Goal: Task Accomplishment & Management: Manage account settings

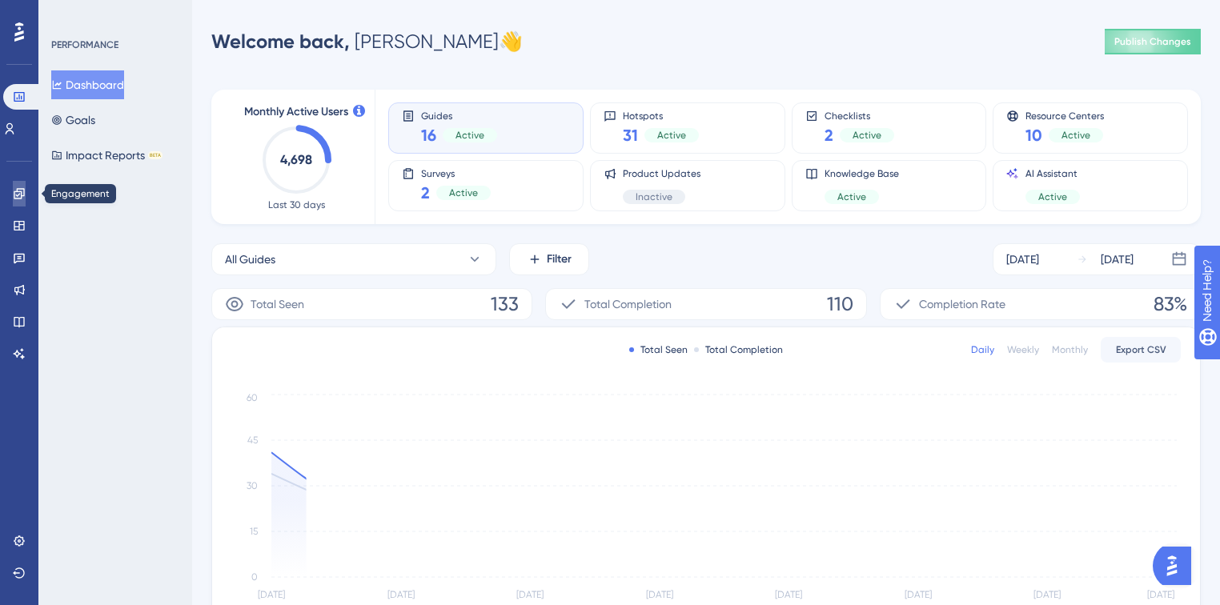
click at [20, 190] on icon at bounding box center [19, 193] width 13 height 13
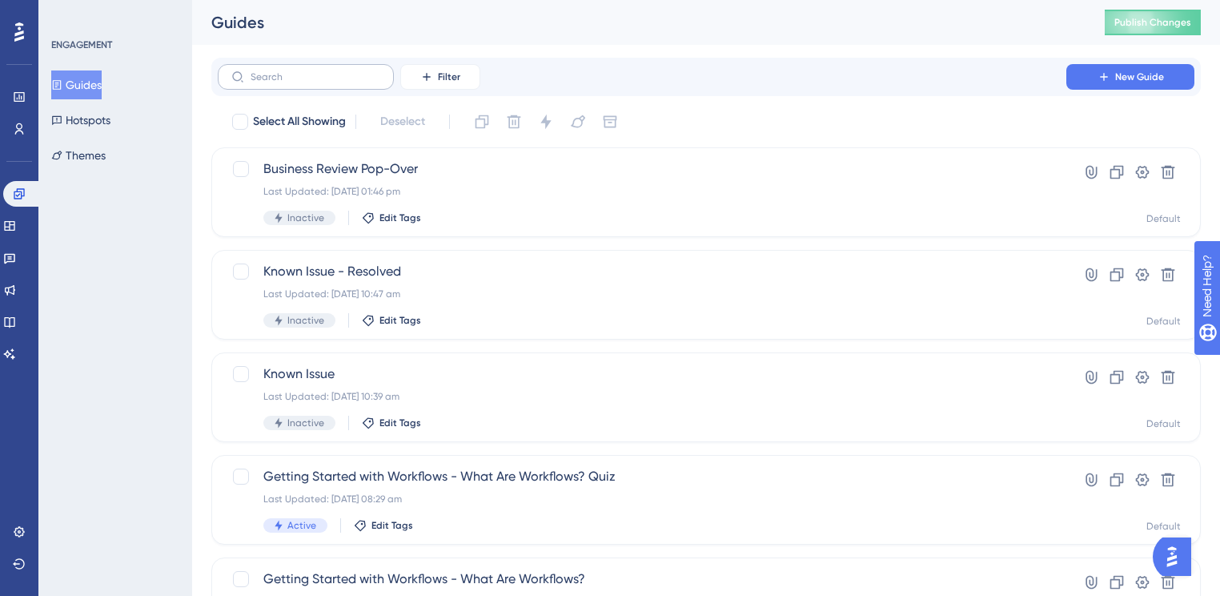
click at [287, 83] on label at bounding box center [306, 77] width 176 height 26
click at [287, 82] on input "text" at bounding box center [316, 76] width 130 height 11
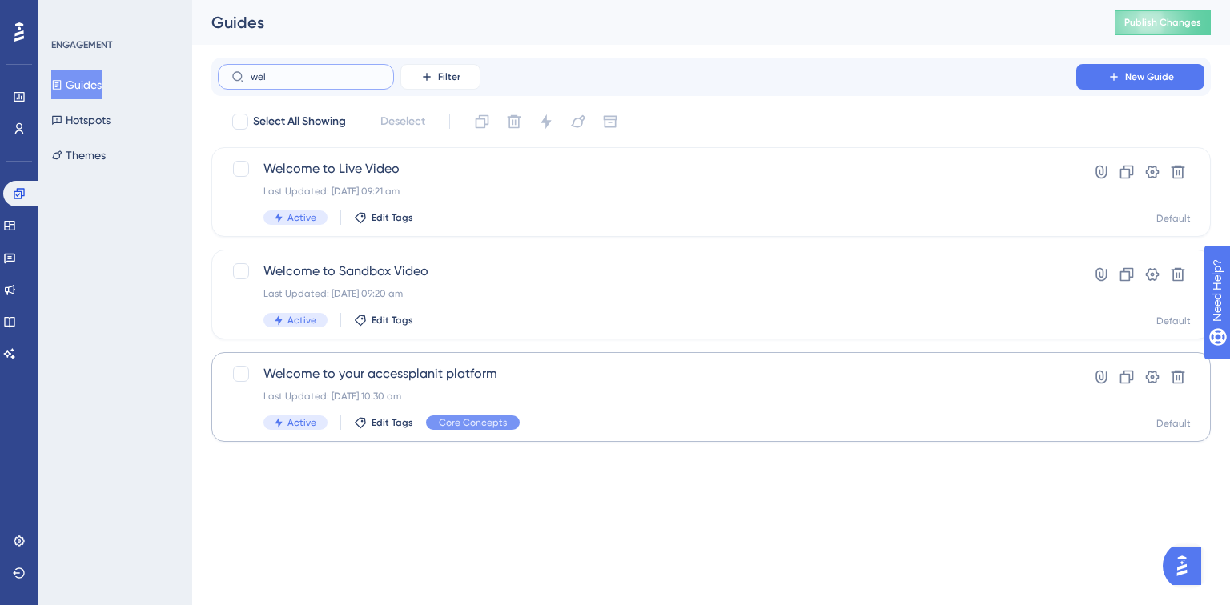
type input "wel"
click at [494, 360] on div "Welcome to your accessplanit platform Last Updated: [DATE] 10:30 am Active Edit…" at bounding box center [710, 397] width 999 height 90
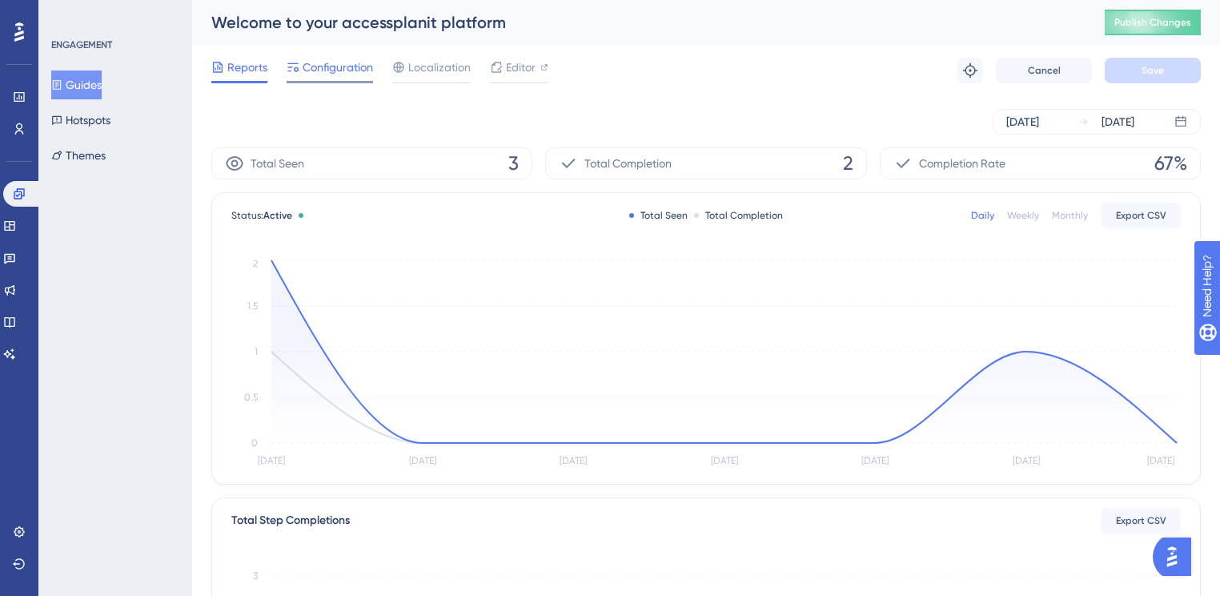
click at [320, 73] on span "Configuration" at bounding box center [338, 67] width 70 height 19
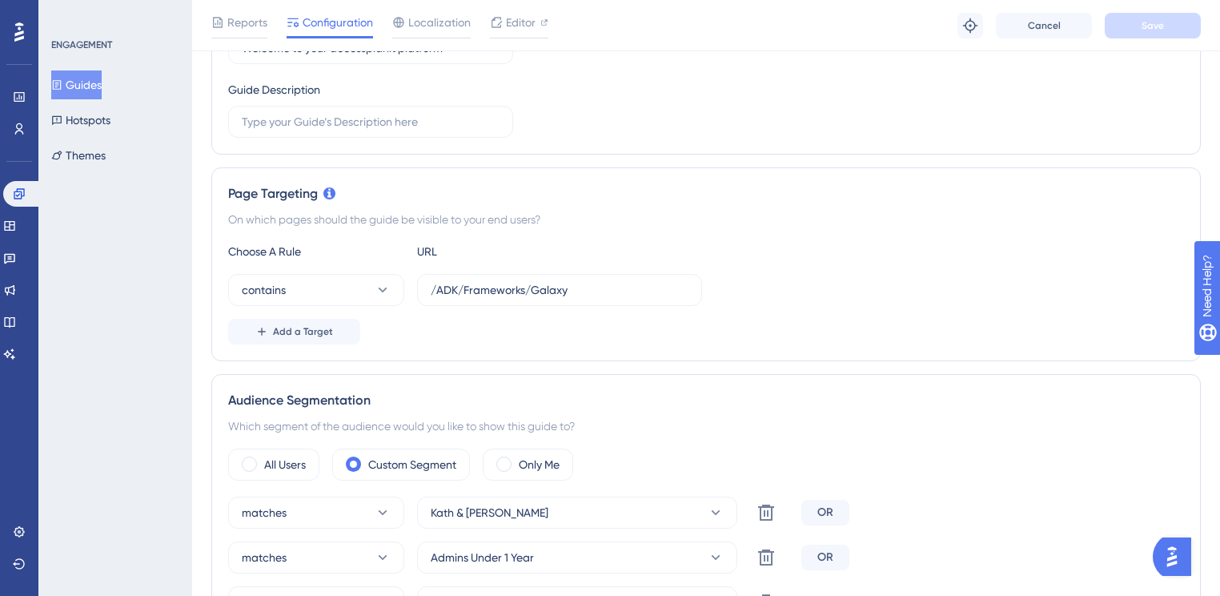
scroll to position [384, 0]
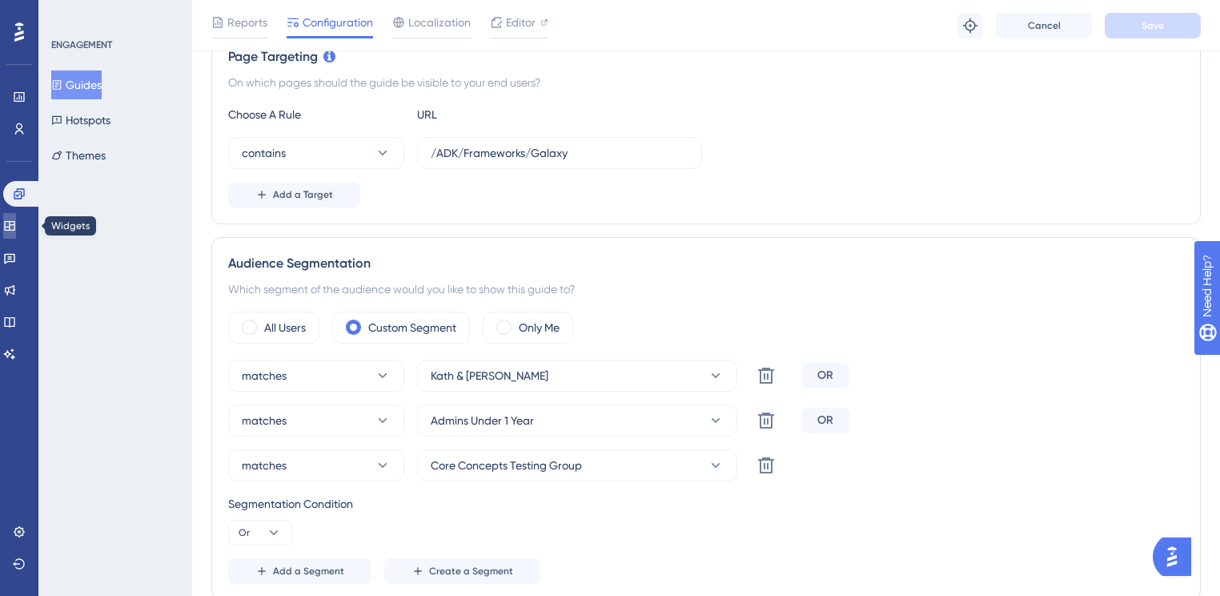
click at [10, 232] on link at bounding box center [9, 226] width 13 height 26
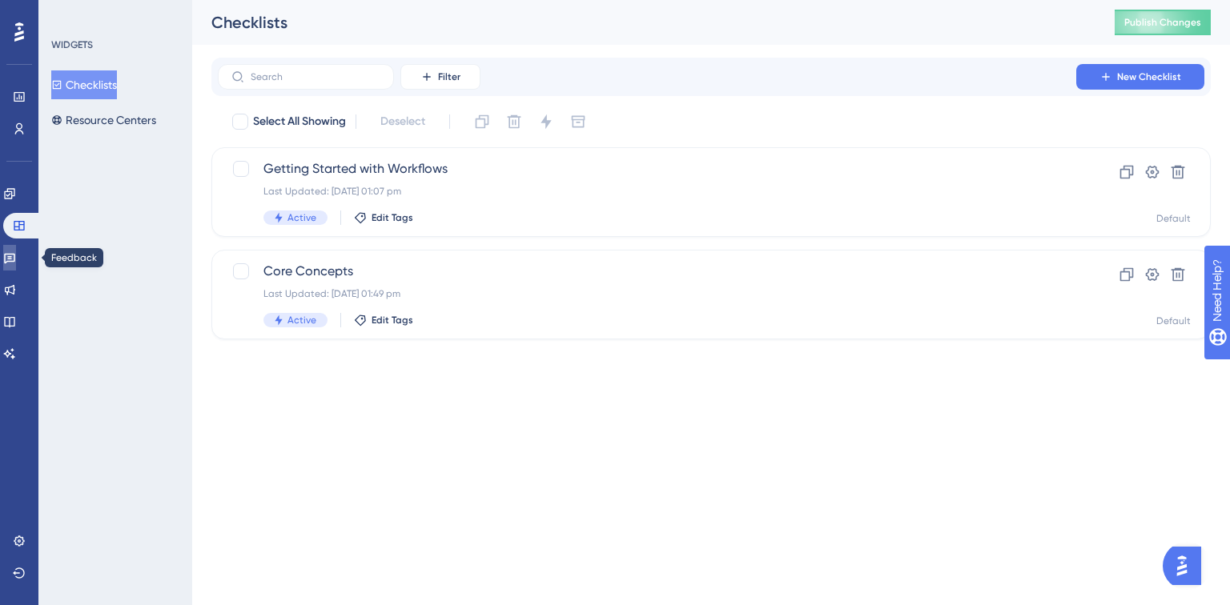
click at [10, 265] on link at bounding box center [9, 258] width 13 height 26
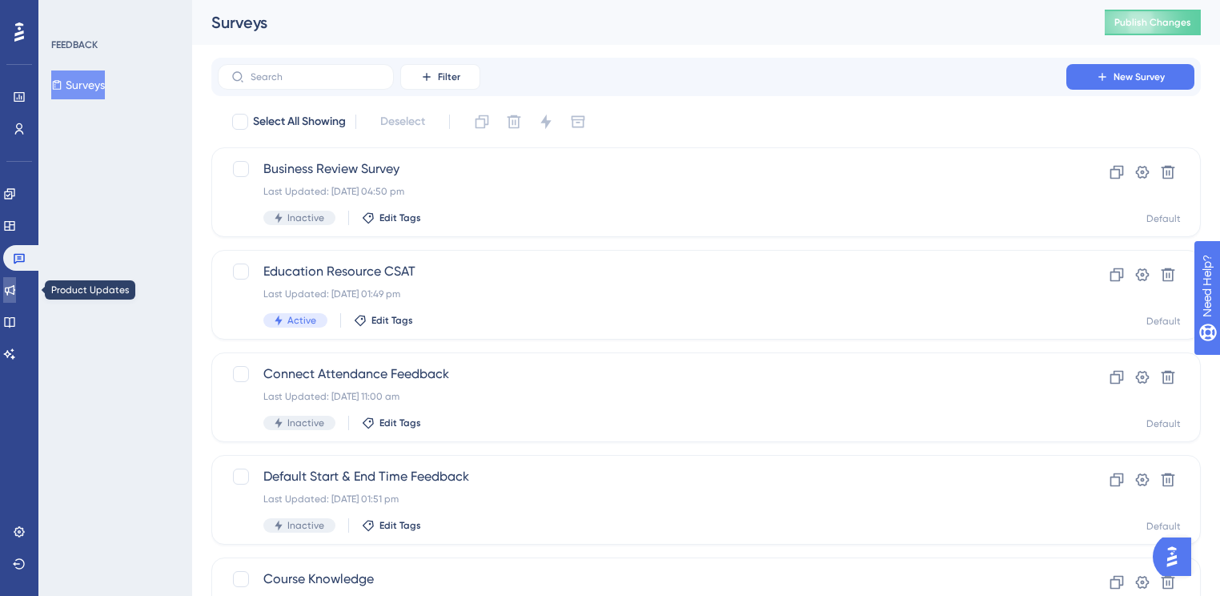
click at [15, 285] on icon at bounding box center [10, 290] width 10 height 10
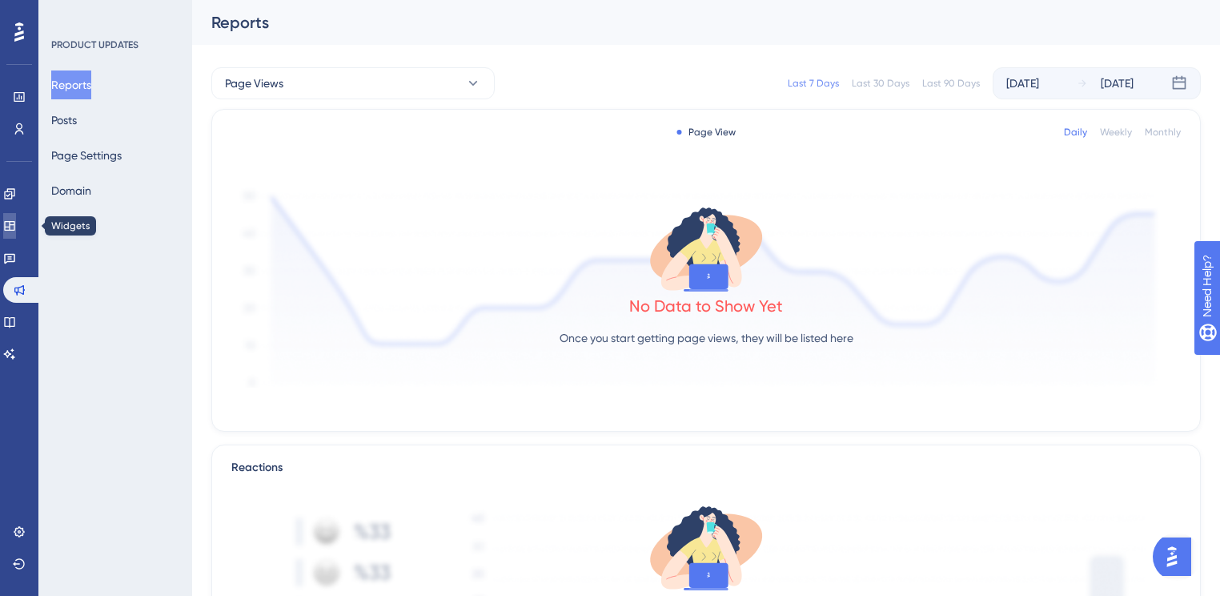
click at [14, 224] on icon at bounding box center [9, 226] width 10 height 10
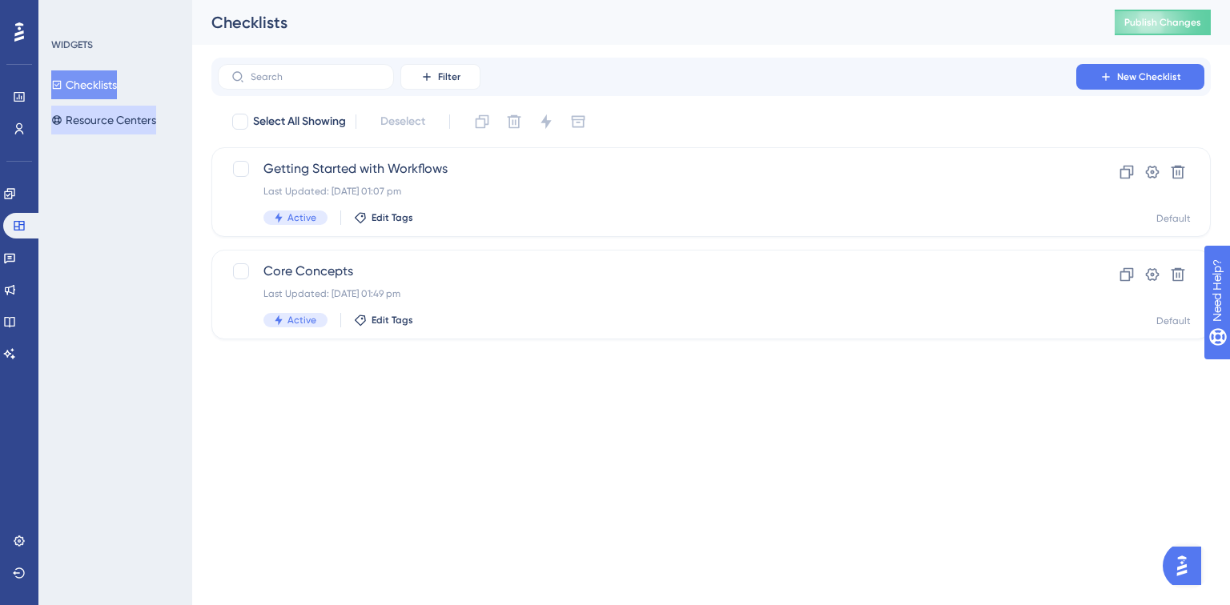
click at [112, 128] on button "Resource Centers" at bounding box center [103, 120] width 105 height 29
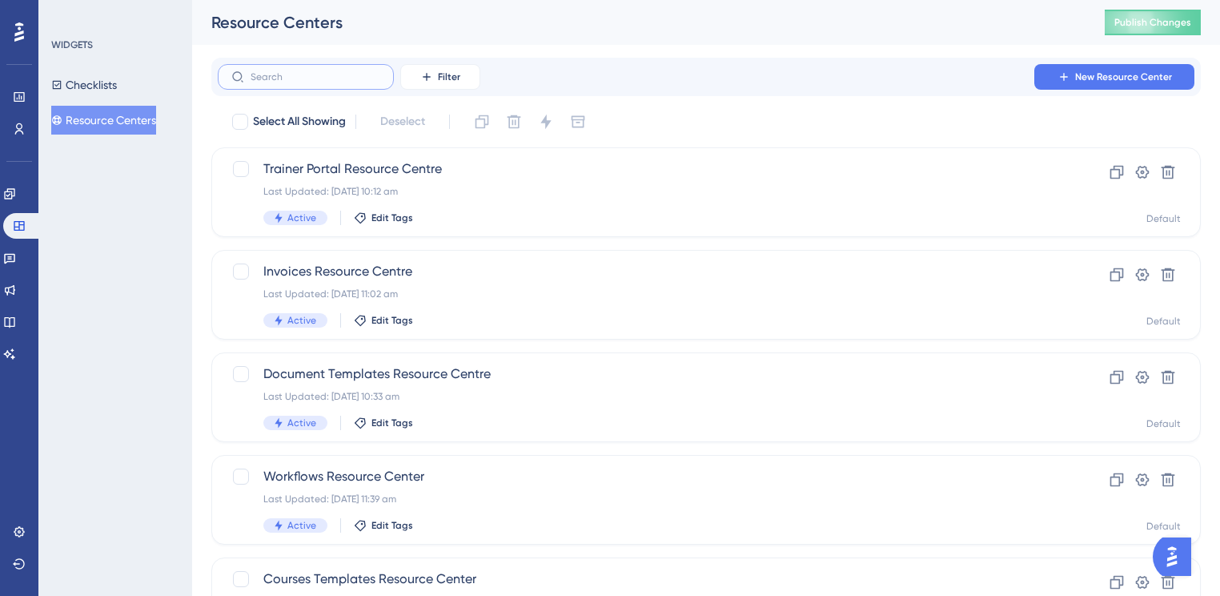
click at [330, 77] on input "text" at bounding box center [316, 76] width 130 height 11
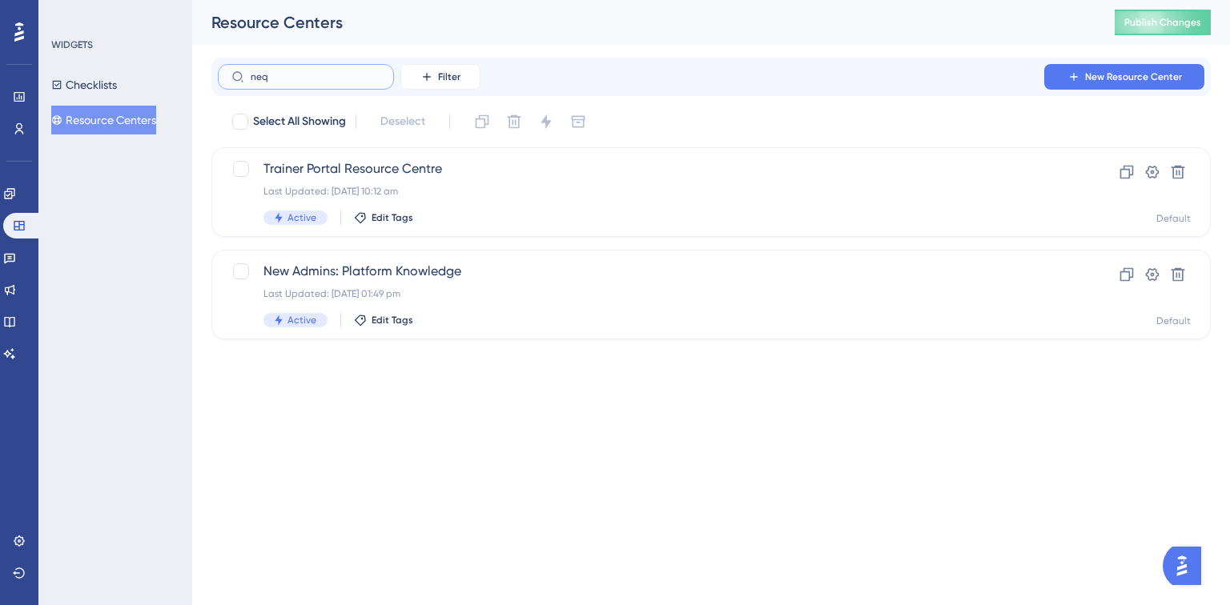
type input "neqw"
checkbox input "true"
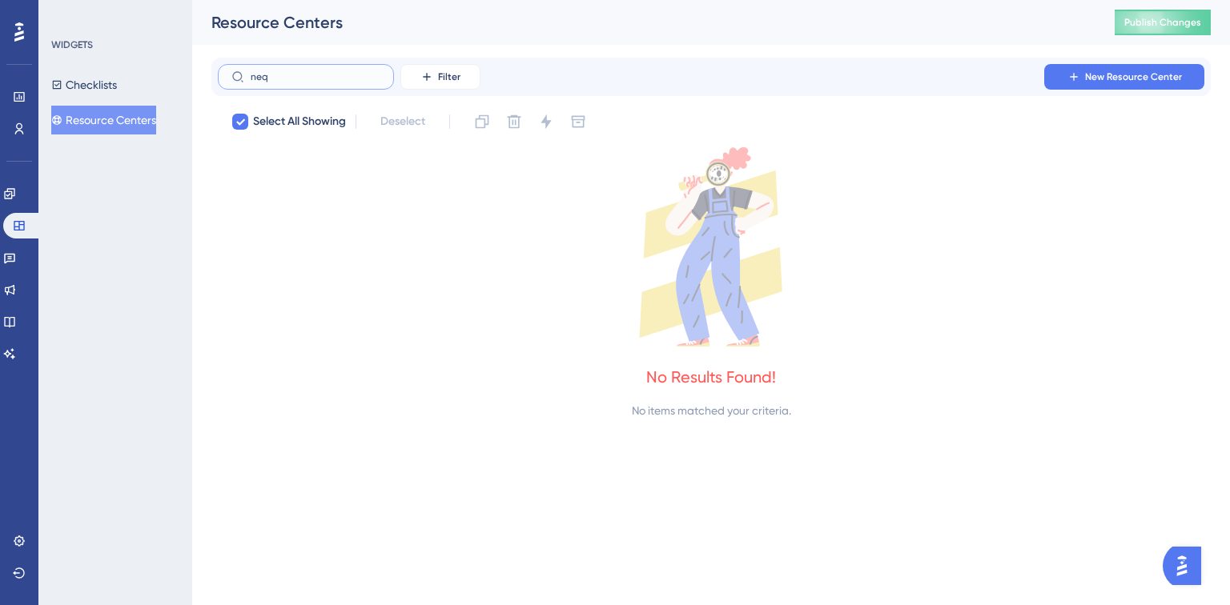
type input "ne"
checkbox input "false"
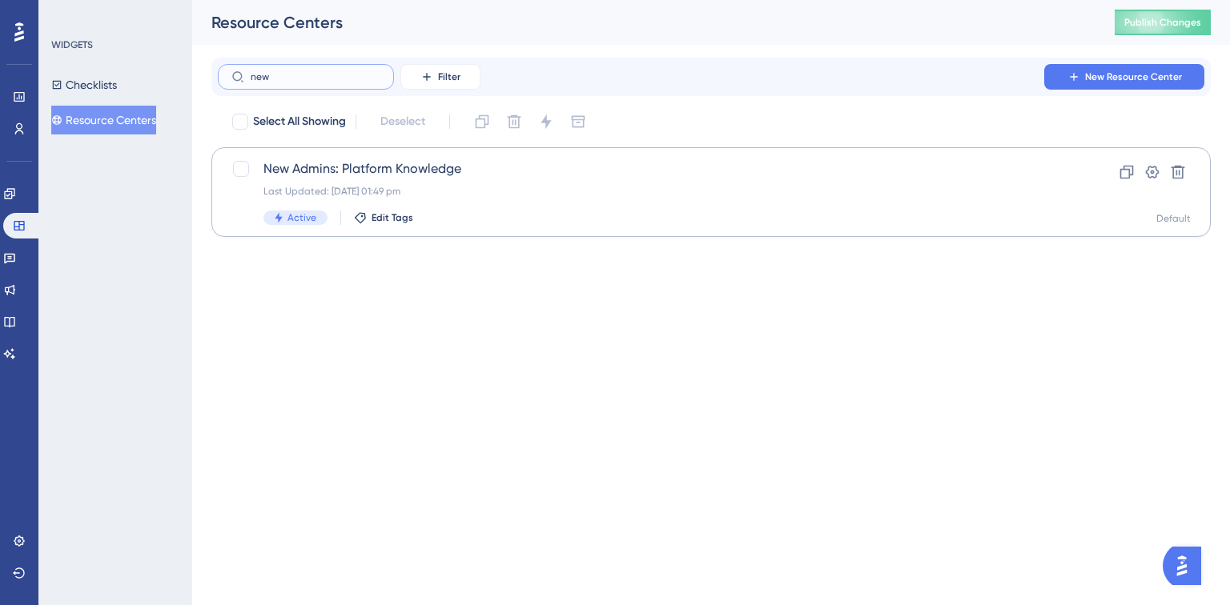
type input "new"
click at [480, 176] on span "New Admins: Platform Knowledge" at bounding box center [646, 168] width 767 height 19
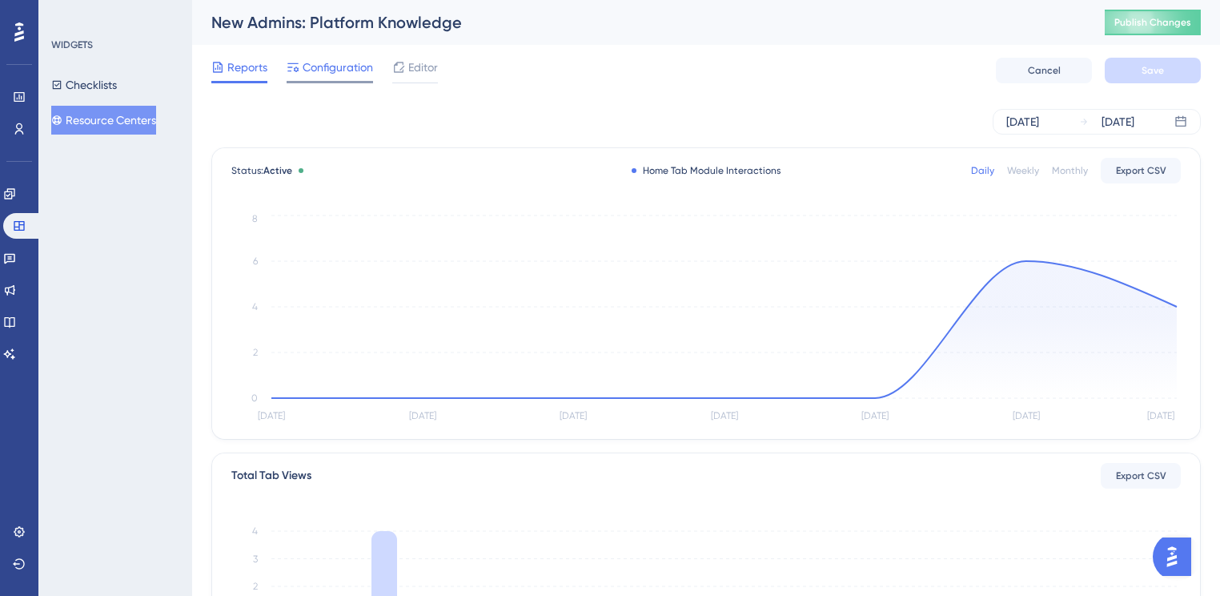
click at [307, 71] on span "Configuration" at bounding box center [338, 67] width 70 height 19
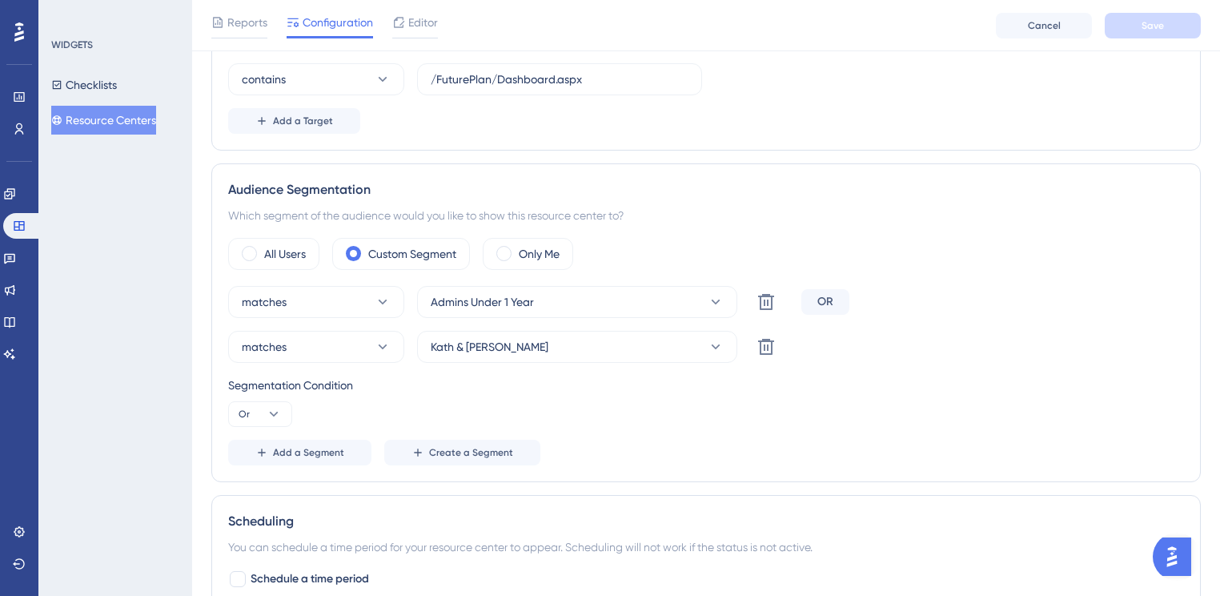
scroll to position [192, 0]
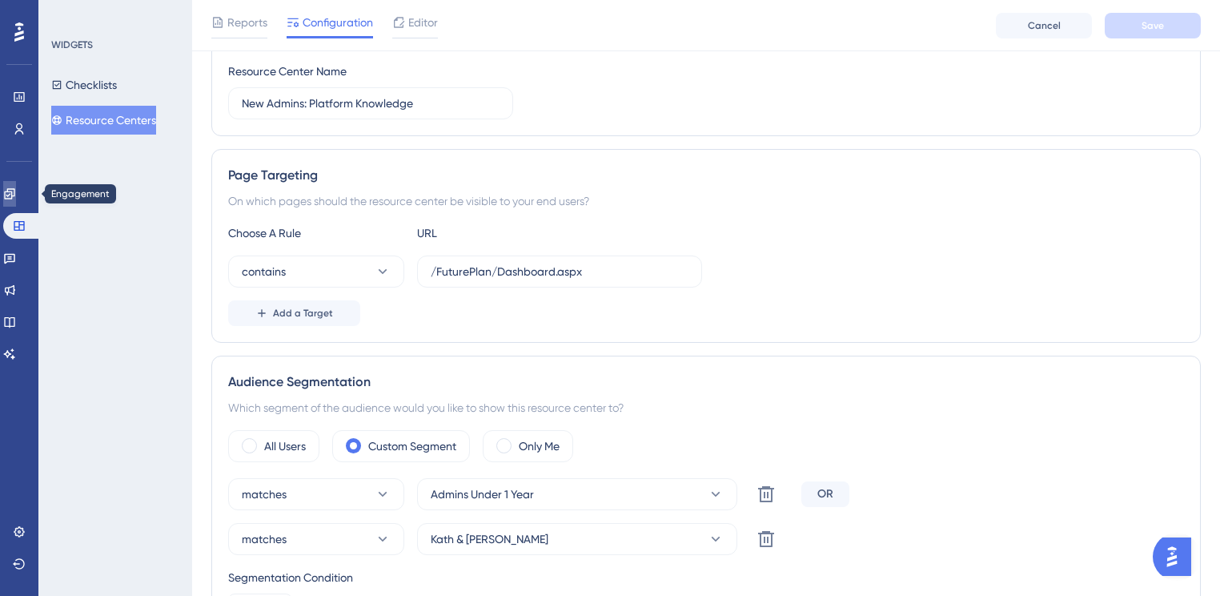
click at [14, 195] on icon at bounding box center [9, 193] width 10 height 10
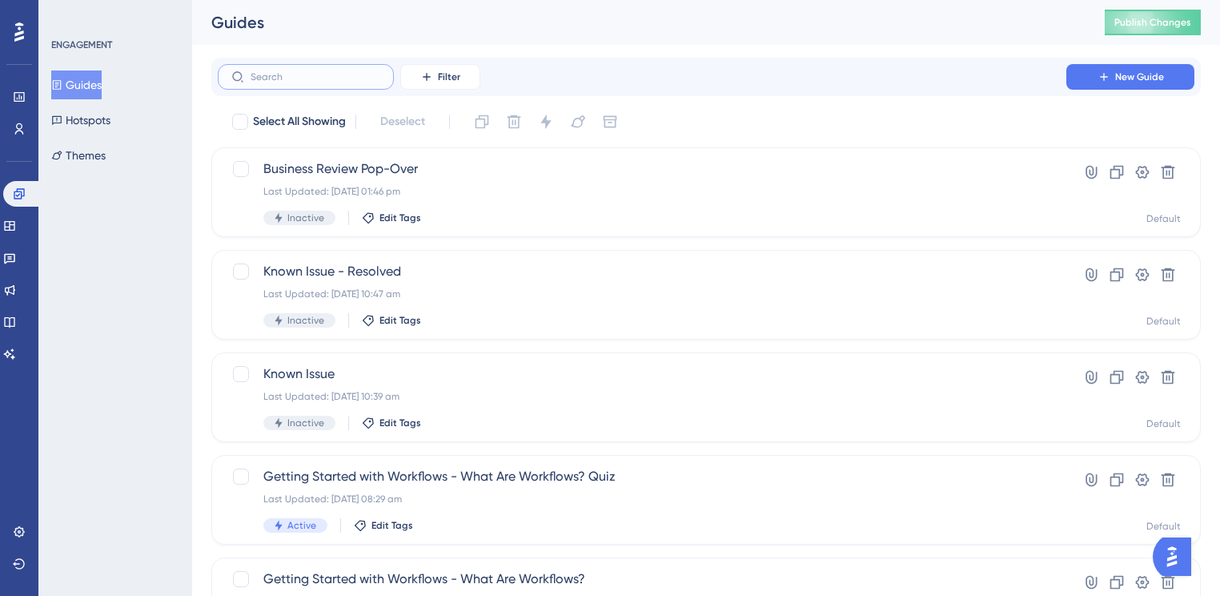
click at [345, 78] on input "text" at bounding box center [316, 76] width 130 height 11
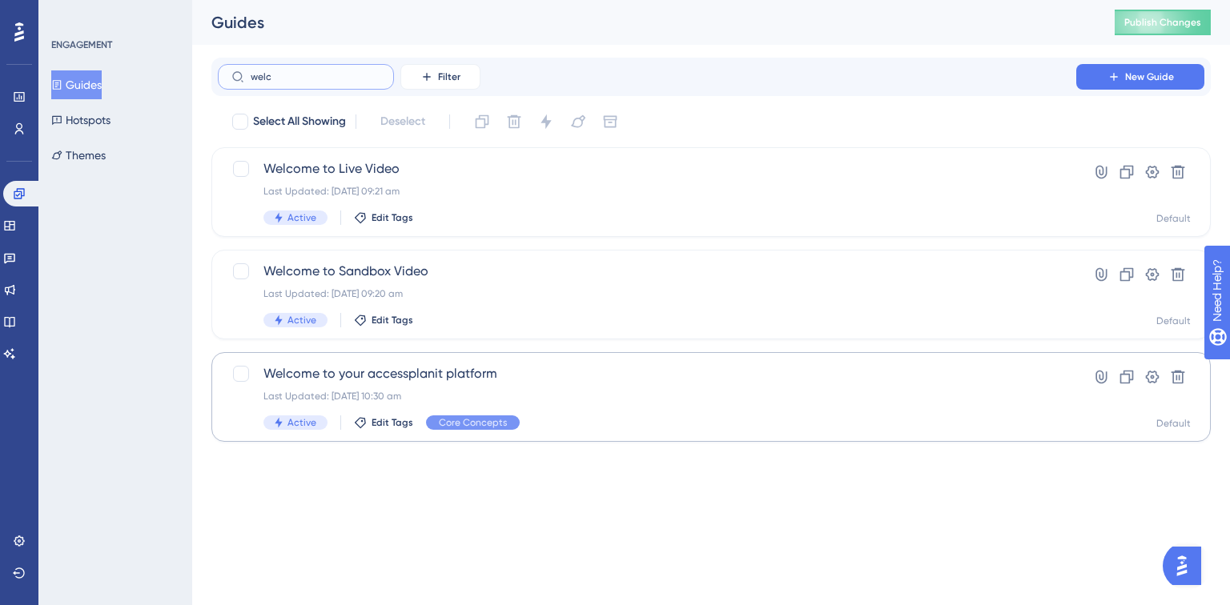
type input "welc"
click at [507, 386] on div "Welcome to your accessplanit platform Last Updated: [DATE] 10:30 am Active Edit…" at bounding box center [646, 397] width 767 height 66
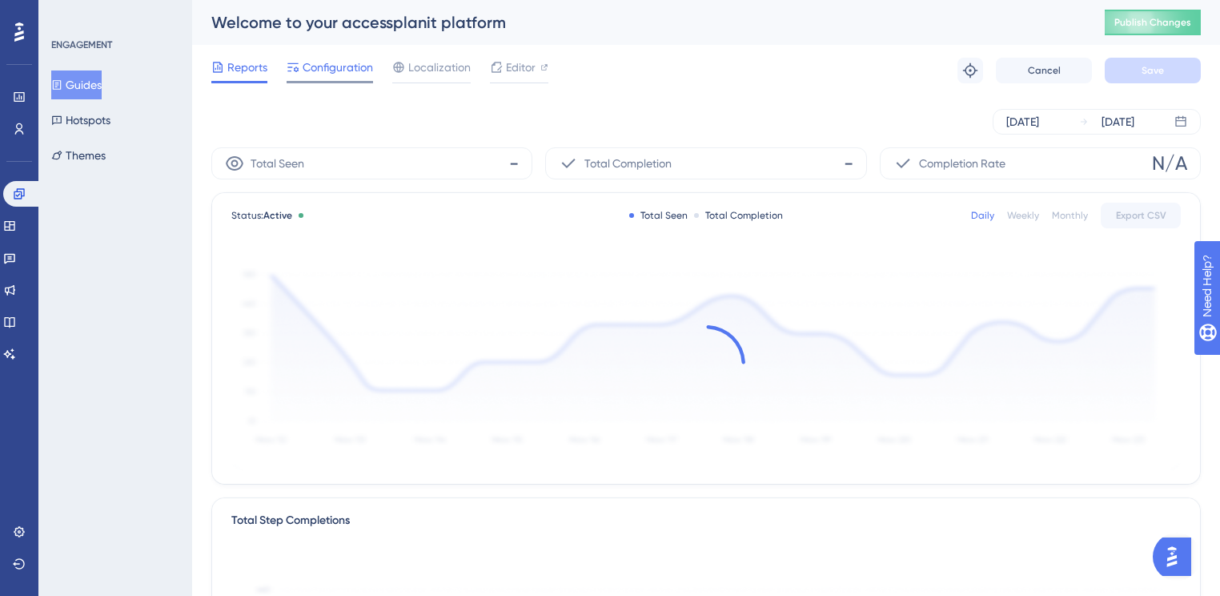
click at [356, 77] on div "Configuration" at bounding box center [330, 71] width 86 height 26
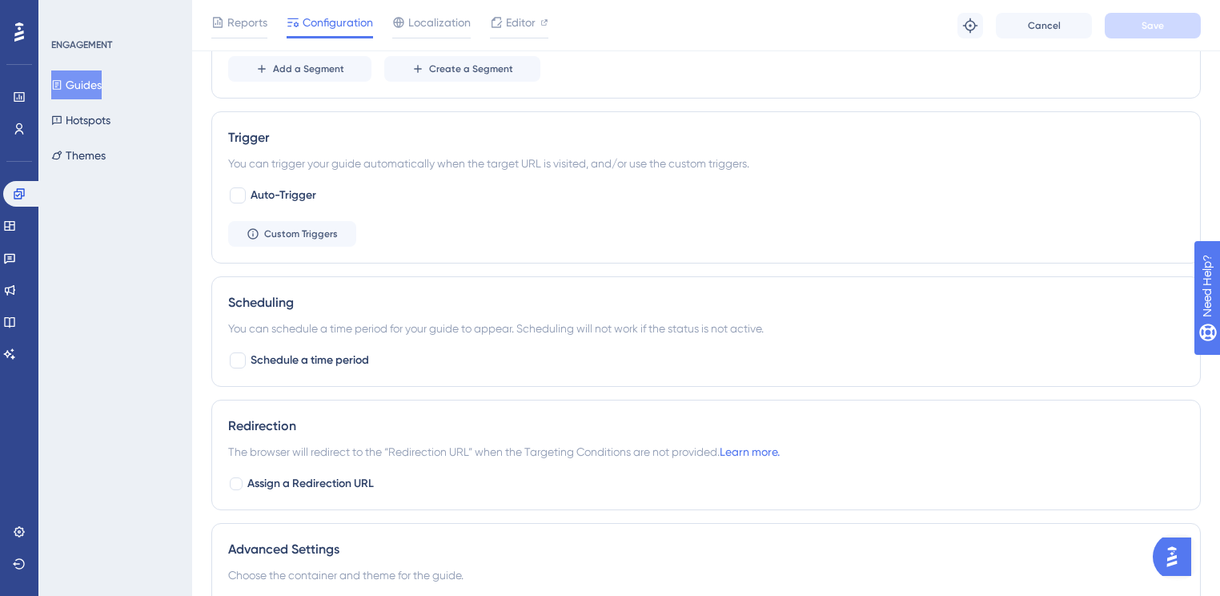
scroll to position [961, 0]
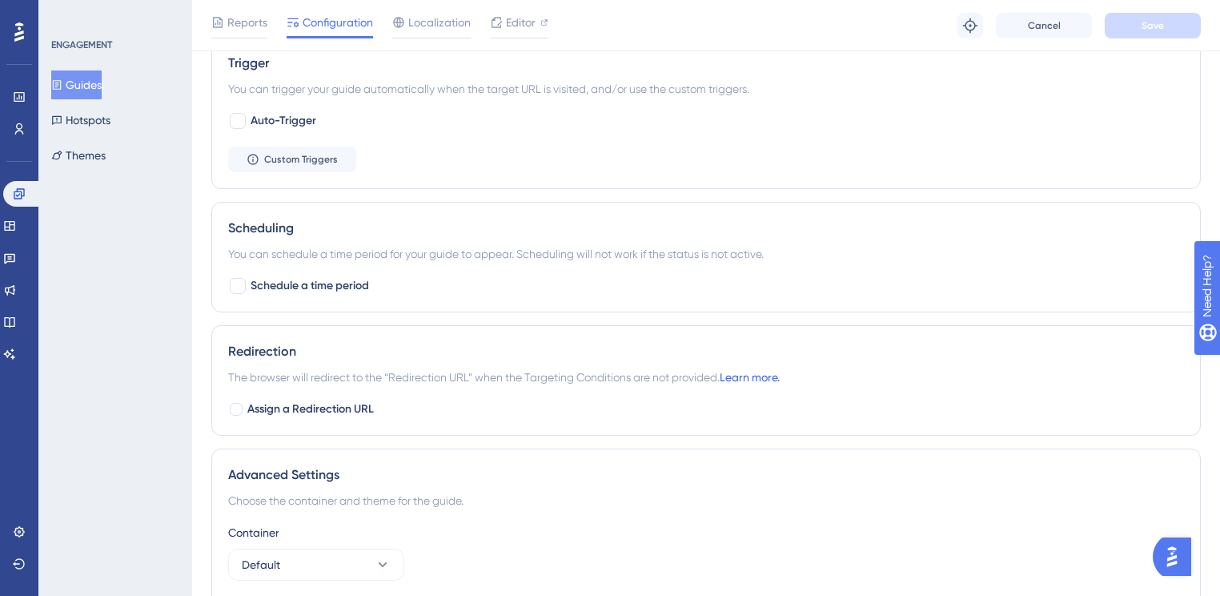
click at [742, 371] on link "Learn more." at bounding box center [750, 377] width 60 height 13
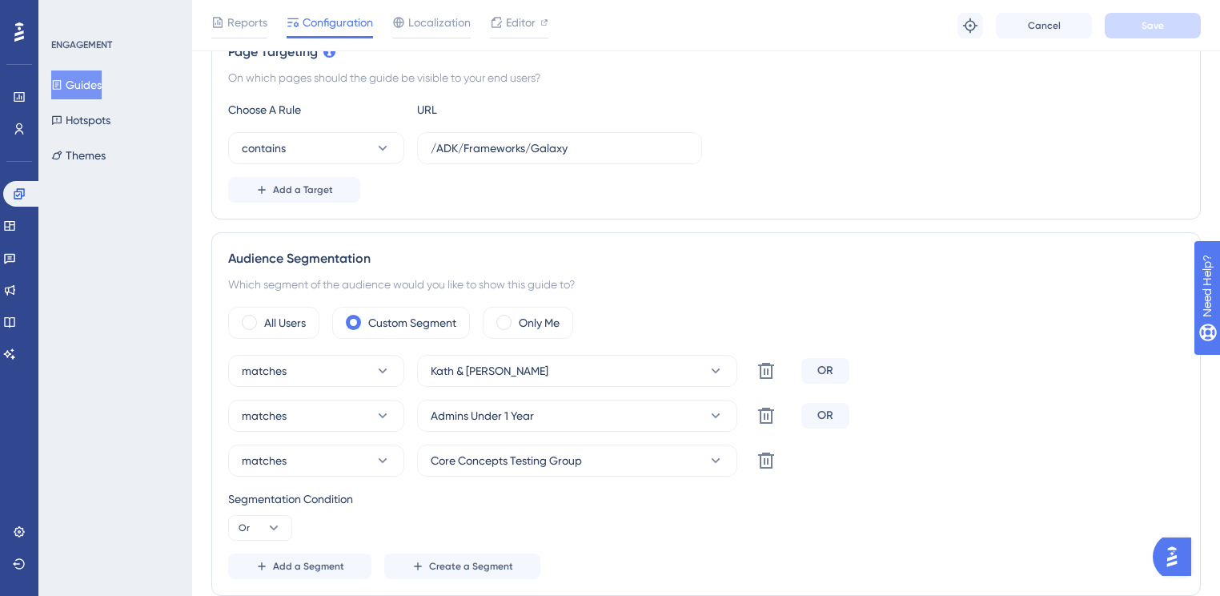
scroll to position [192, 0]
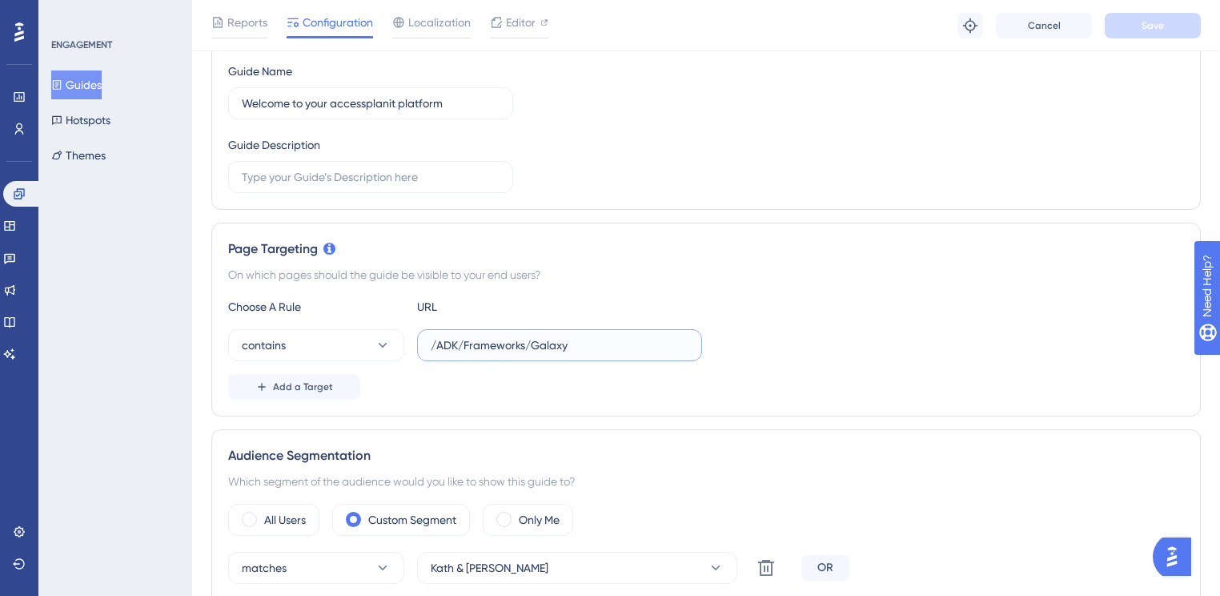
drag, startPoint x: 608, startPoint y: 343, endPoint x: 406, endPoint y: 359, distance: 203.2
click at [406, 359] on div "contains /ADK/Frameworks/Galaxy" at bounding box center [465, 345] width 474 height 32
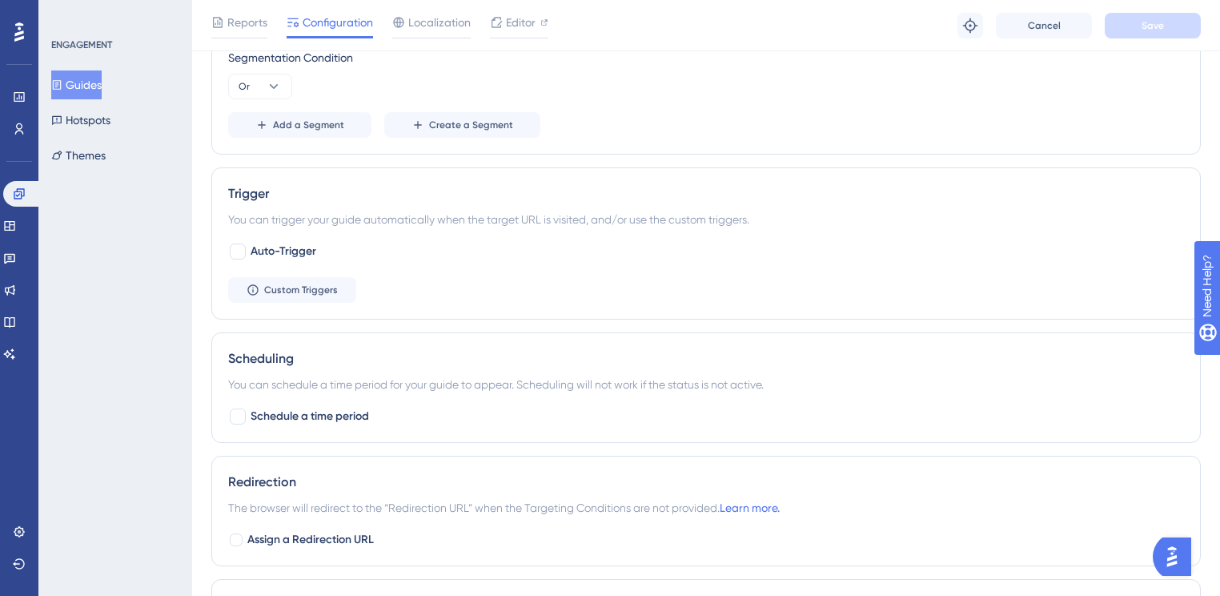
scroll to position [897, 0]
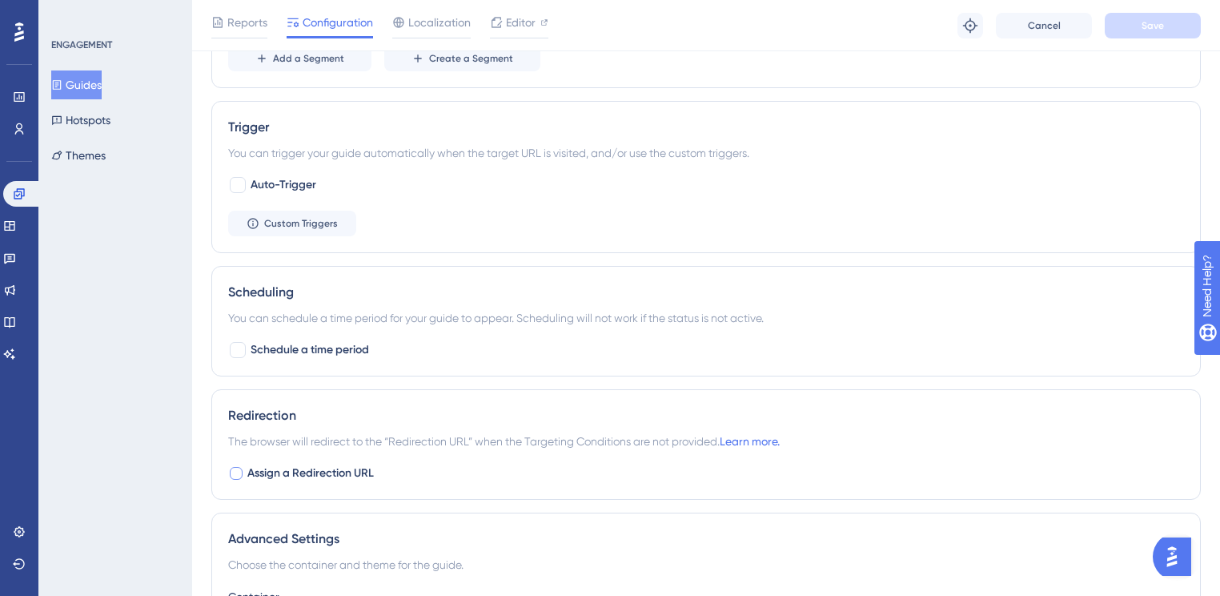
click at [237, 468] on div at bounding box center [236, 473] width 13 height 13
checkbox input "true"
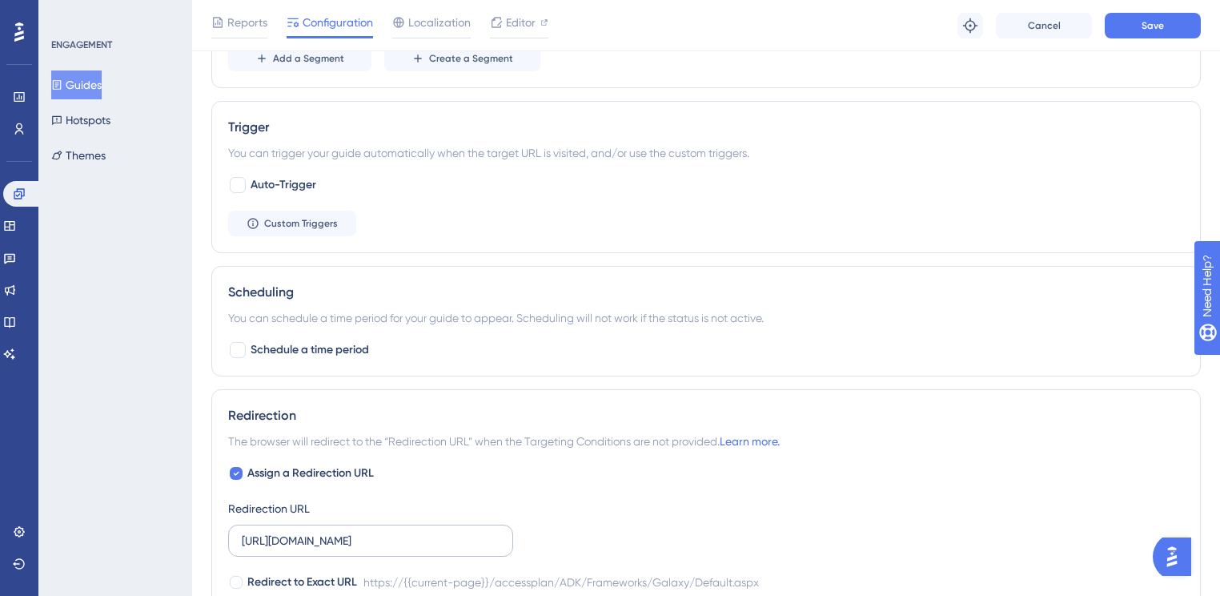
scroll to position [1153, 0]
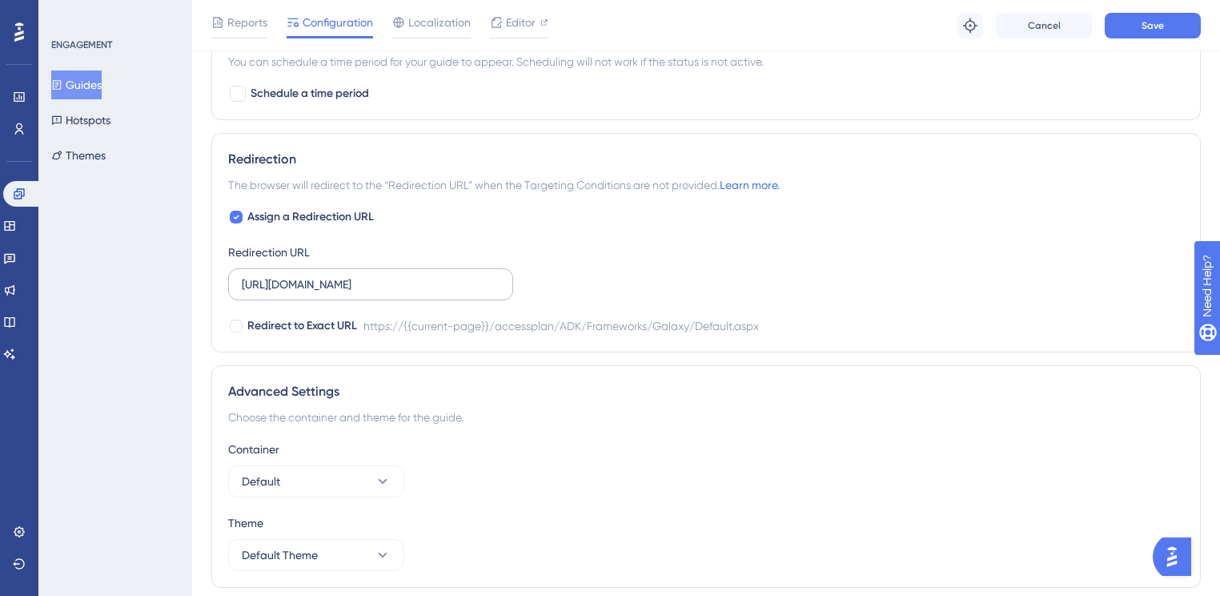
click at [449, 271] on label "[URL][DOMAIN_NAME]" at bounding box center [370, 284] width 285 height 32
click at [449, 275] on input "[URL][DOMAIN_NAME]" at bounding box center [371, 284] width 258 height 18
click at [449, 271] on label "[URL][DOMAIN_NAME]" at bounding box center [370, 284] width 285 height 32
click at [449, 275] on input "[URL][DOMAIN_NAME]" at bounding box center [371, 284] width 258 height 18
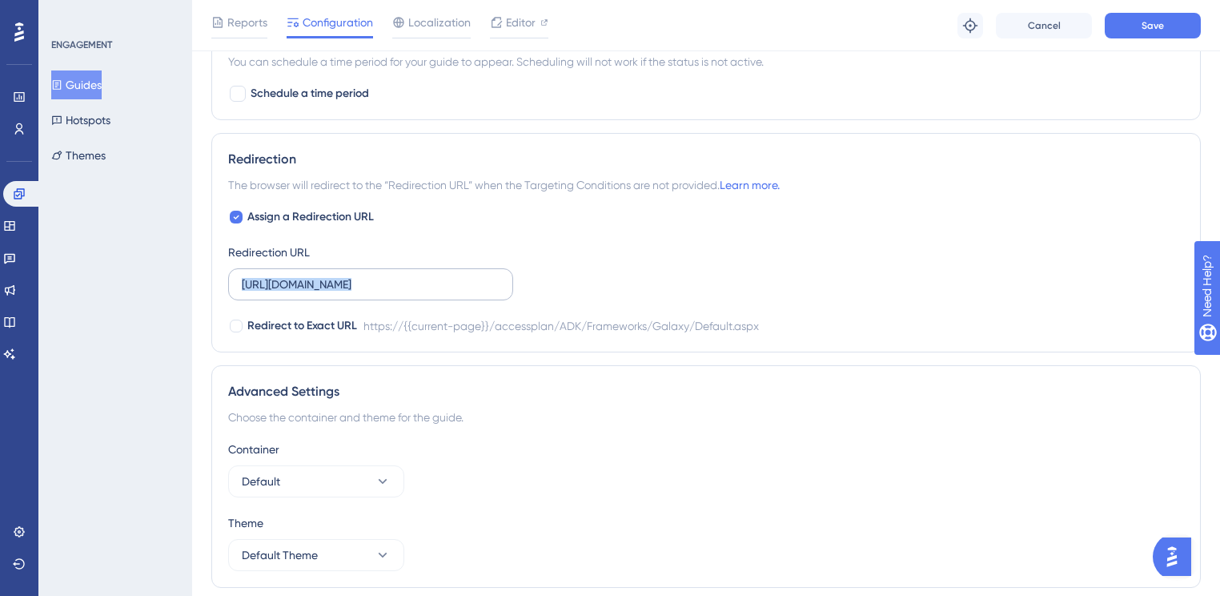
click at [449, 271] on label "[URL][DOMAIN_NAME]" at bounding box center [370, 284] width 285 height 32
click at [449, 275] on input "[URL][DOMAIN_NAME]" at bounding box center [371, 284] width 258 height 18
click at [439, 291] on label "[URL][DOMAIN_NAME]" at bounding box center [370, 284] width 285 height 32
click at [439, 291] on input "[URL][DOMAIN_NAME]" at bounding box center [371, 284] width 258 height 18
click at [323, 331] on span "Redirect to Exact URL" at bounding box center [302, 325] width 110 height 19
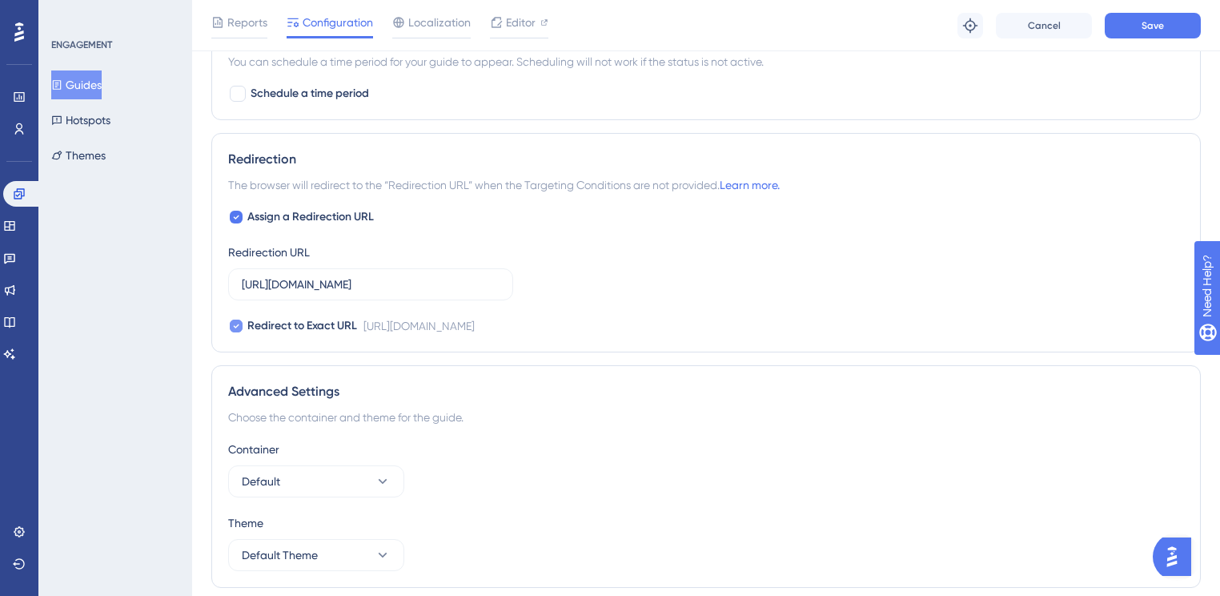
click at [323, 331] on span "Redirect to Exact URL" at bounding box center [302, 325] width 110 height 19
checkbox input "false"
drag, startPoint x: 439, startPoint y: 285, endPoint x: 149, endPoint y: 285, distance: 289.8
type input "/accessplan/ADK/Frameworks/Galaxy/Default.aspx"
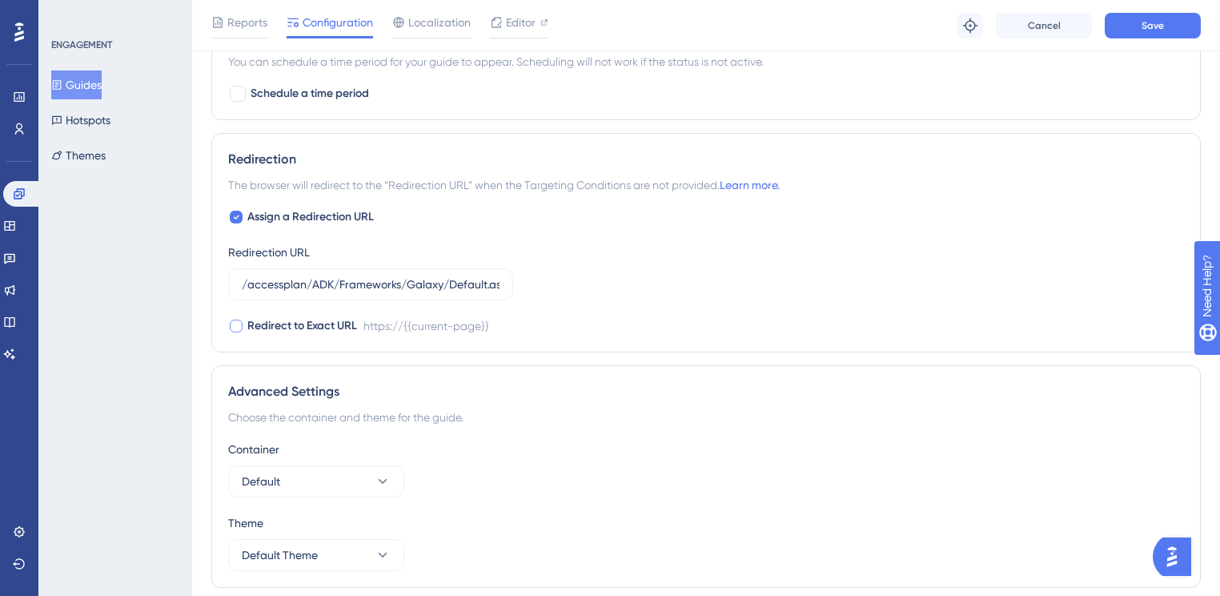
click at [343, 319] on span "Redirect to Exact URL" at bounding box center [302, 325] width 110 height 19
click at [335, 325] on span "Redirect to Exact URL" at bounding box center [302, 325] width 110 height 19
click at [334, 325] on span "Redirect to Exact URL" at bounding box center [302, 325] width 110 height 19
checkbox input "false"
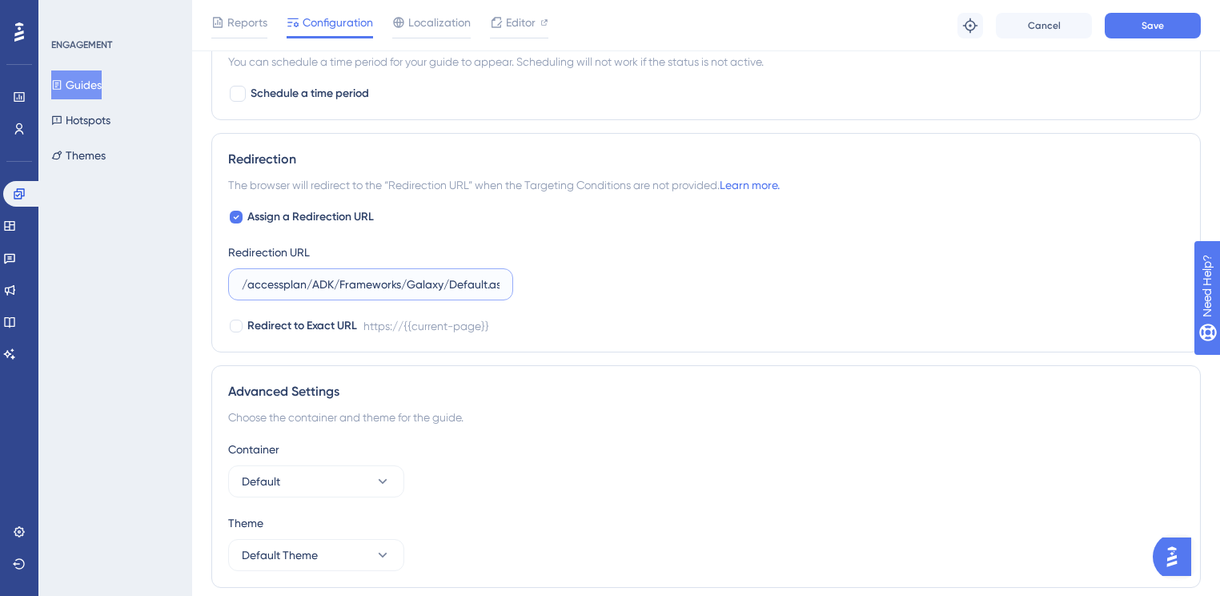
scroll to position [0, 14]
drag, startPoint x: 451, startPoint y: 287, endPoint x: 548, endPoint y: 293, distance: 97.1
click at [548, 293] on div "Assign a Redirection URL Redirection URL /accessplan/ADK/Frameworks/Galaxy/Defa…" at bounding box center [706, 271] width 956 height 128
click at [384, 281] on input "/accessplan/ADK/Frameworks/Galaxy/Default.aspx" at bounding box center [371, 284] width 258 height 18
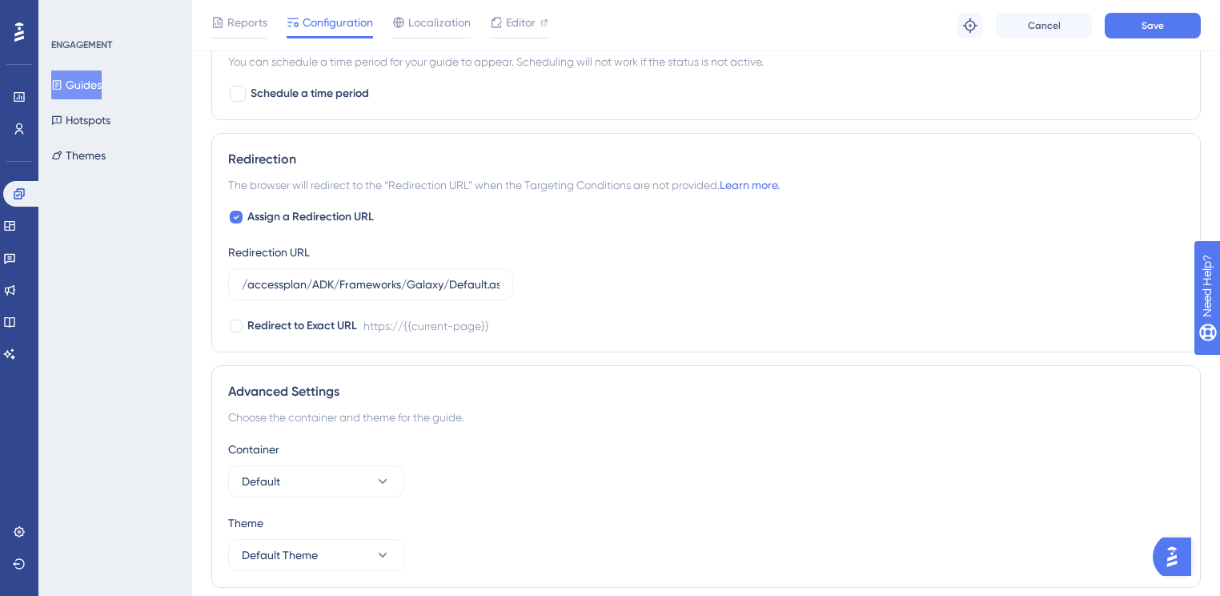
click at [757, 365] on div "Advanced Settings Choose the container and theme for the guide. Container Defau…" at bounding box center [705, 476] width 989 height 223
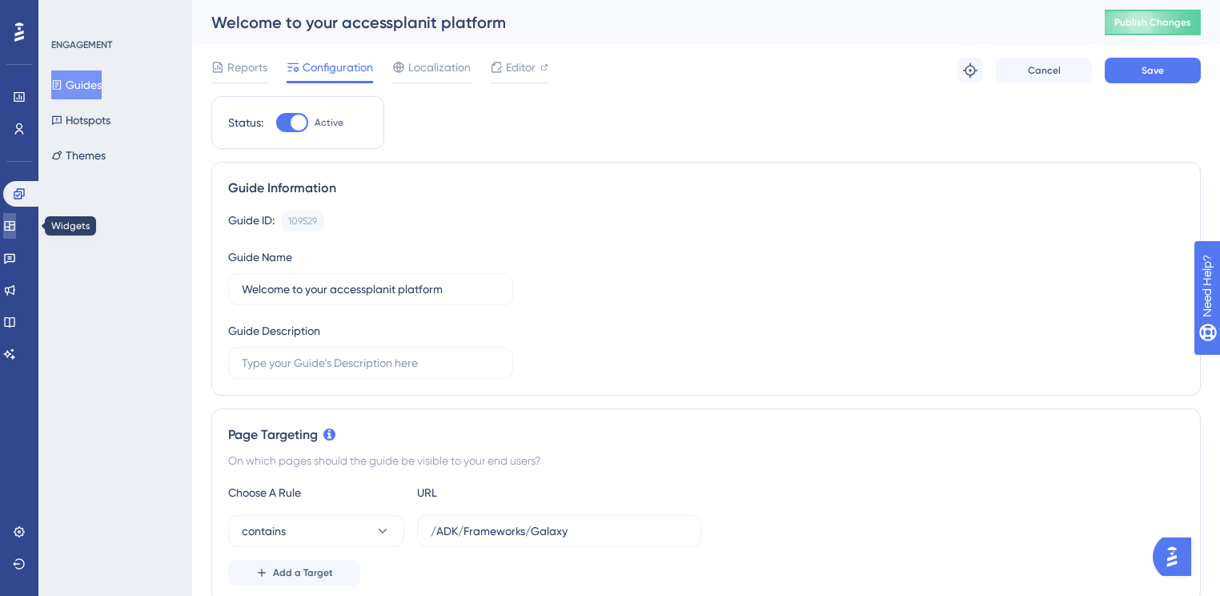
click at [16, 225] on link at bounding box center [9, 226] width 13 height 26
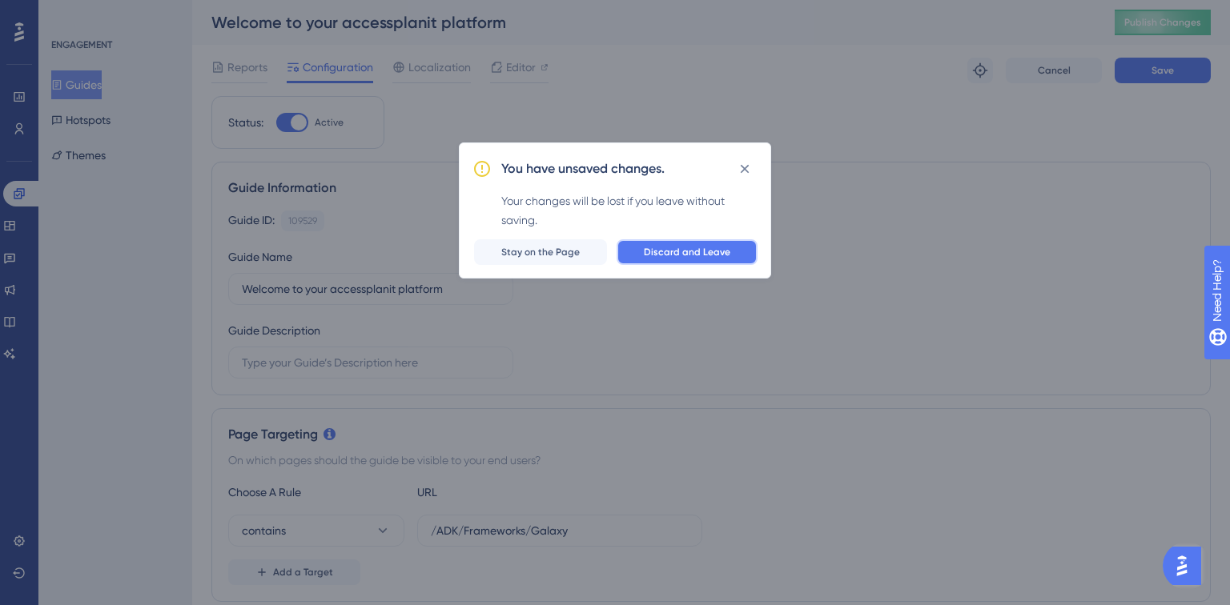
click at [639, 255] on button "Discard and Leave" at bounding box center [686, 252] width 141 height 26
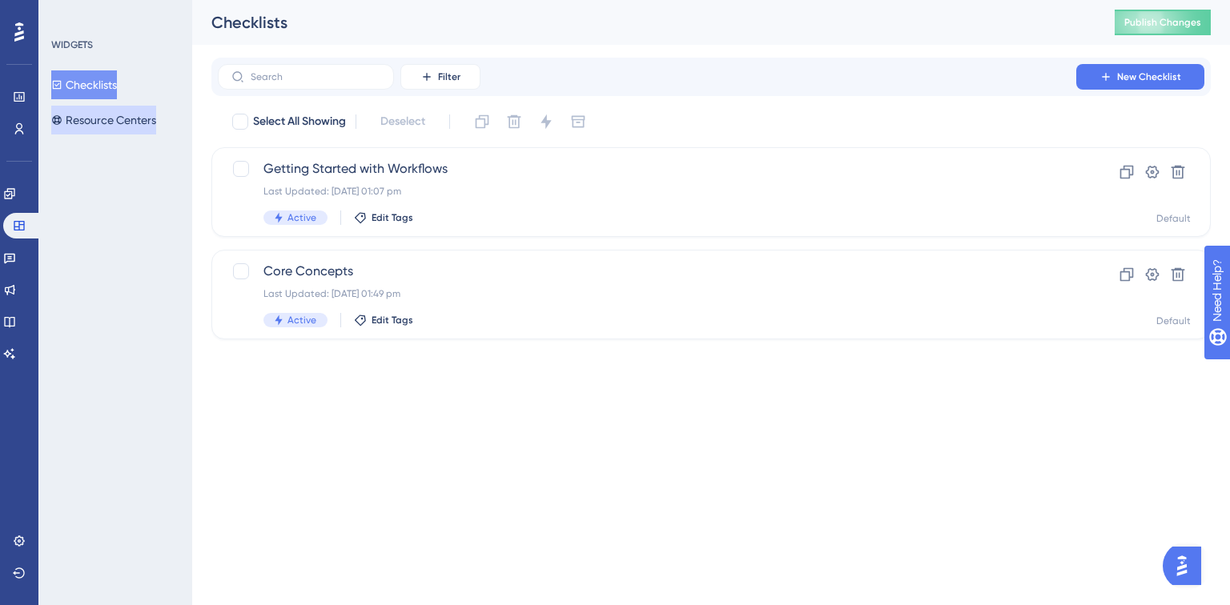
click at [102, 131] on button "Resource Centers" at bounding box center [103, 120] width 105 height 29
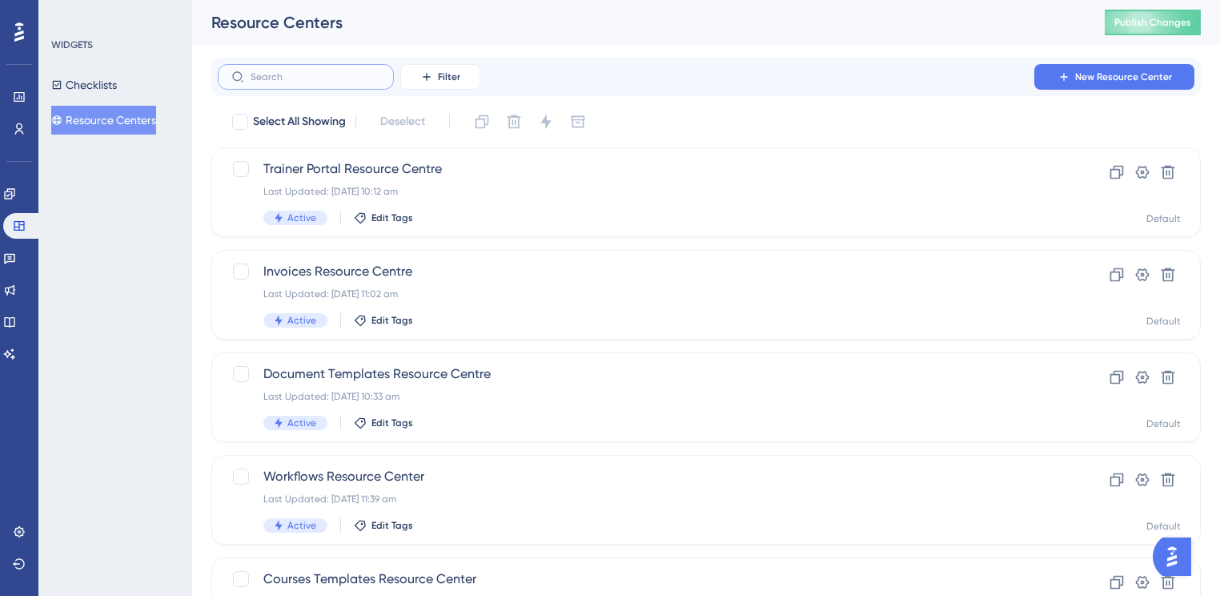
click at [303, 77] on input "text" at bounding box center [316, 76] width 130 height 11
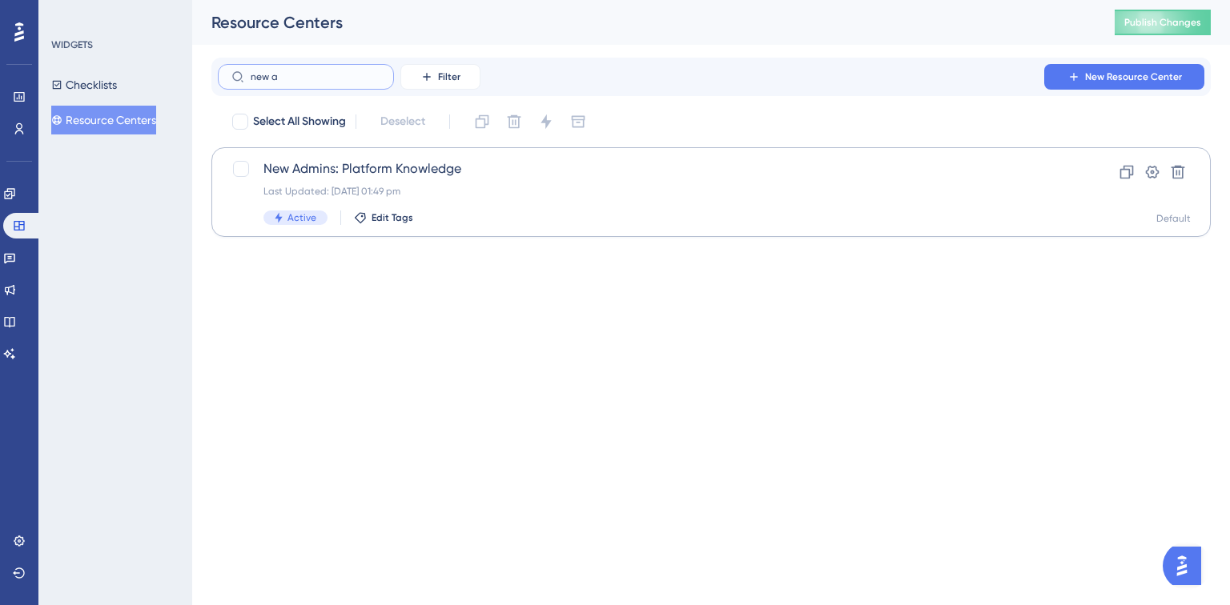
type input "new a"
click at [380, 166] on span "New Admins: Platform Knowledge" at bounding box center [646, 168] width 767 height 19
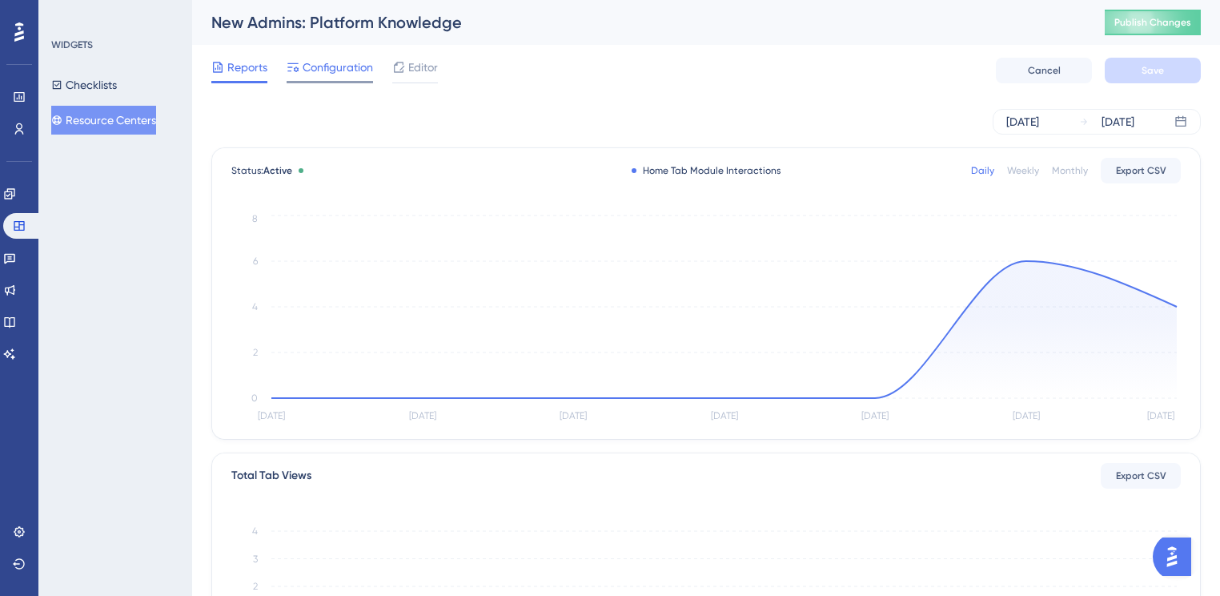
click at [350, 79] on div "Configuration" at bounding box center [330, 71] width 86 height 26
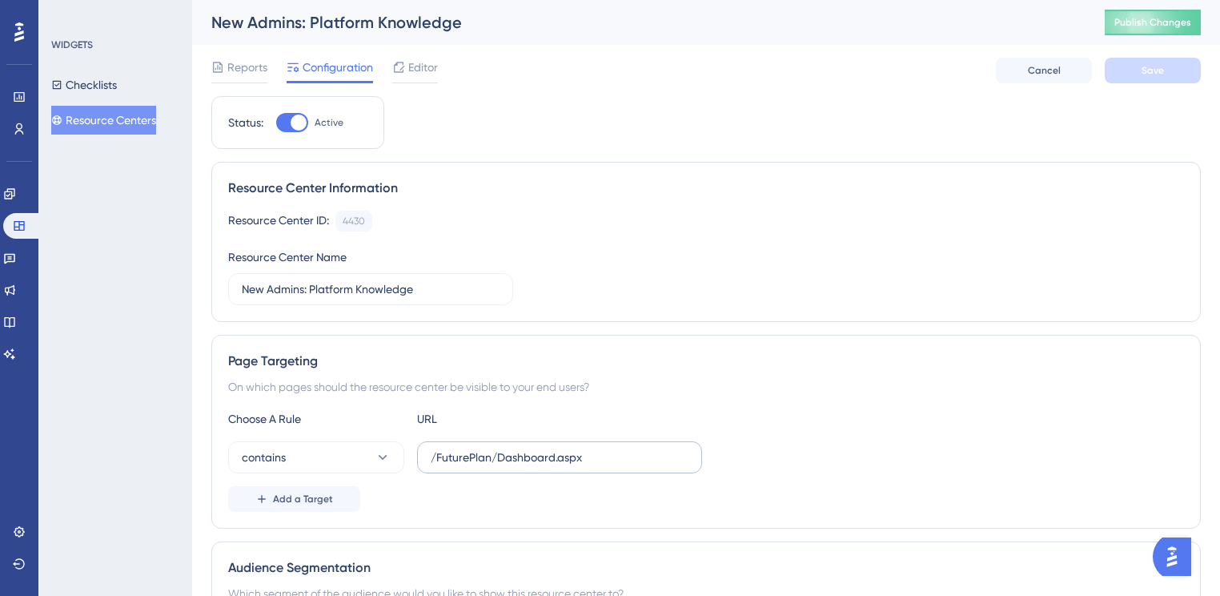
click at [478, 444] on label "/FuturePlan/Dashboard.aspx" at bounding box center [559, 457] width 285 height 32
click at [478, 448] on input "/FuturePlan/Dashboard.aspx" at bounding box center [560, 457] width 258 height 18
click at [478, 444] on label "/FuturePlan/Dashboard.aspx" at bounding box center [559, 457] width 285 height 32
click at [478, 448] on input "/FuturePlan/Dashboard.aspx" at bounding box center [560, 457] width 258 height 18
click at [478, 444] on label "/FuturePlan/Dashboard.aspx" at bounding box center [559, 457] width 285 height 32
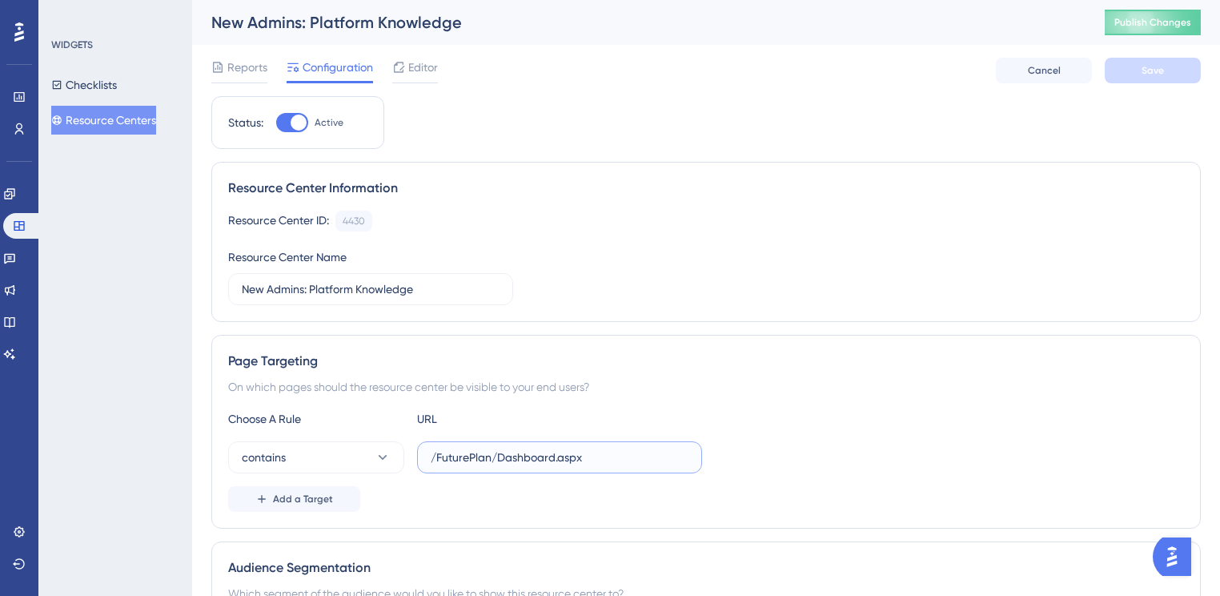
click at [478, 448] on input "/FuturePlan/Dashboard.aspx" at bounding box center [560, 457] width 258 height 18
click at [479, 455] on input "/FuturePlan/Dashboard.aspx" at bounding box center [560, 457] width 258 height 18
paste input "ADK/Frameworks/Galaxy/Default"
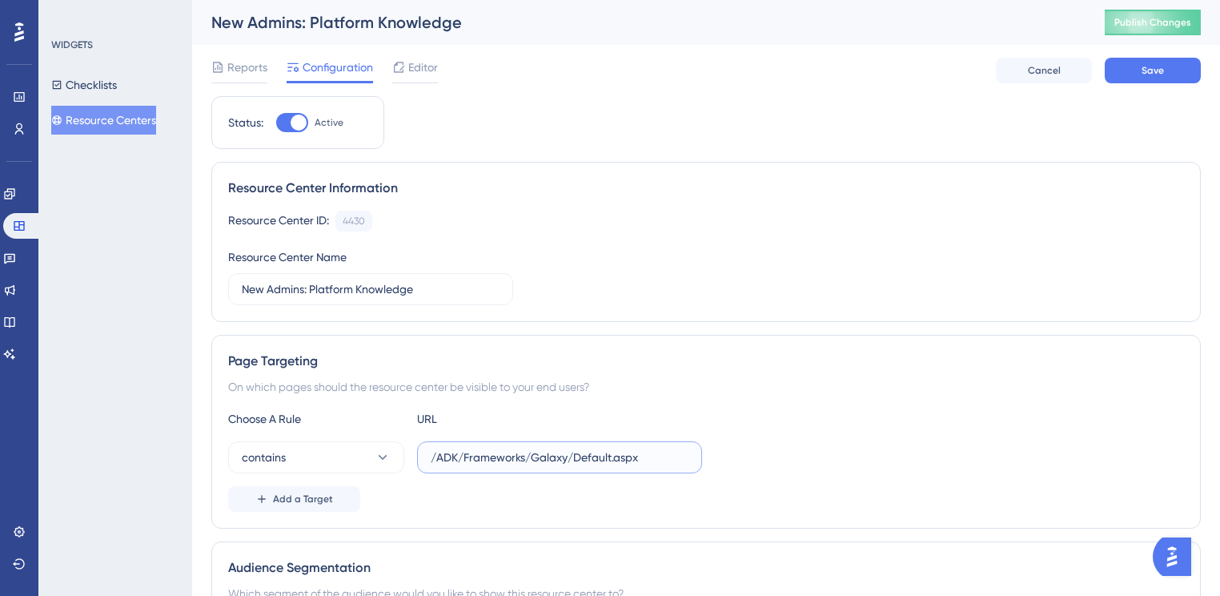
type input "/ADK/Frameworks/Galaxy/Default.aspx"
click at [885, 419] on div "Choose A Rule URL" at bounding box center [706, 418] width 956 height 19
click at [1160, 74] on span "Save" at bounding box center [1153, 70] width 22 height 13
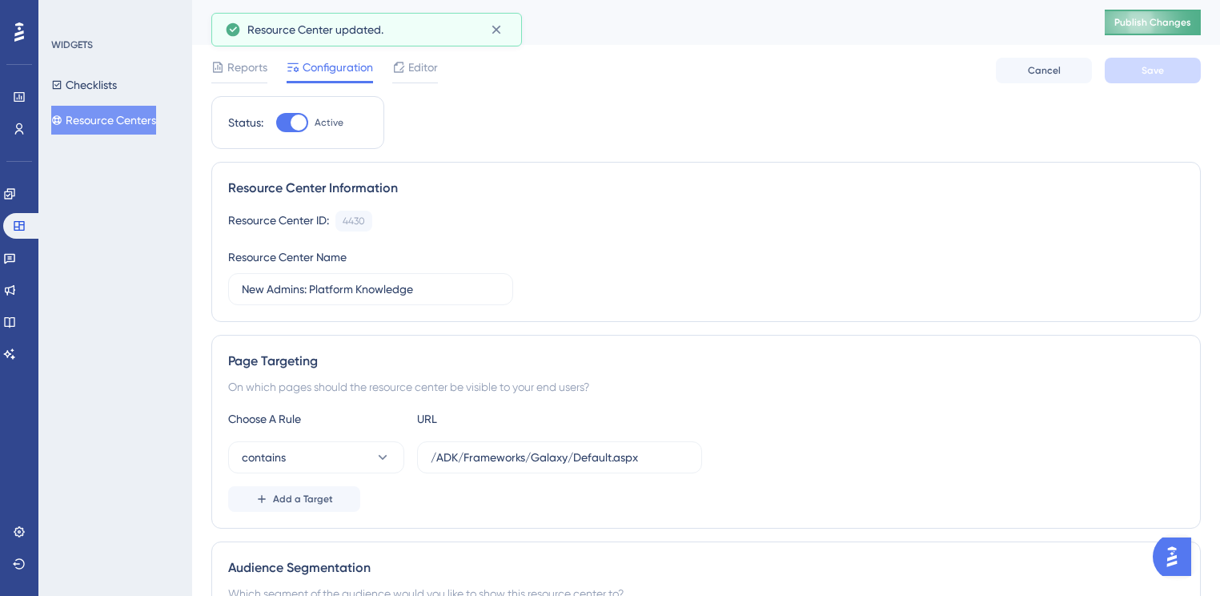
click at [1159, 22] on span "Publish Changes" at bounding box center [1152, 22] width 77 height 13
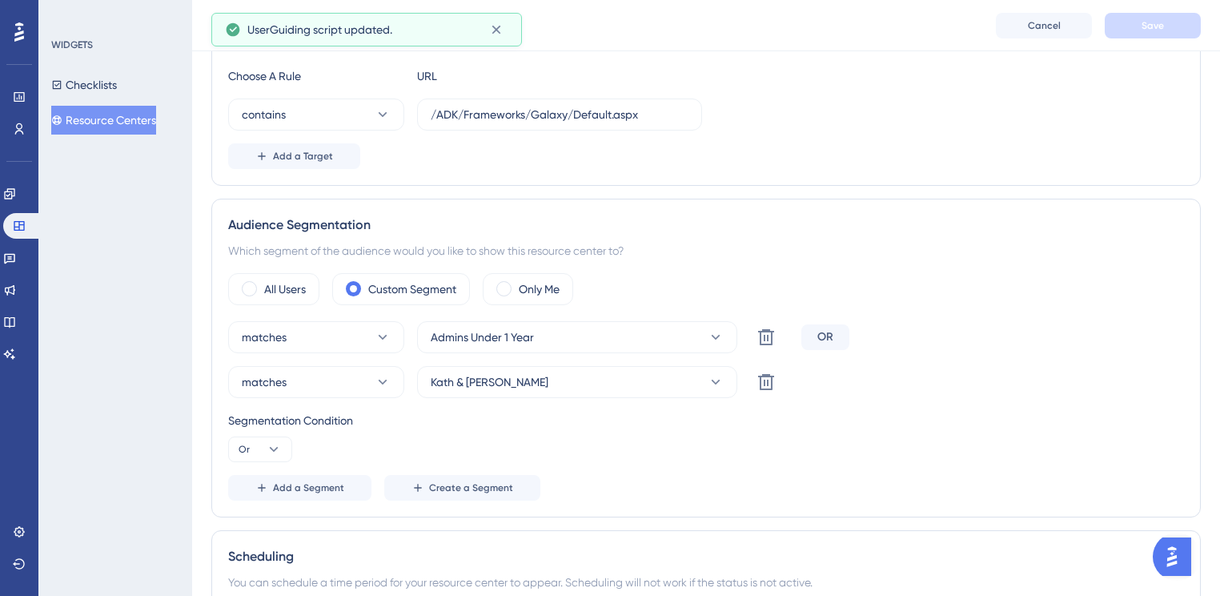
scroll to position [175, 0]
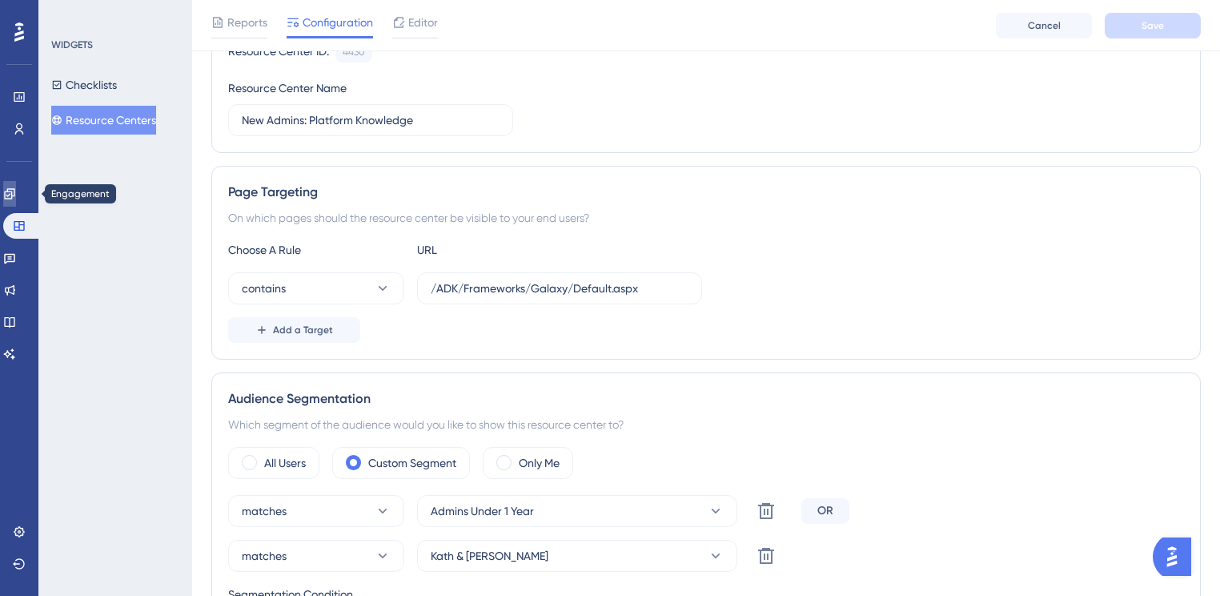
click at [16, 198] on icon at bounding box center [9, 193] width 13 height 13
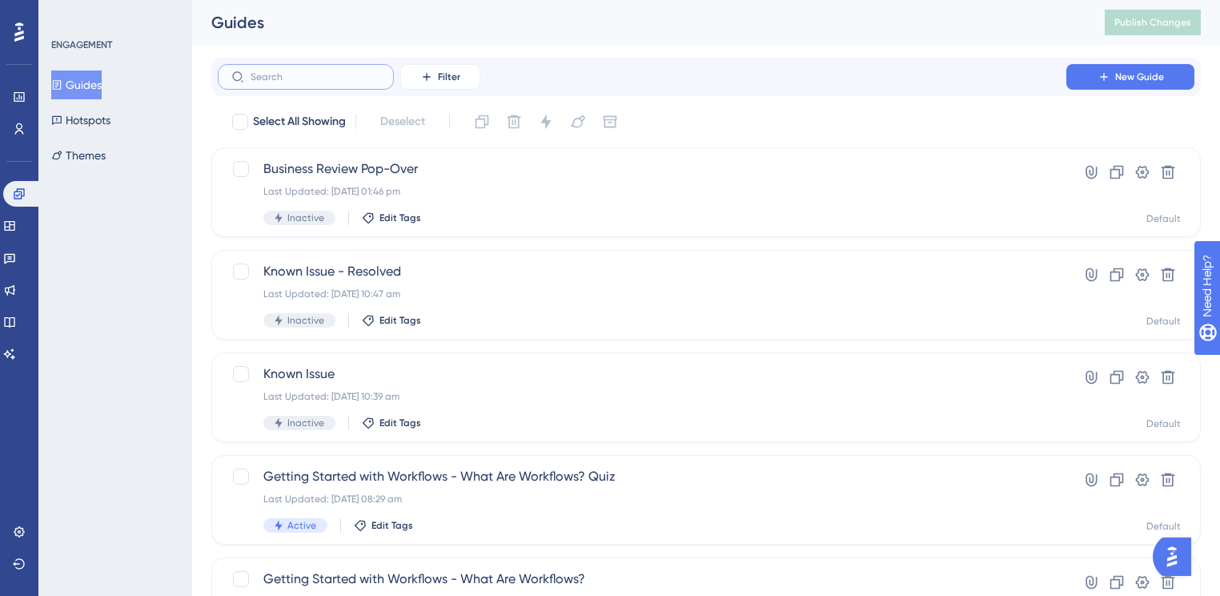
click at [319, 78] on input "text" at bounding box center [316, 76] width 130 height 11
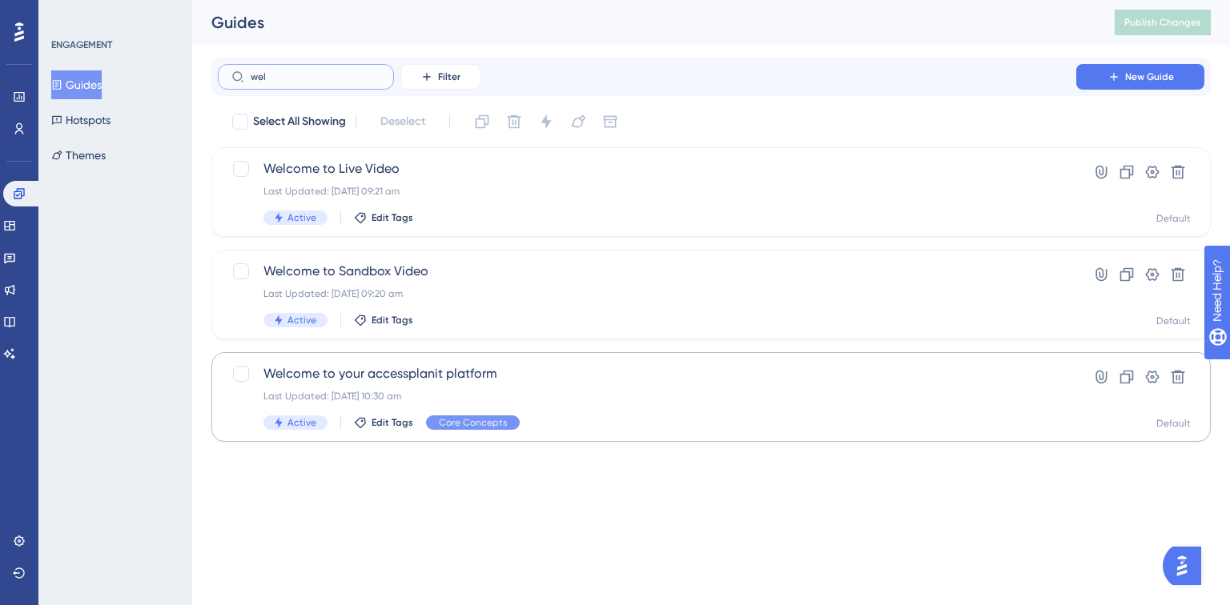
type input "wel"
click at [528, 397] on div "Last Updated: [DATE] 10:30 am" at bounding box center [646, 396] width 767 height 13
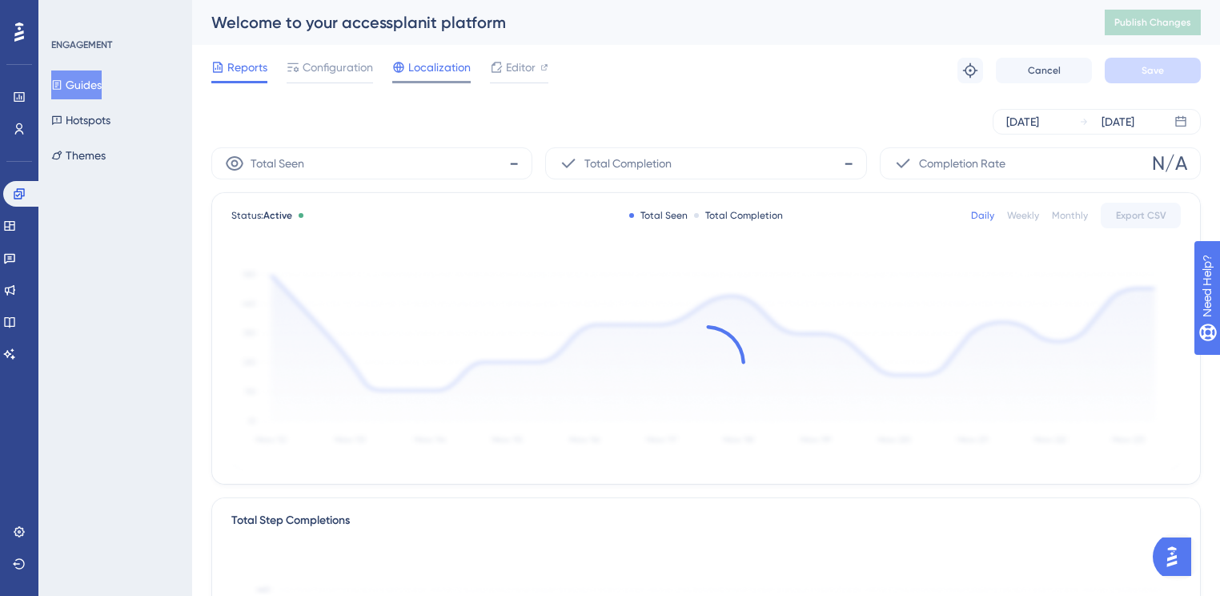
click at [431, 72] on span "Localization" at bounding box center [439, 67] width 62 height 19
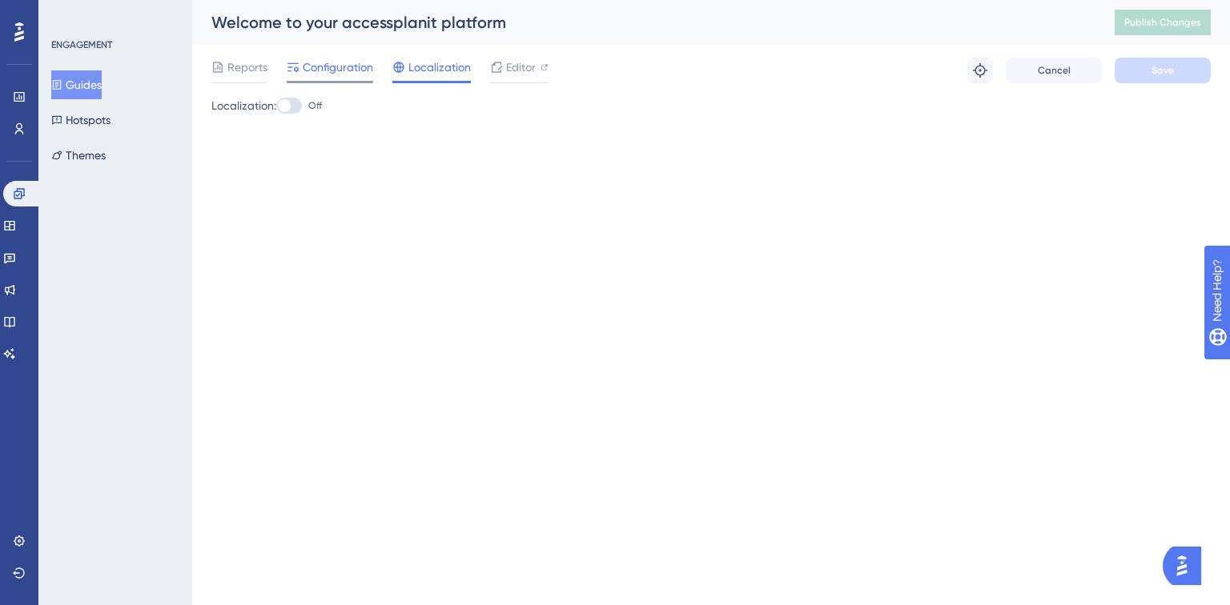
click at [335, 73] on span "Configuration" at bounding box center [338, 67] width 70 height 19
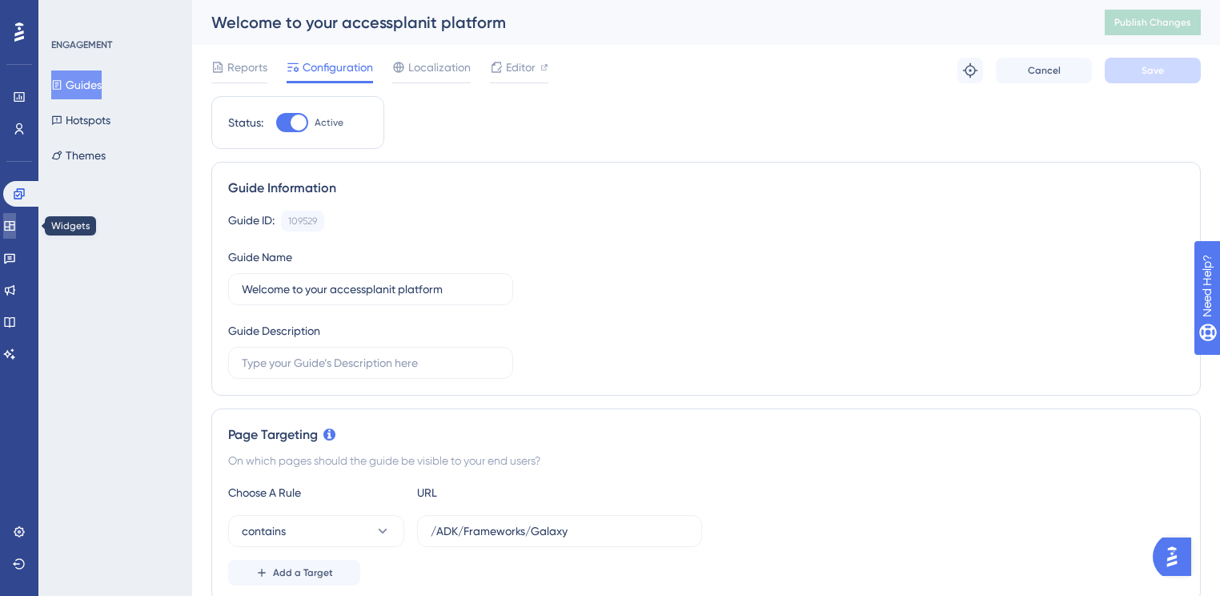
click at [16, 225] on link at bounding box center [9, 226] width 13 height 26
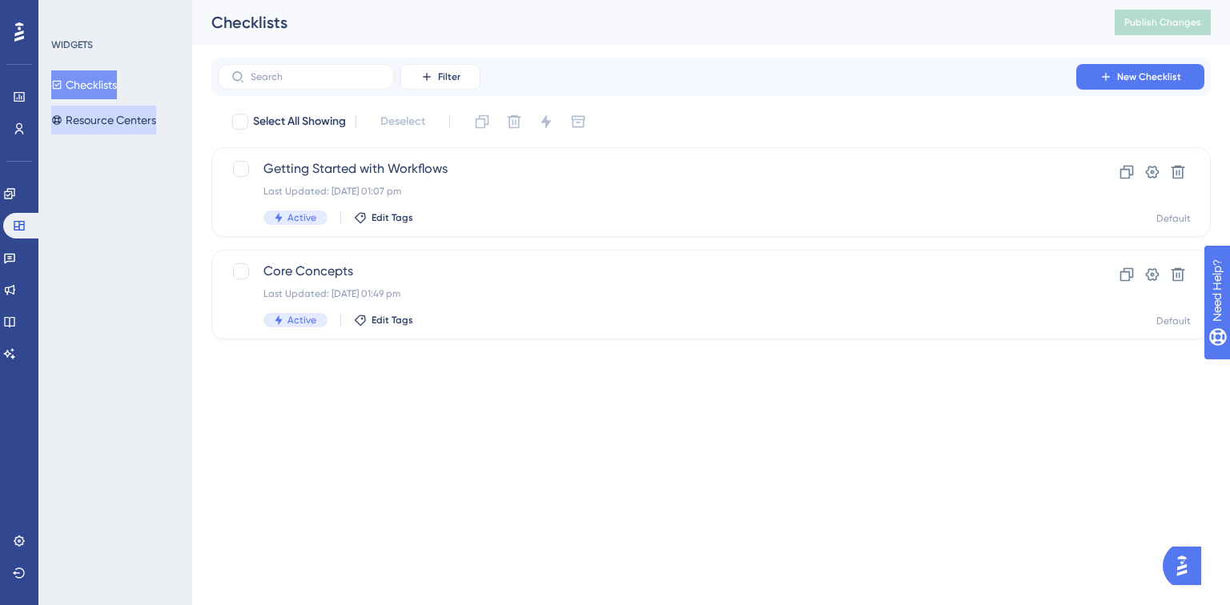
click at [76, 125] on button "Resource Centers" at bounding box center [103, 120] width 105 height 29
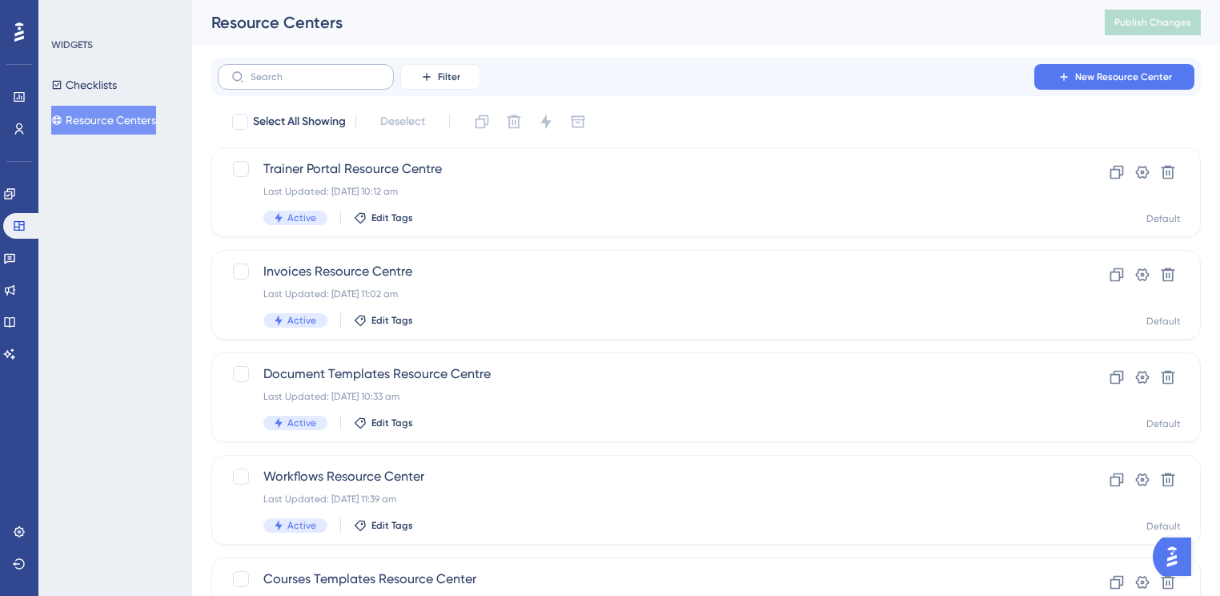
click at [297, 86] on label at bounding box center [306, 77] width 176 height 26
click at [297, 82] on input "text" at bounding box center [316, 76] width 130 height 11
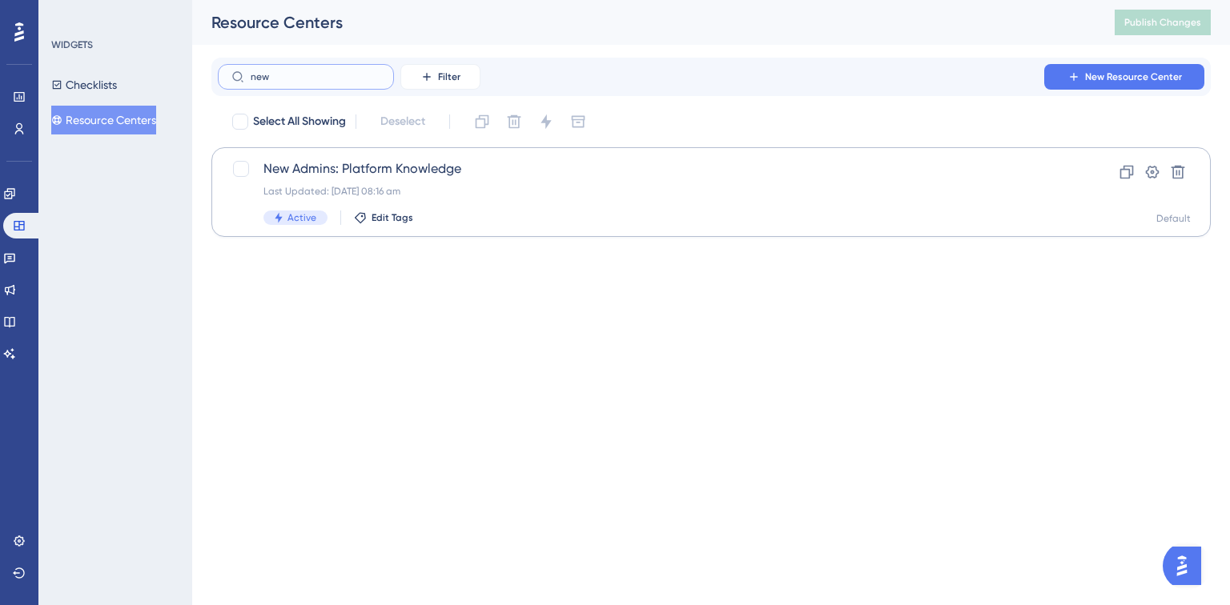
type input "new"
click at [571, 195] on div "Last Updated: [DATE] 08:16 am" at bounding box center [646, 191] width 767 height 13
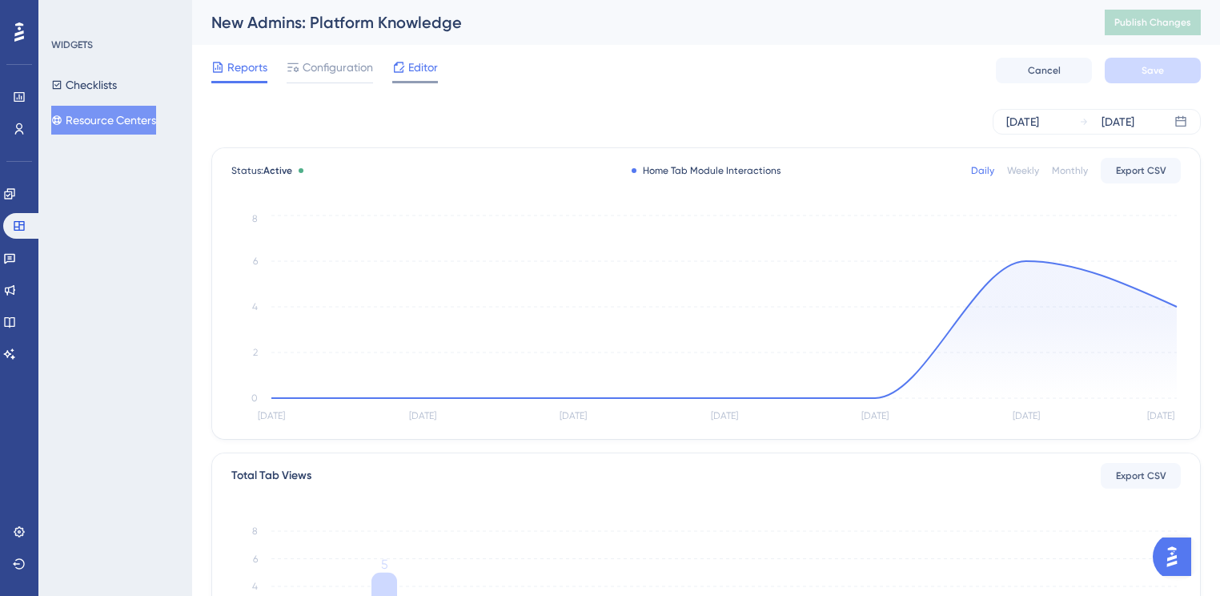
click at [397, 61] on icon at bounding box center [398, 67] width 13 height 13
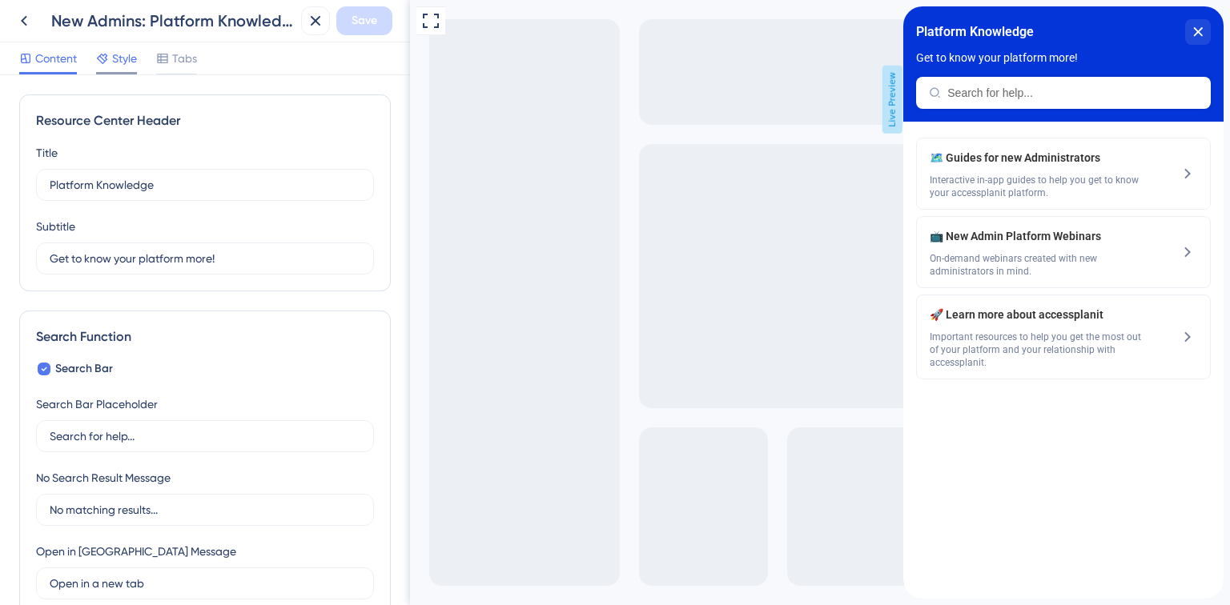
click at [122, 52] on span "Style" at bounding box center [124, 58] width 25 height 19
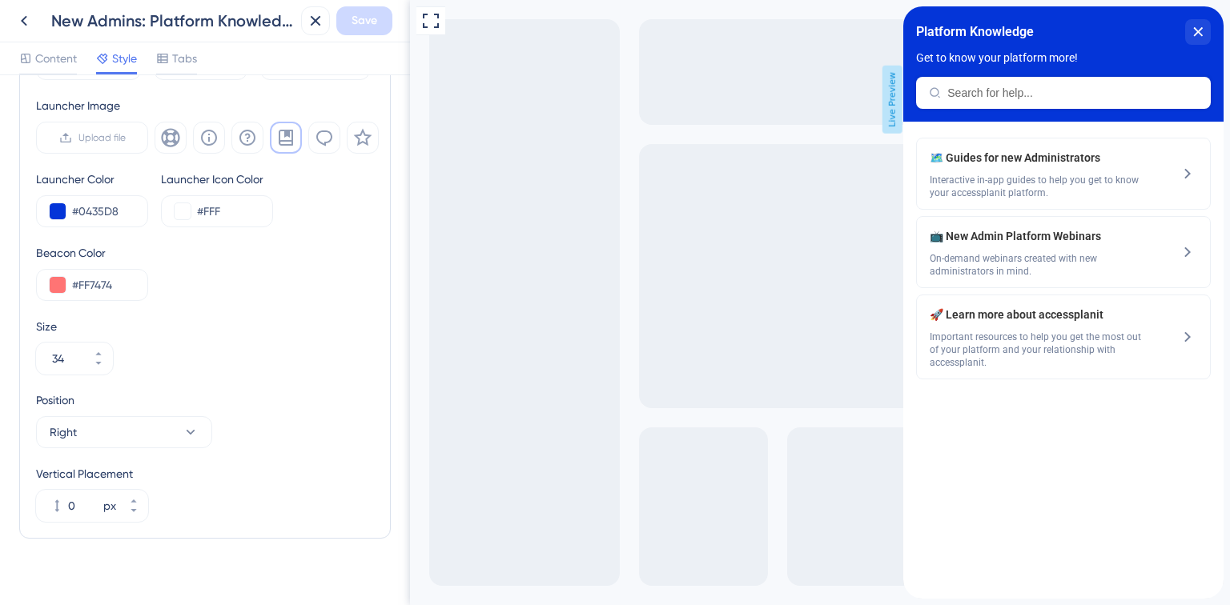
scroll to position [544, 0]
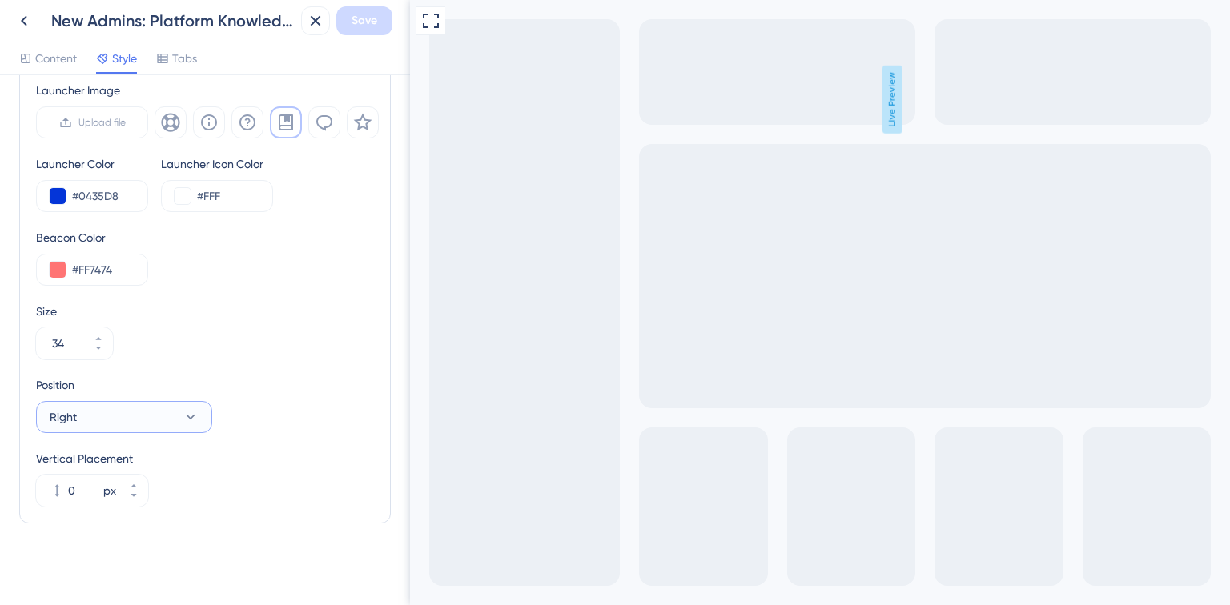
click at [191, 423] on icon at bounding box center [191, 417] width 16 height 16
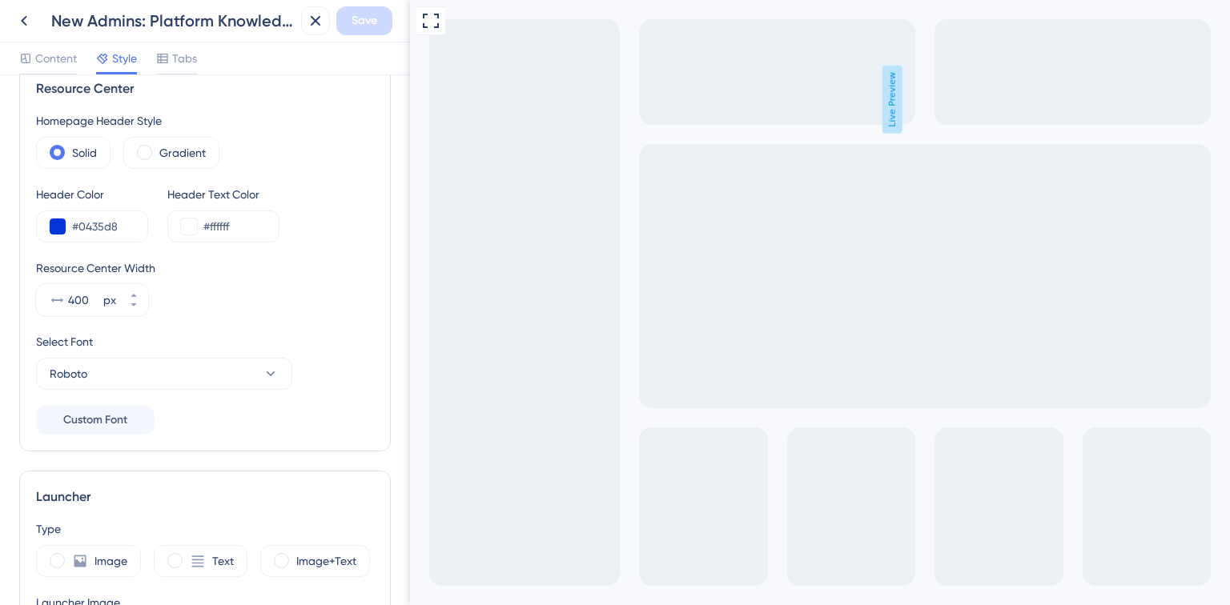
scroll to position [0, 0]
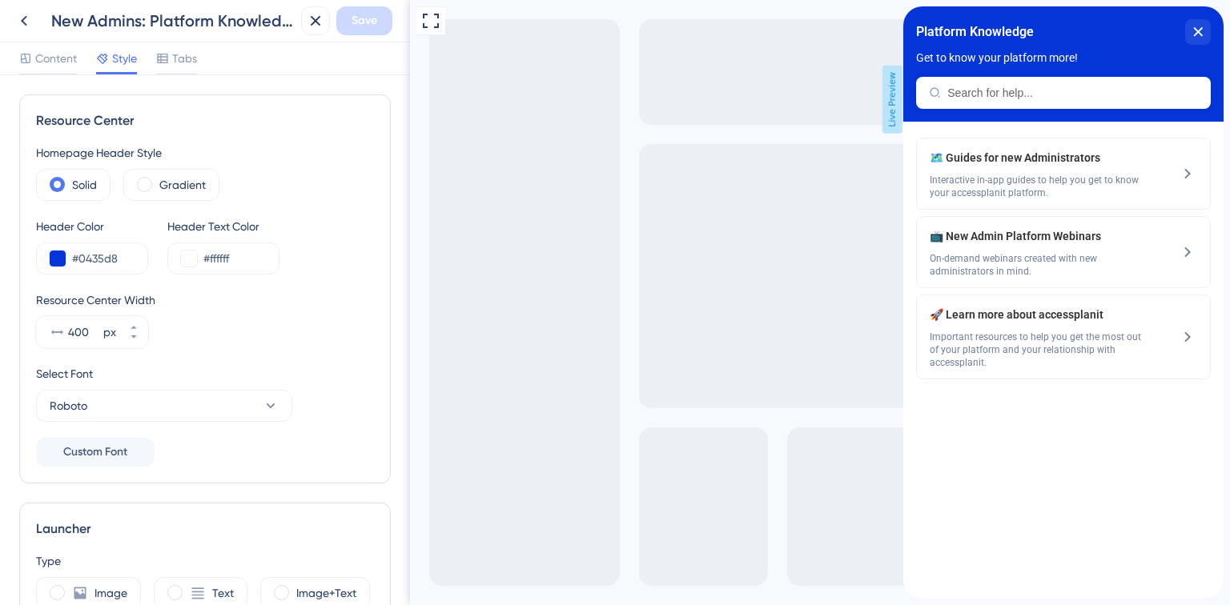
click at [167, 74] on div "New Admins: Platform Knowledge Save Content Style Tabs" at bounding box center [205, 37] width 410 height 75
click at [167, 64] on icon at bounding box center [162, 58] width 13 height 13
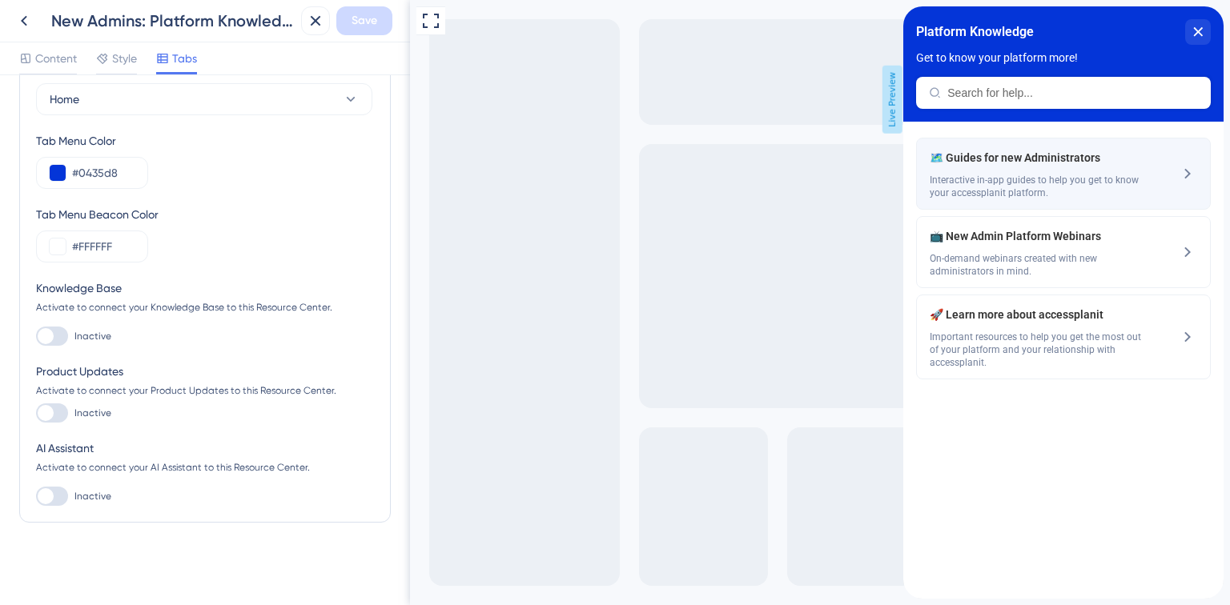
click at [1033, 189] on span "Interactive in-app guides to help you get to know your accessplanit platform." at bounding box center [1036, 187] width 214 height 26
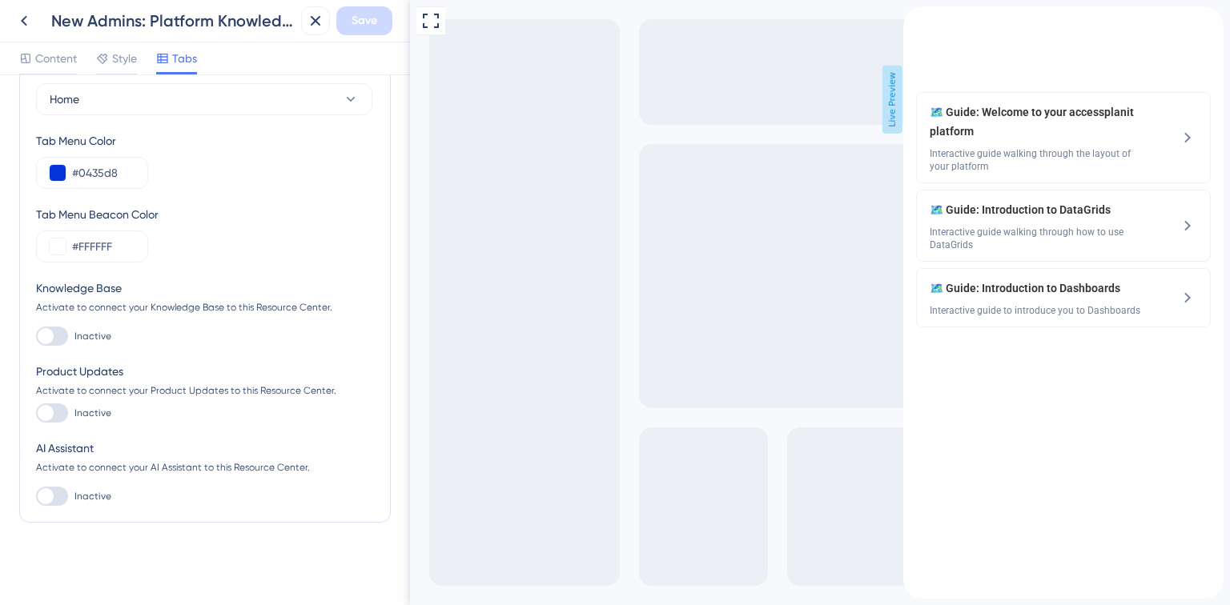
click at [915, 19] on icon "back to header" at bounding box center [909, 12] width 11 height 13
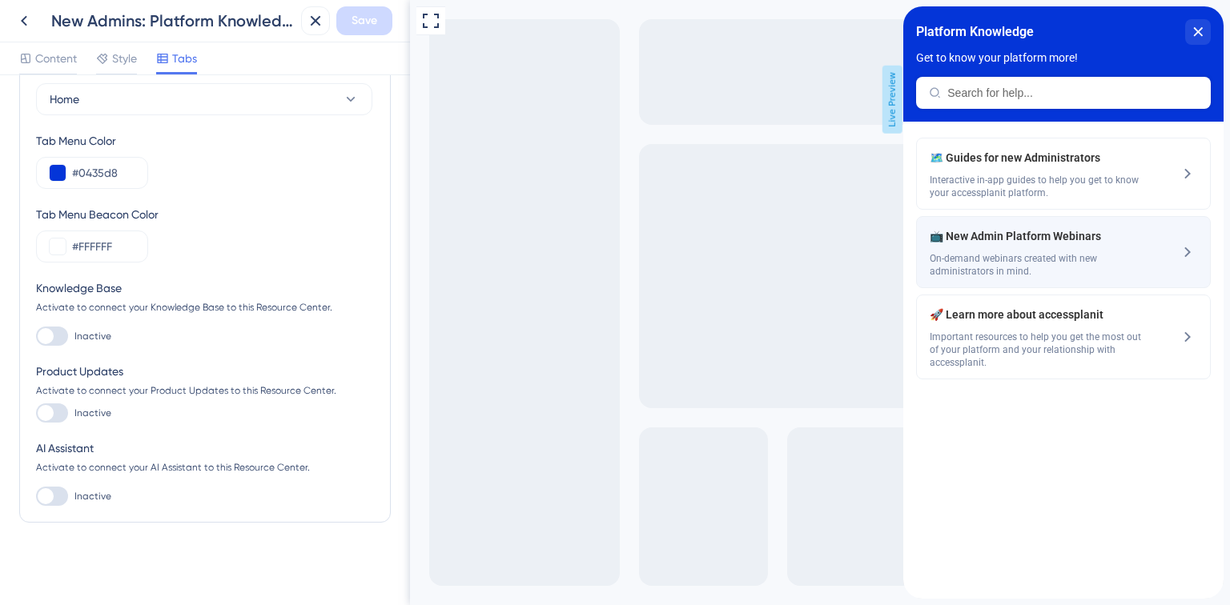
click at [1034, 247] on div "📺 New Admin Platform Webinars On-demand webinars created with new administrator…" at bounding box center [1036, 252] width 214 height 51
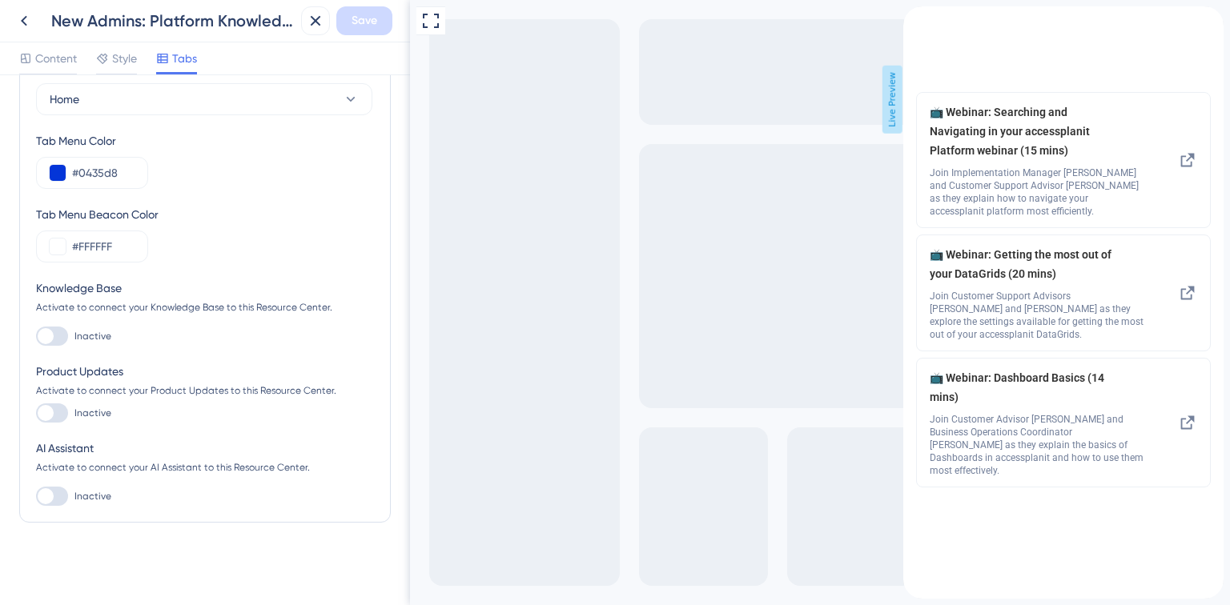
click at [929, 22] on div "back to header" at bounding box center [916, 14] width 26 height 16
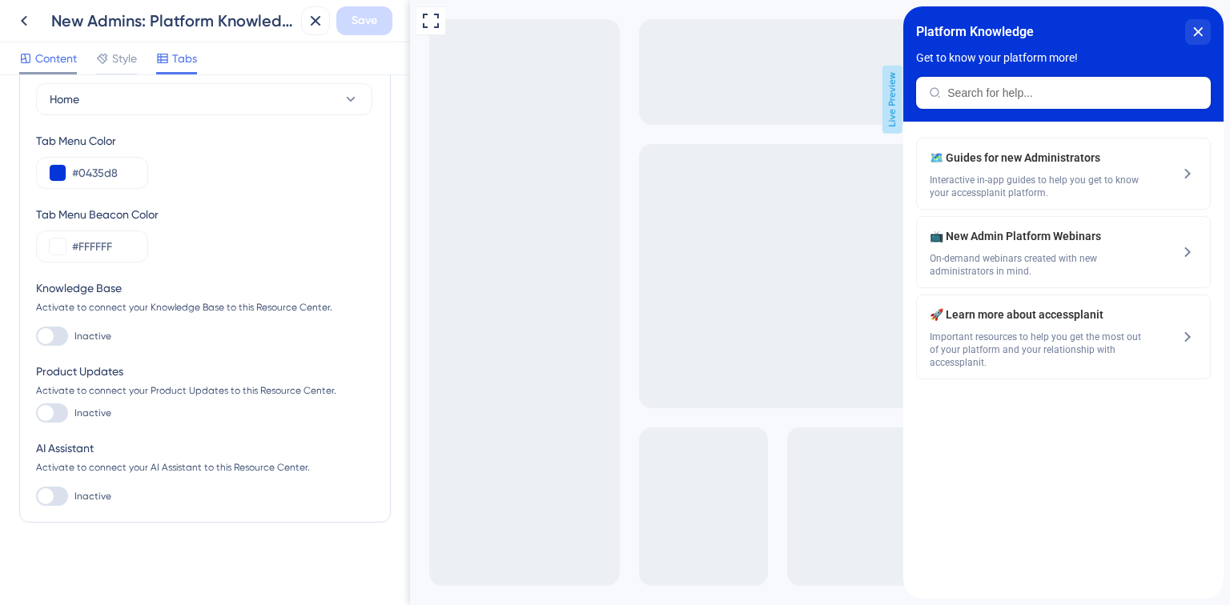
click at [68, 61] on span "Content" at bounding box center [56, 58] width 42 height 19
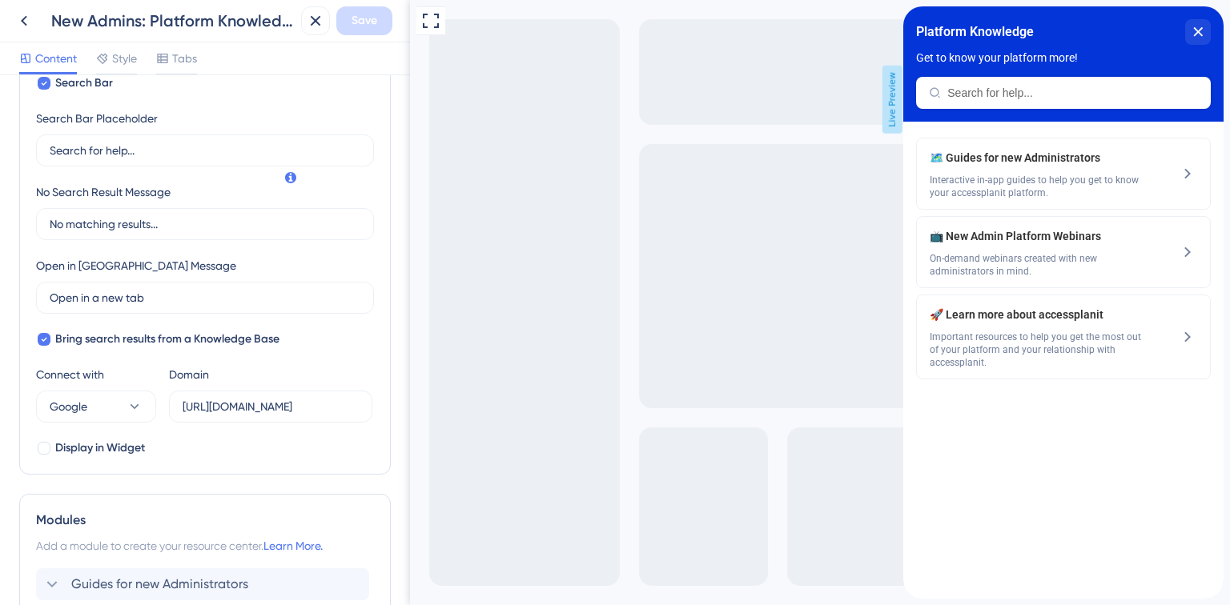
scroll to position [128, 0]
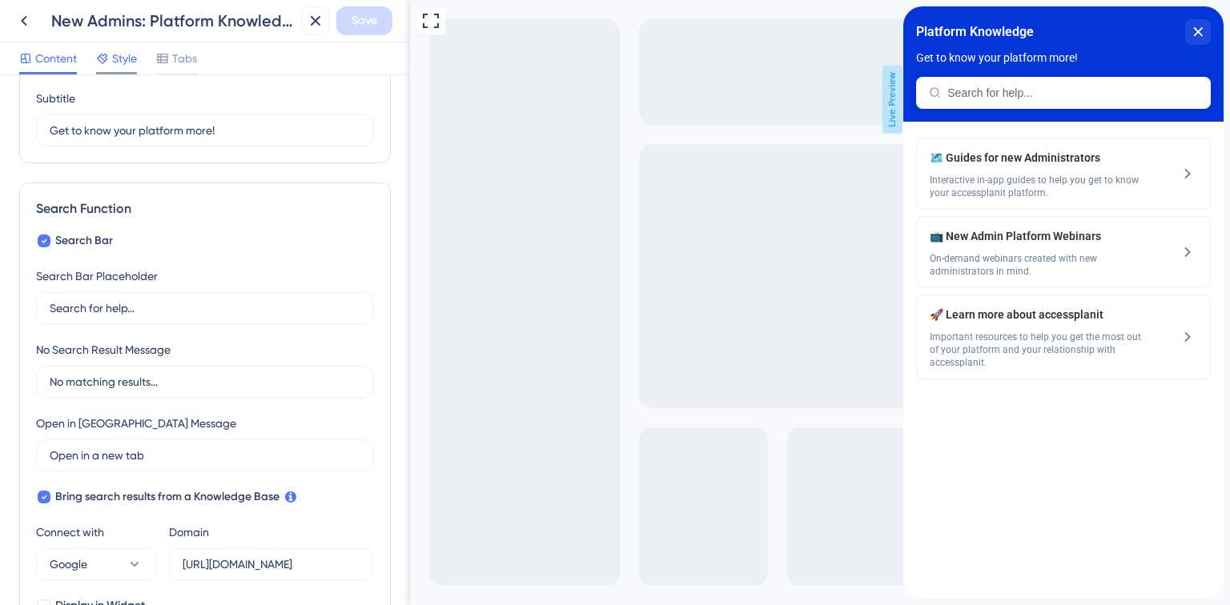
click at [126, 67] on div "Style" at bounding box center [116, 62] width 41 height 26
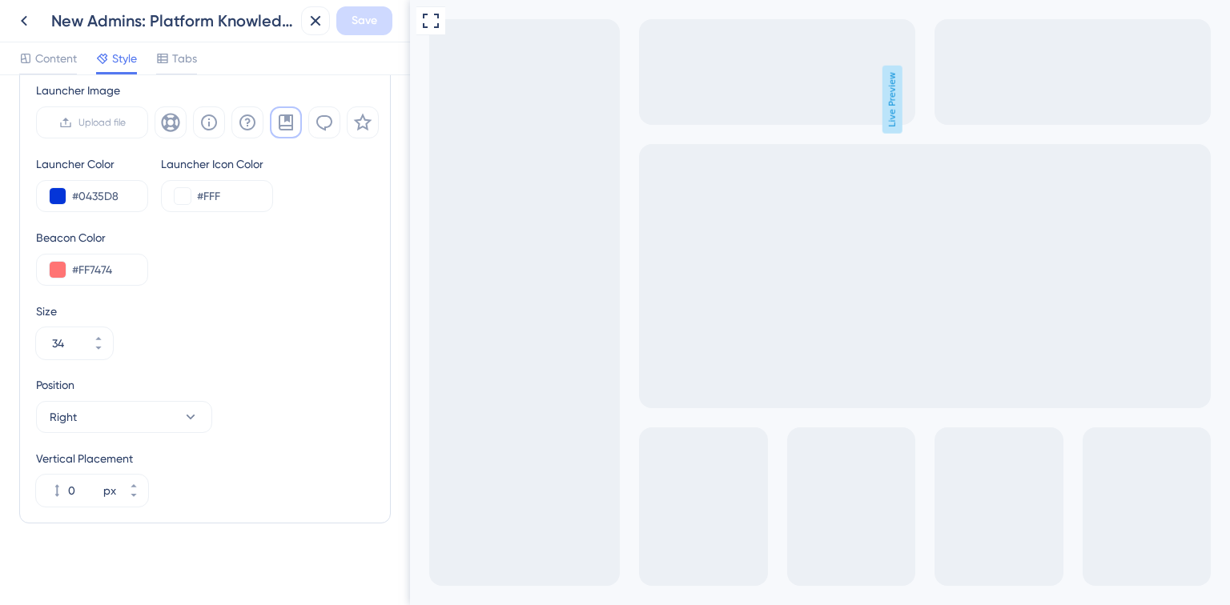
scroll to position [352, 0]
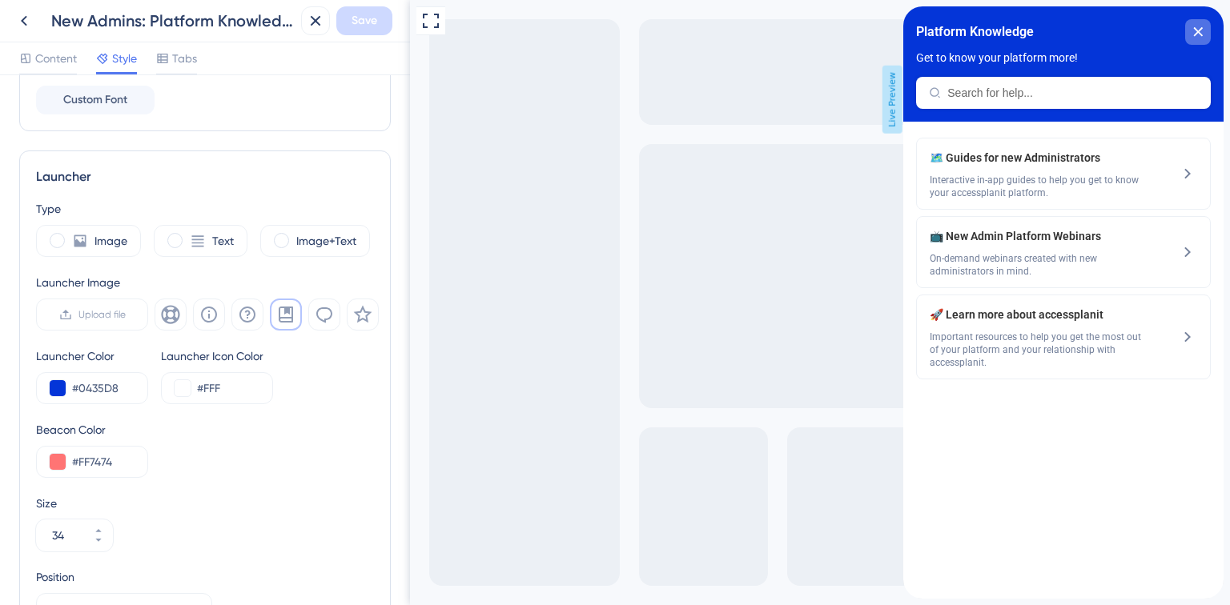
click at [1194, 32] on icon "close resource center" at bounding box center [1198, 32] width 10 height 10
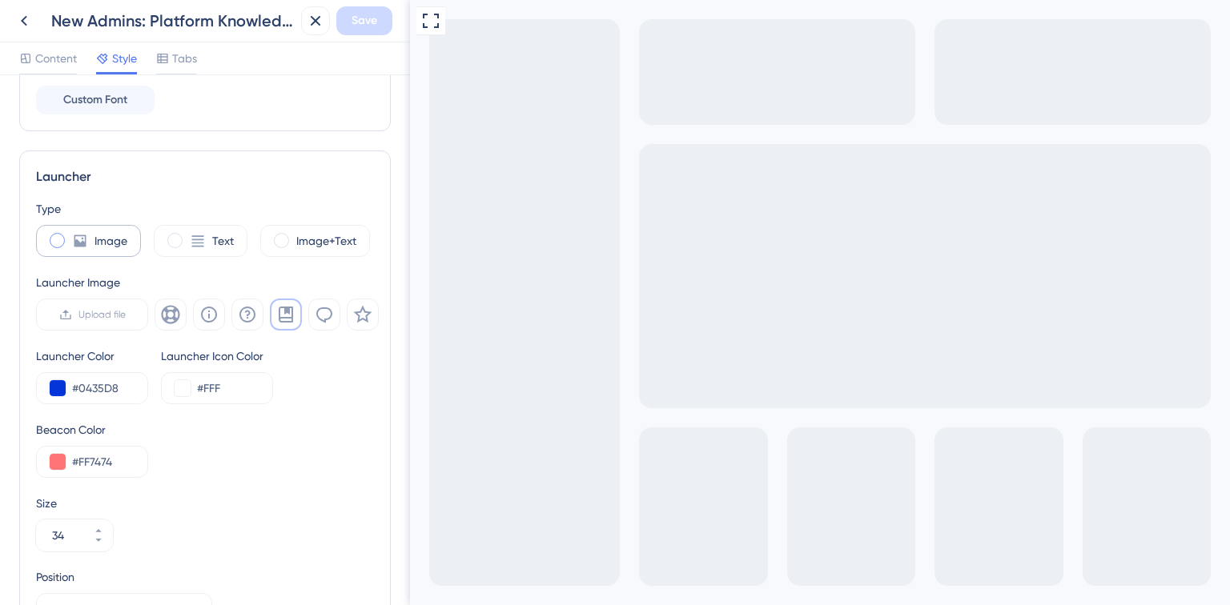
click at [99, 238] on label "Image" at bounding box center [110, 240] width 33 height 19
click at [231, 242] on label "Text" at bounding box center [223, 240] width 22 height 19
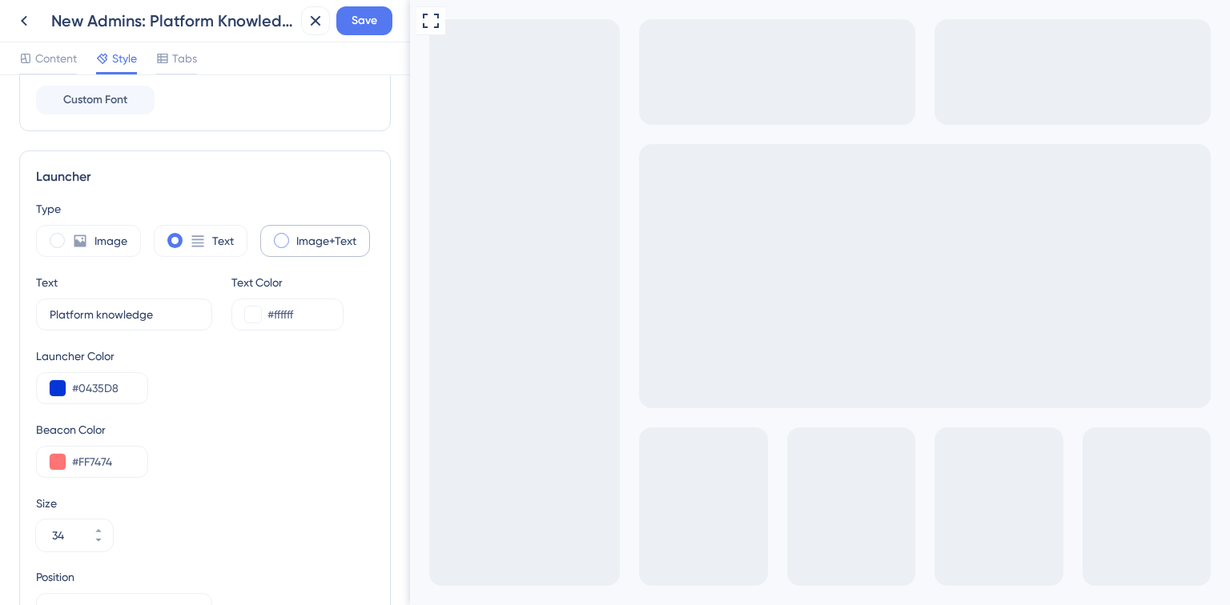
click at [291, 242] on div "Image+Text" at bounding box center [315, 241] width 110 height 32
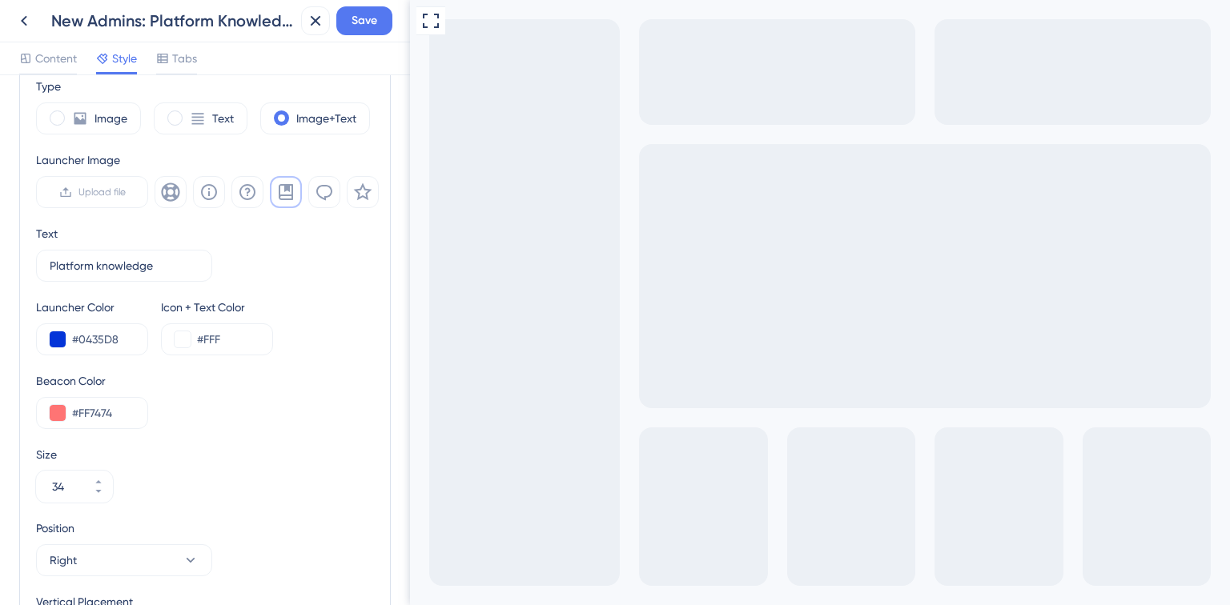
scroll to position [544, 0]
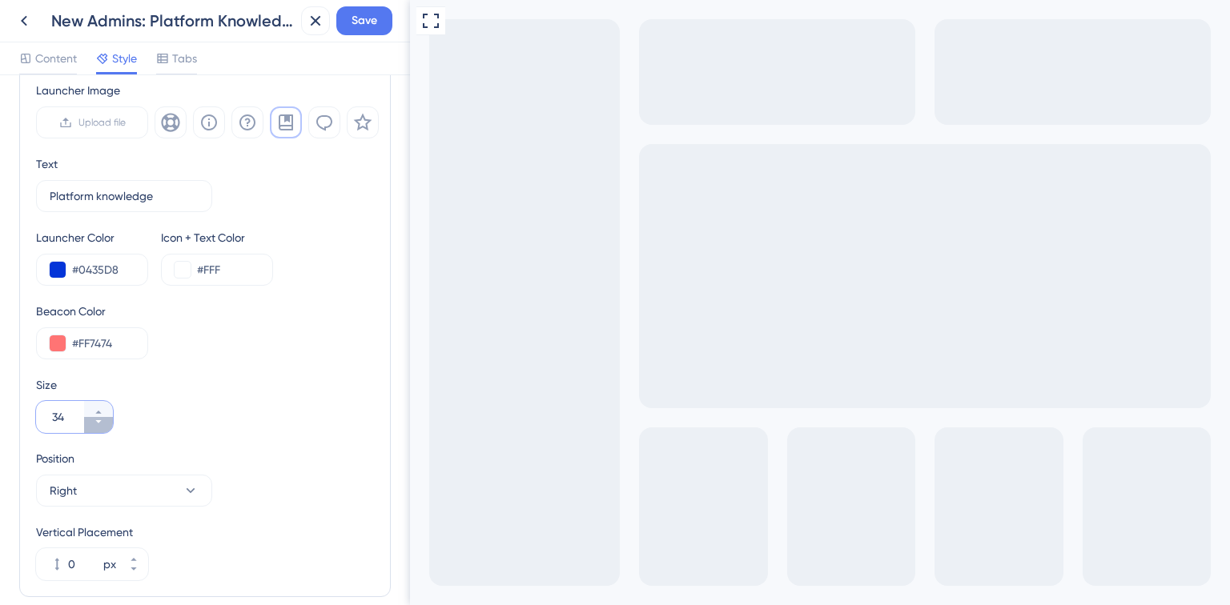
click at [103, 427] on button "34" at bounding box center [98, 425] width 29 height 16
click at [103, 427] on button "33" at bounding box center [98, 425] width 29 height 16
click at [103, 427] on button "32" at bounding box center [98, 425] width 29 height 16
click at [103, 427] on button "31" at bounding box center [98, 425] width 29 height 16
click at [103, 427] on button "30" at bounding box center [98, 425] width 29 height 16
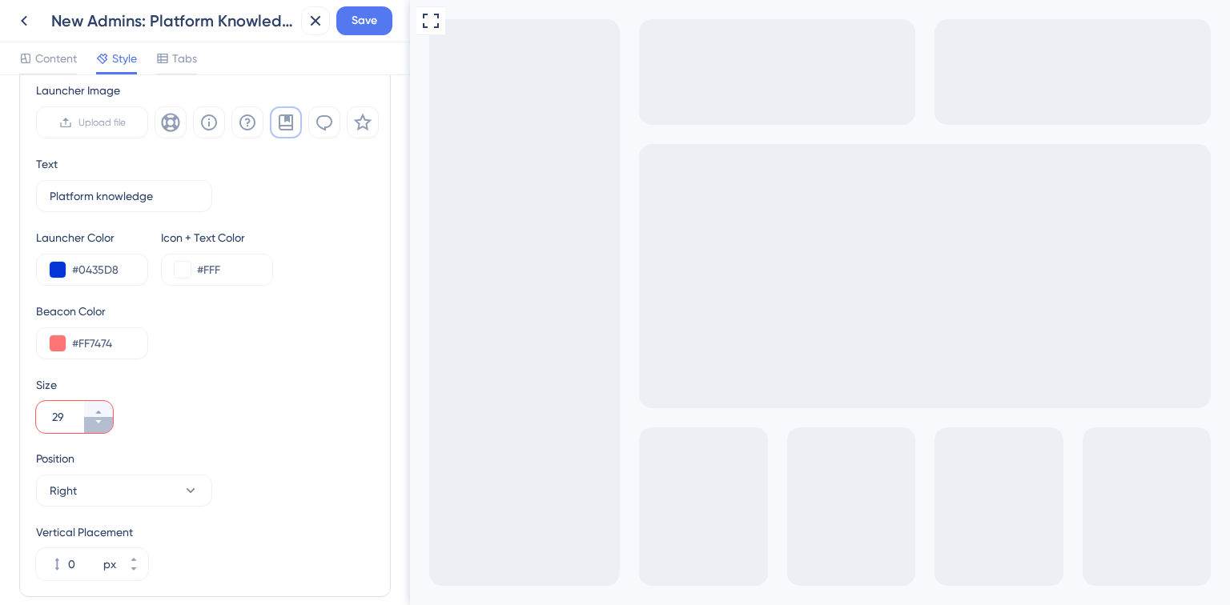
click at [103, 427] on button "29" at bounding box center [98, 425] width 29 height 16
click at [103, 427] on button "28" at bounding box center [98, 425] width 29 height 16
click at [95, 409] on icon at bounding box center [99, 412] width 10 height 10
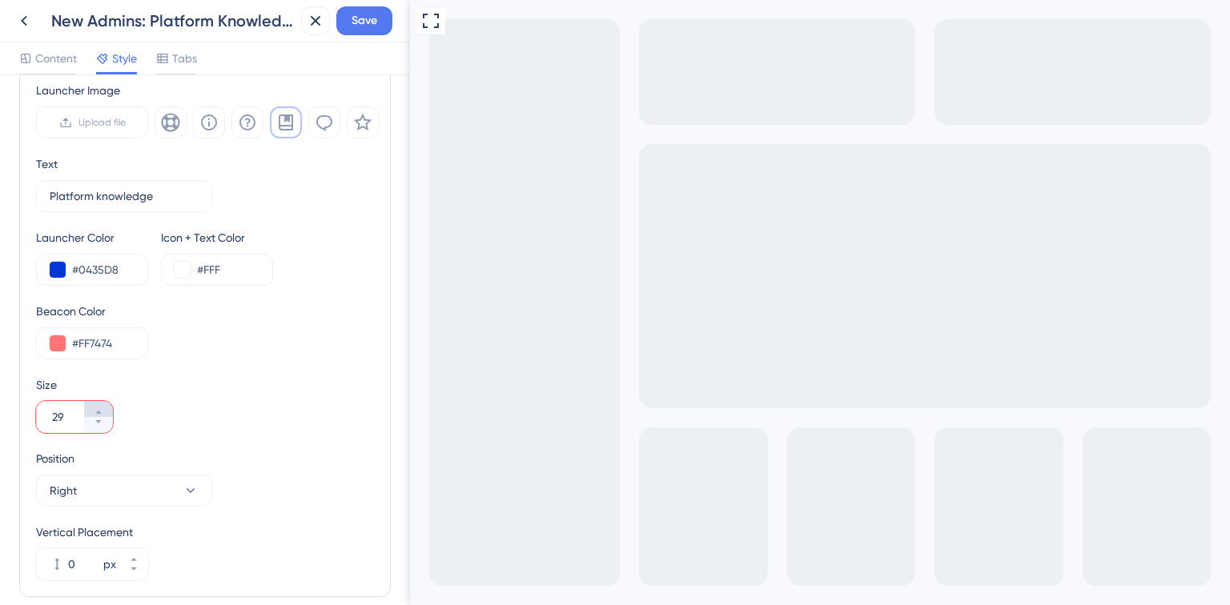
type input "30"
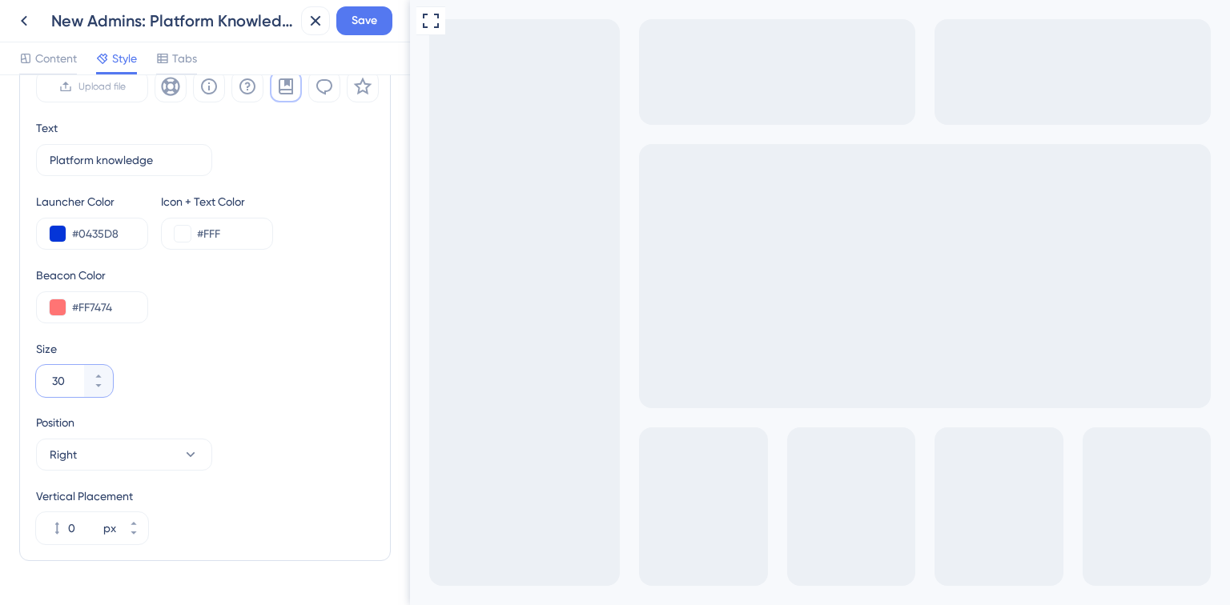
scroll to position [608, 0]
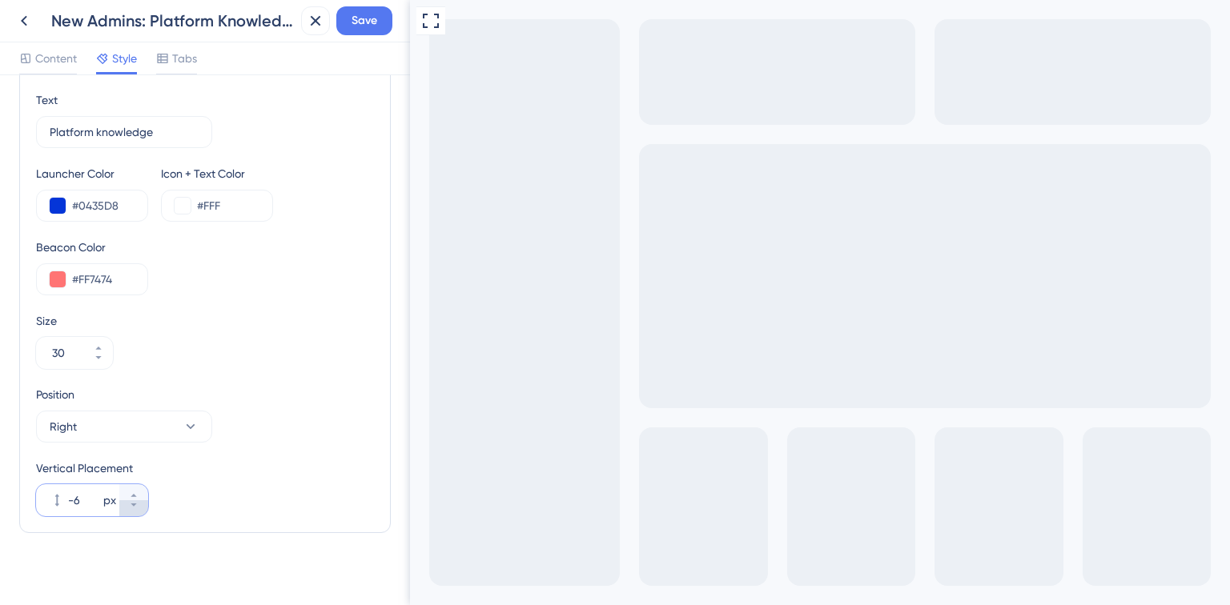
click at [131, 510] on button "-6 px" at bounding box center [133, 508] width 29 height 16
click at [131, 510] on button "-8 px" at bounding box center [133, 508] width 29 height 16
click at [131, 510] on button "-9 px" at bounding box center [133, 508] width 29 height 16
click at [131, 510] on button "-10 px" at bounding box center [133, 508] width 29 height 16
click at [131, 510] on button "-11 px" at bounding box center [133, 508] width 29 height 16
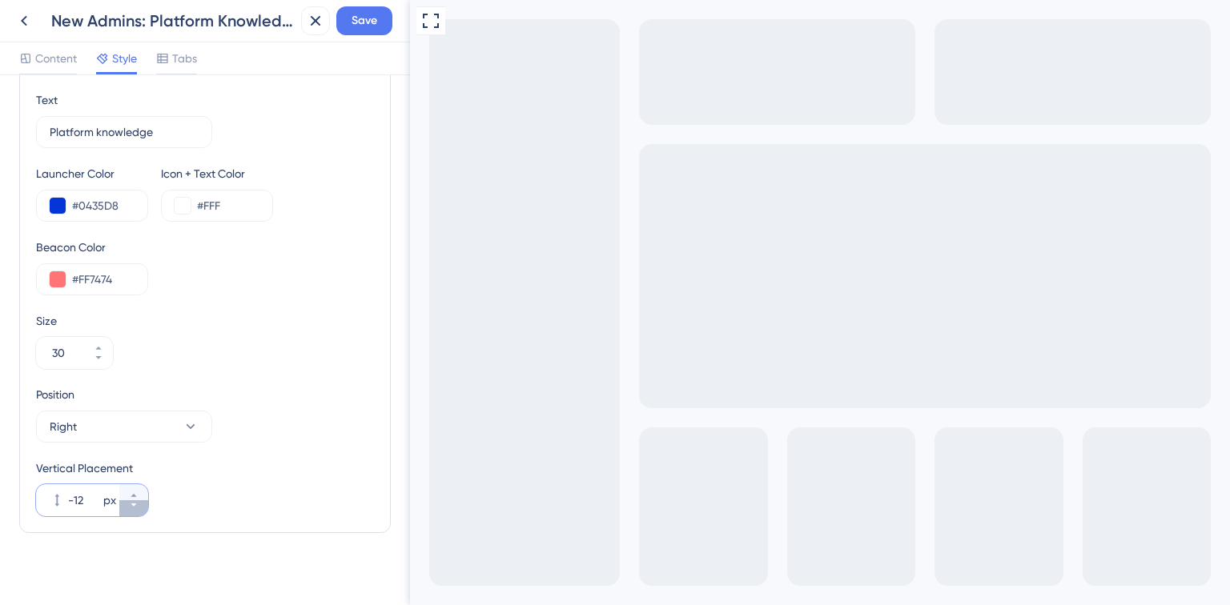
click at [131, 510] on button "-12 px" at bounding box center [133, 508] width 29 height 16
click at [131, 510] on button "-13 px" at bounding box center [133, 508] width 29 height 16
click at [131, 510] on button "-14 px" at bounding box center [133, 508] width 29 height 16
click at [131, 510] on button "-15 px" at bounding box center [133, 508] width 29 height 16
click at [131, 510] on button "-16 px" at bounding box center [133, 508] width 29 height 16
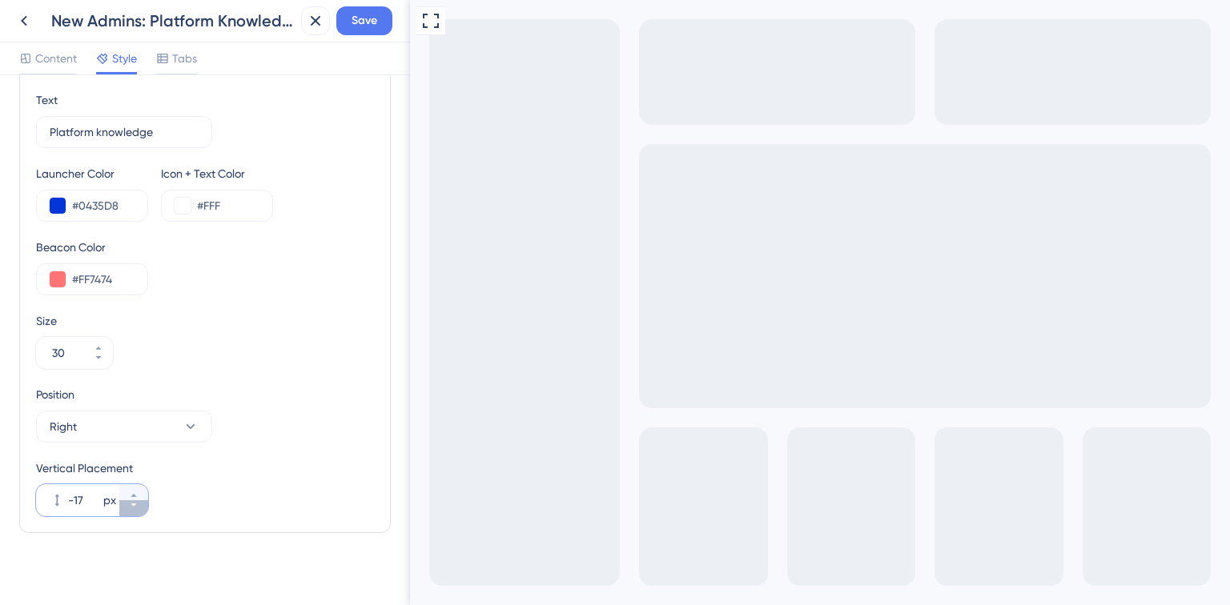
click at [131, 510] on button "-17 px" at bounding box center [133, 508] width 29 height 16
click at [131, 510] on button "-18 px" at bounding box center [133, 508] width 29 height 16
click at [131, 510] on button "-19 px" at bounding box center [133, 508] width 29 height 16
type input "-20"
click at [368, 13] on span "Save" at bounding box center [364, 20] width 26 height 19
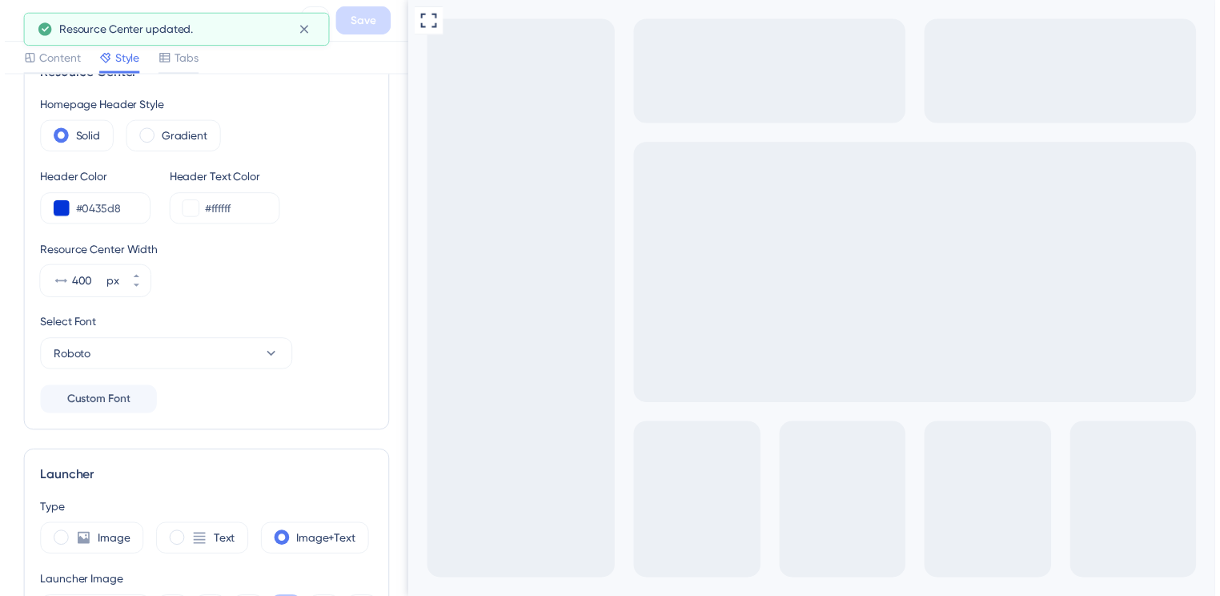
scroll to position [0, 0]
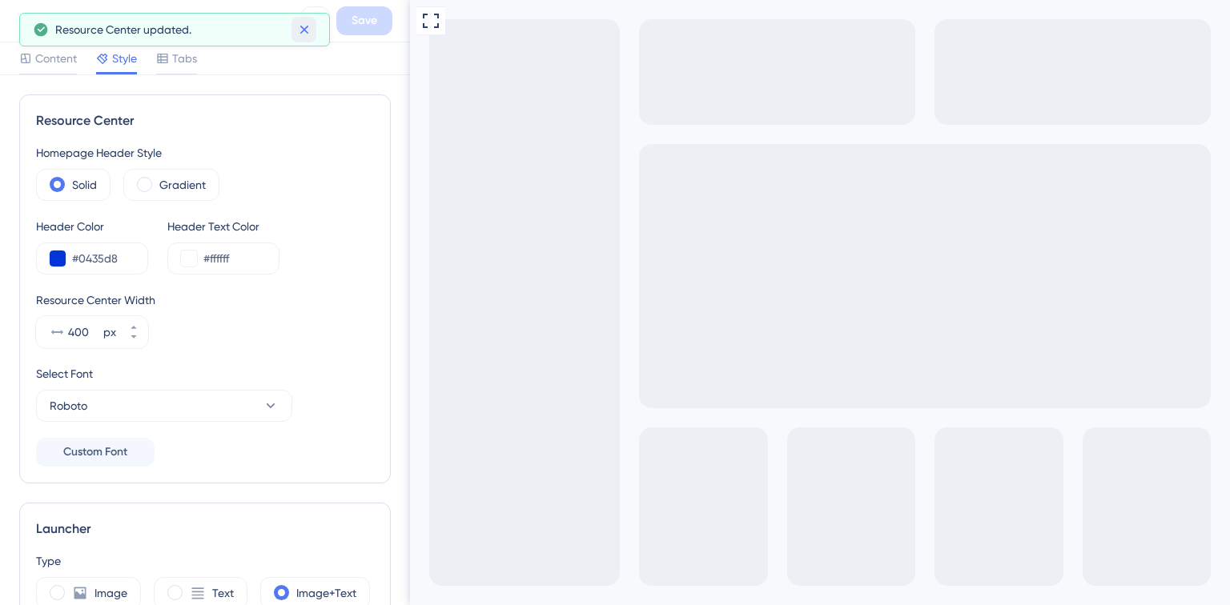
click at [307, 30] on icon at bounding box center [304, 30] width 16 height 16
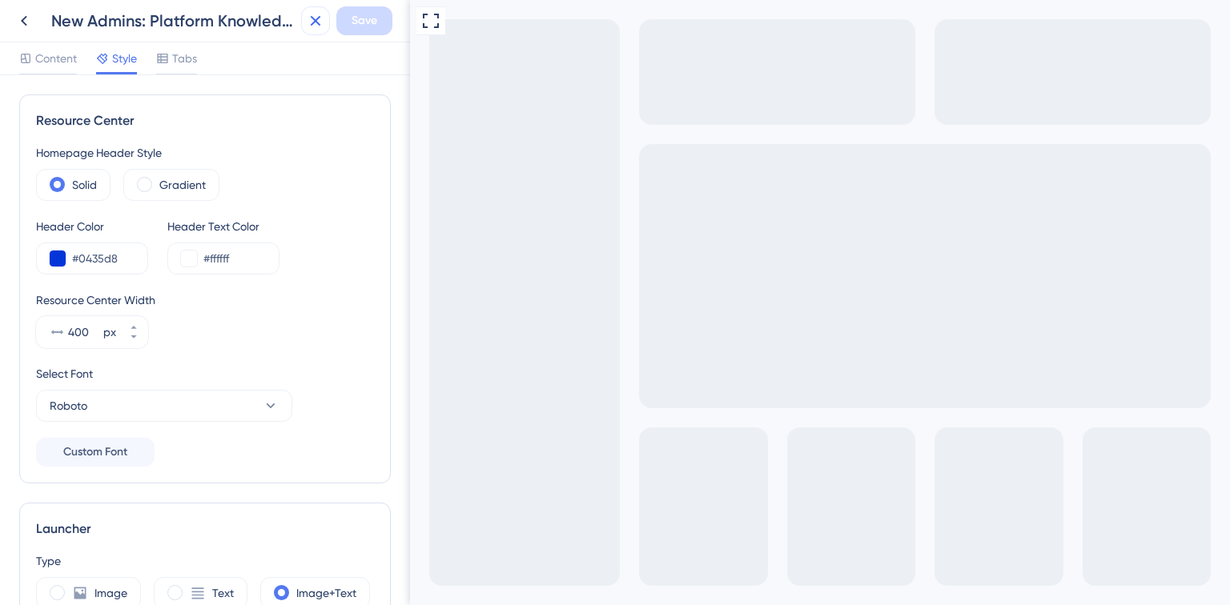
click at [312, 19] on icon at bounding box center [315, 20] width 19 height 19
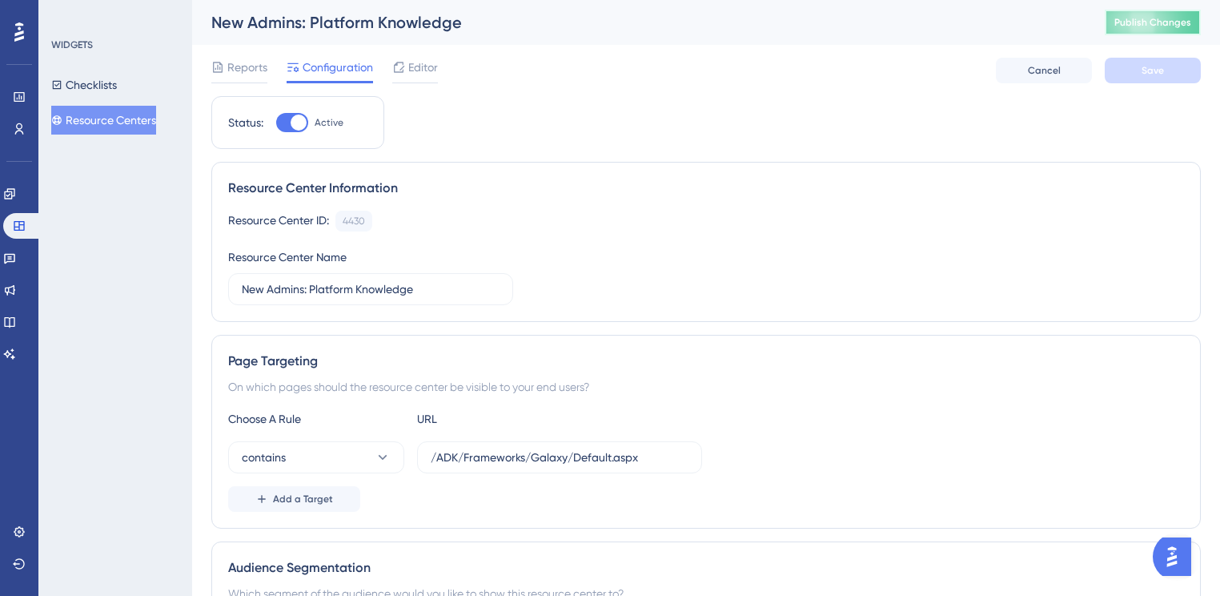
click at [1134, 22] on span "Publish Changes" at bounding box center [1152, 22] width 77 height 13
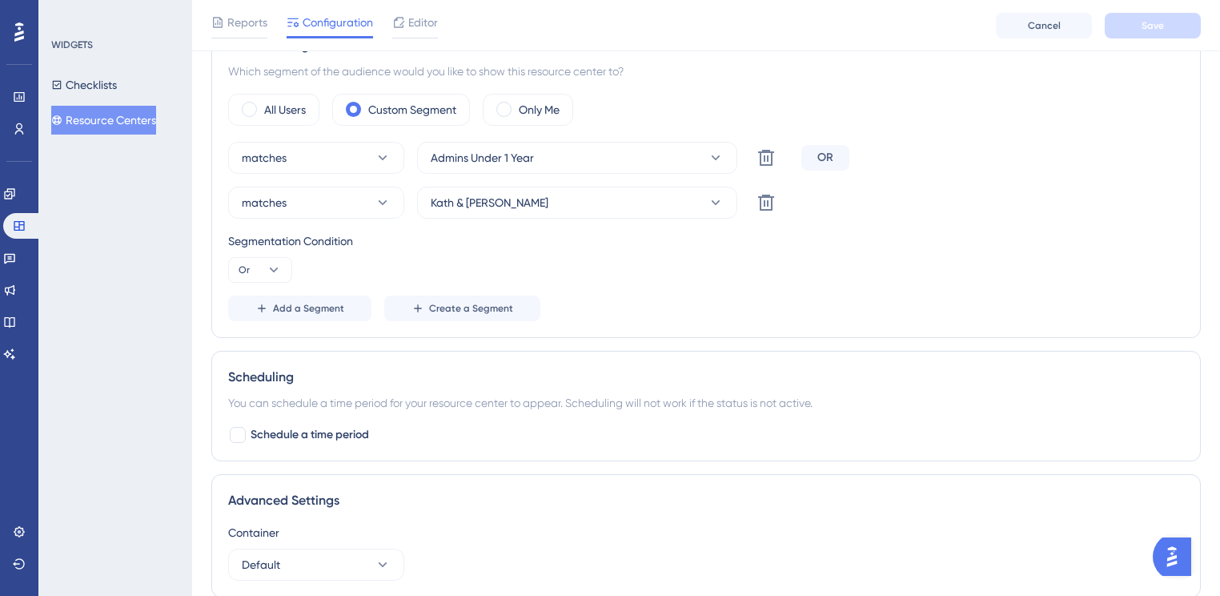
scroll to position [239, 0]
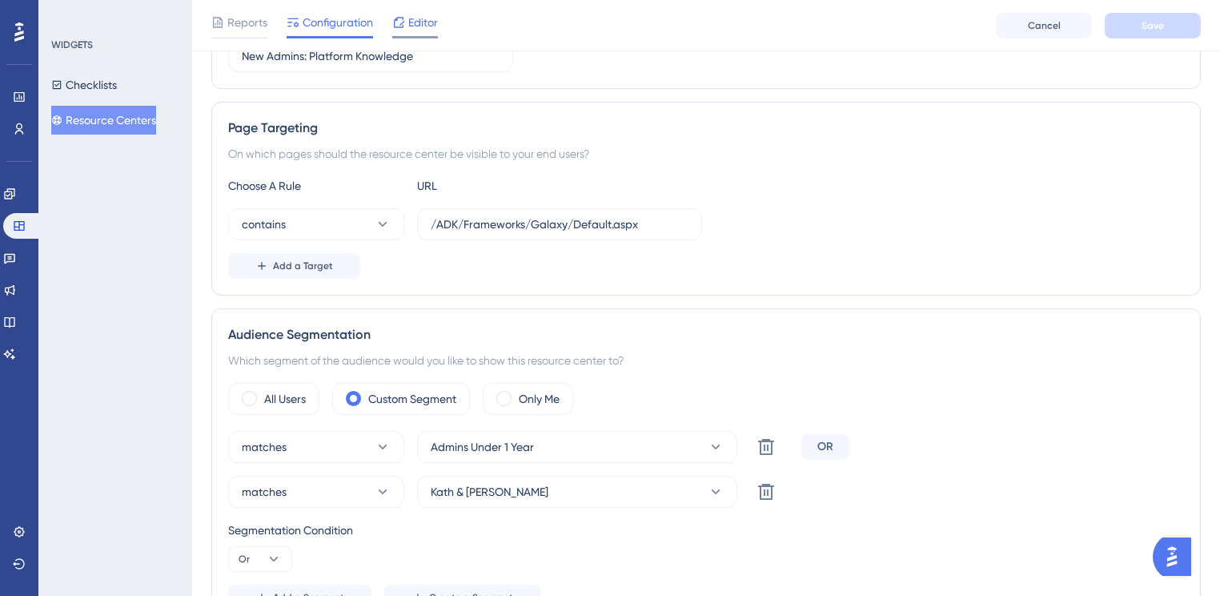
click at [429, 26] on span "Editor" at bounding box center [423, 22] width 30 height 19
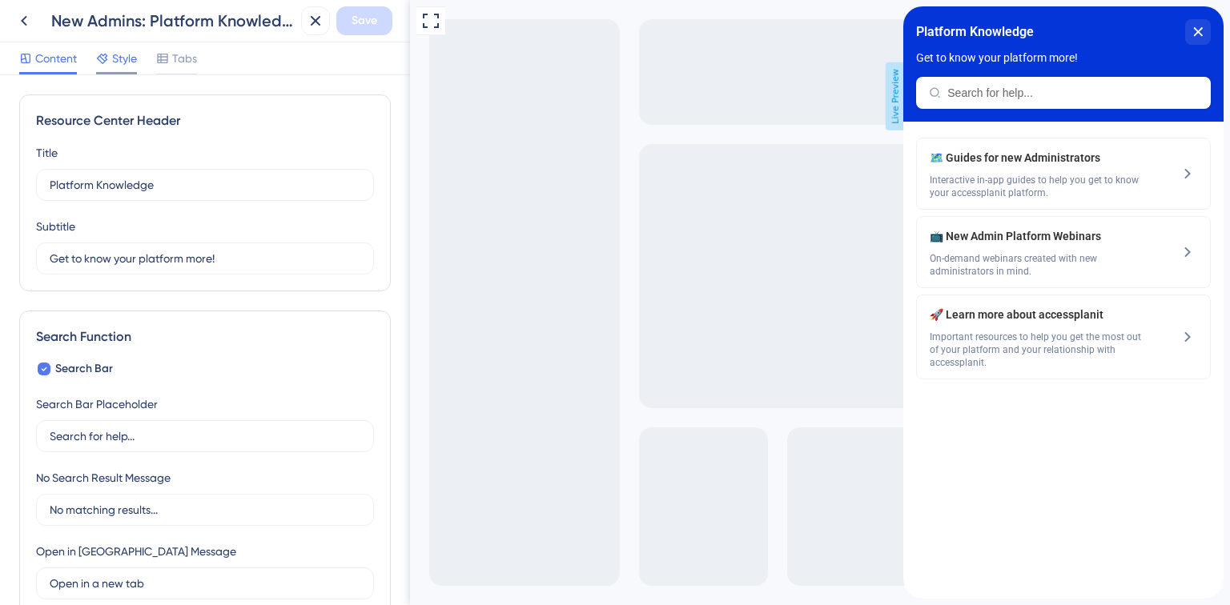
click at [122, 62] on span "Style" at bounding box center [124, 58] width 25 height 19
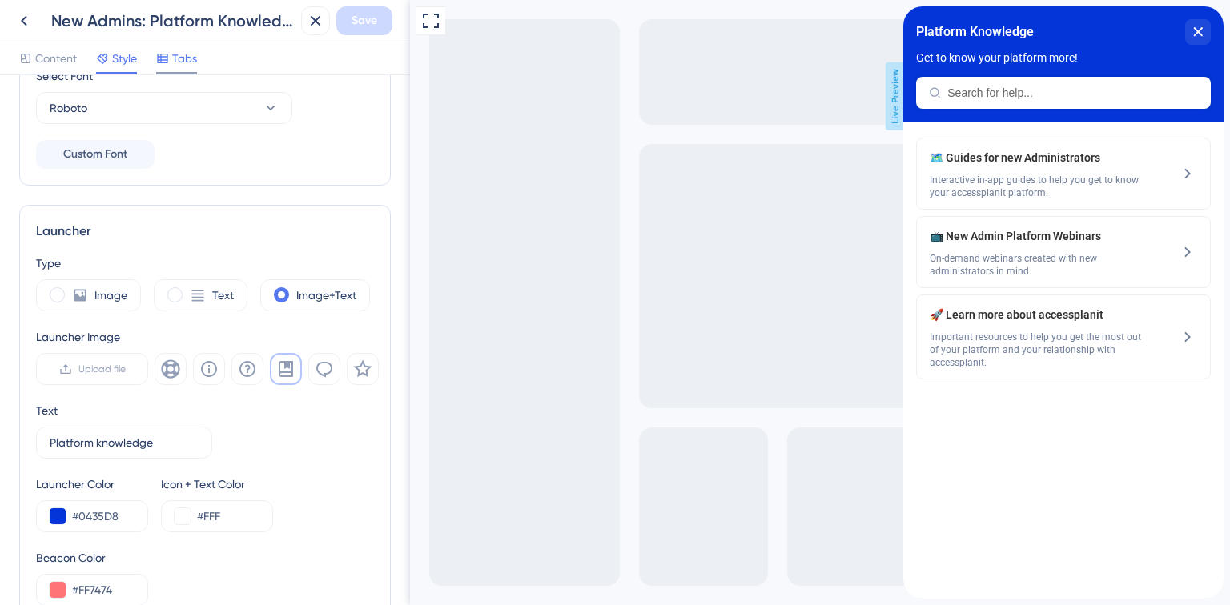
click at [186, 61] on span "Tabs" at bounding box center [184, 58] width 25 height 19
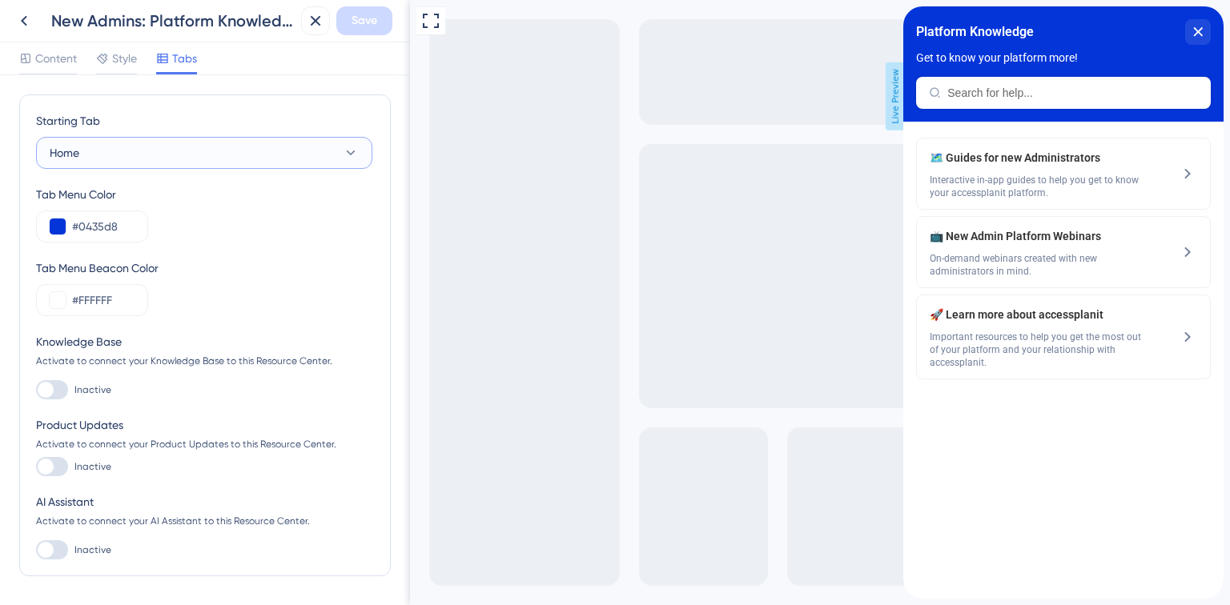
click at [218, 155] on button "Home" at bounding box center [204, 153] width 336 height 32
click at [104, 60] on icon at bounding box center [102, 59] width 10 height 10
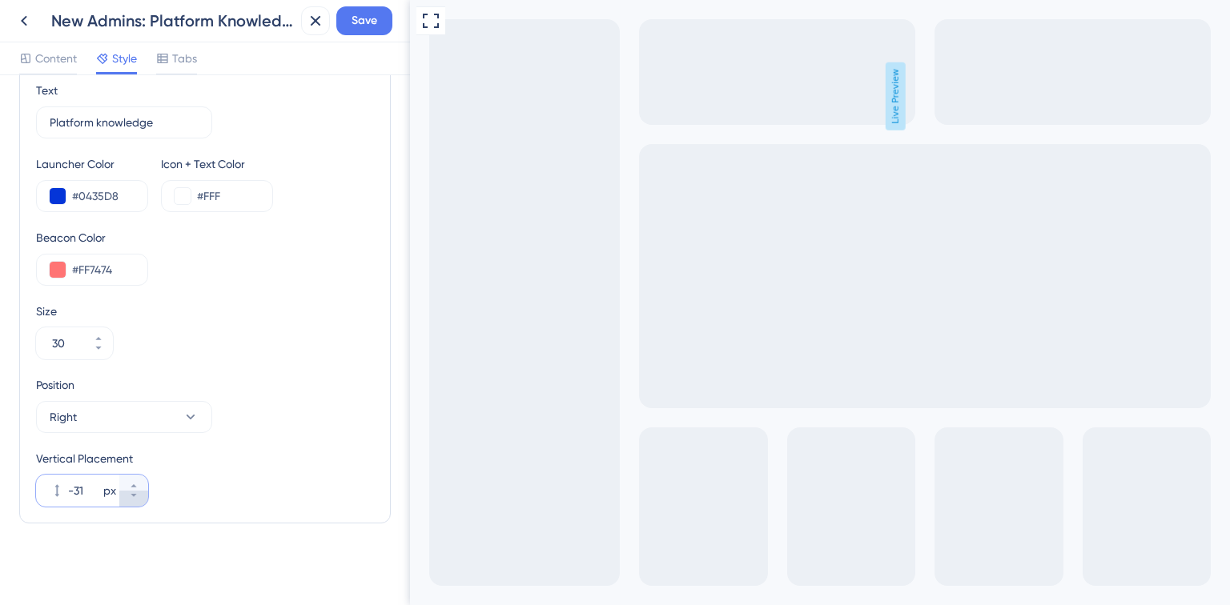
click at [138, 496] on button "-31 px" at bounding box center [133, 499] width 29 height 16
click at [138, 502] on button "-32 px" at bounding box center [133, 499] width 29 height 16
click at [137, 503] on button "-33 px" at bounding box center [133, 499] width 29 height 16
click at [137, 503] on button "-34 px" at bounding box center [133, 499] width 29 height 16
type input "-35"
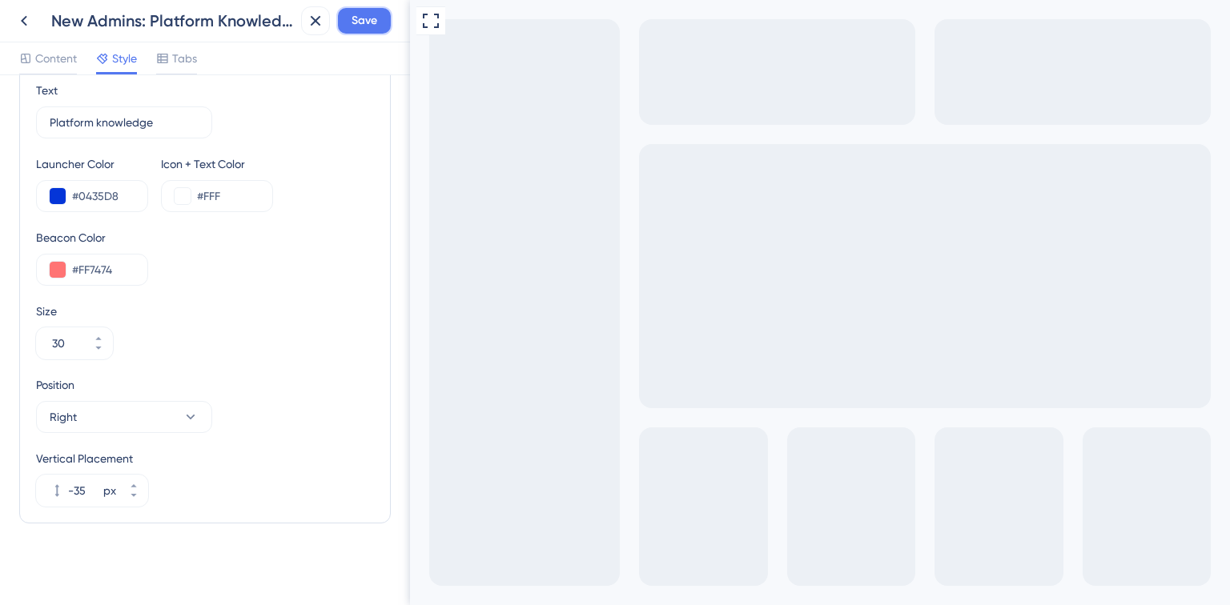
click at [369, 30] on span "Save" at bounding box center [364, 20] width 26 height 19
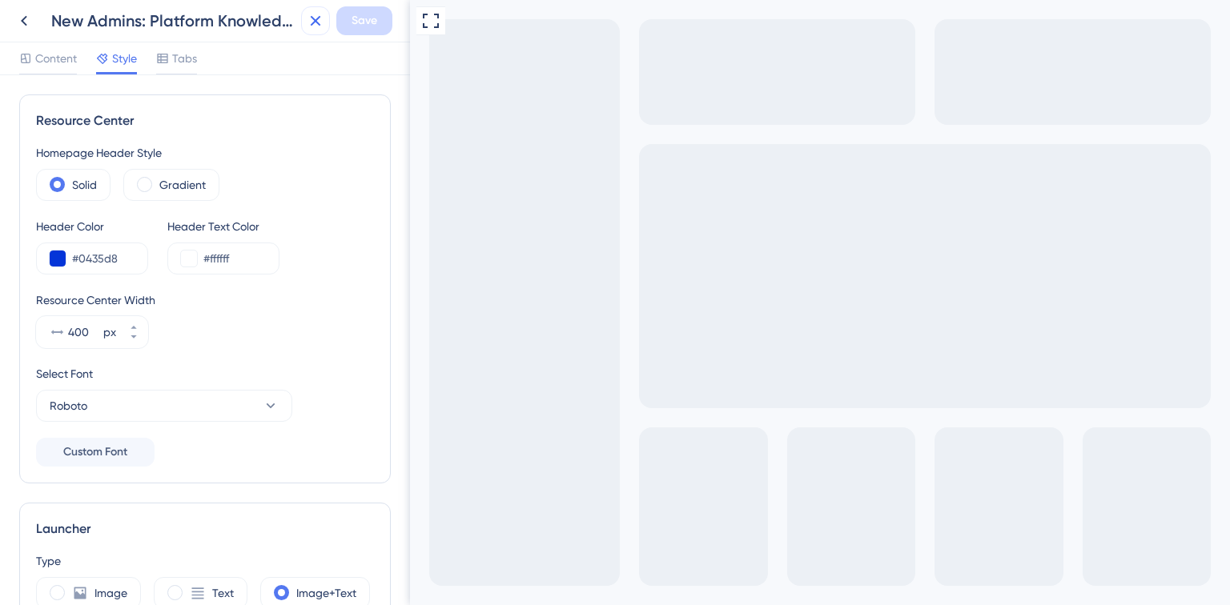
click at [304, 29] on button at bounding box center [315, 20] width 29 height 29
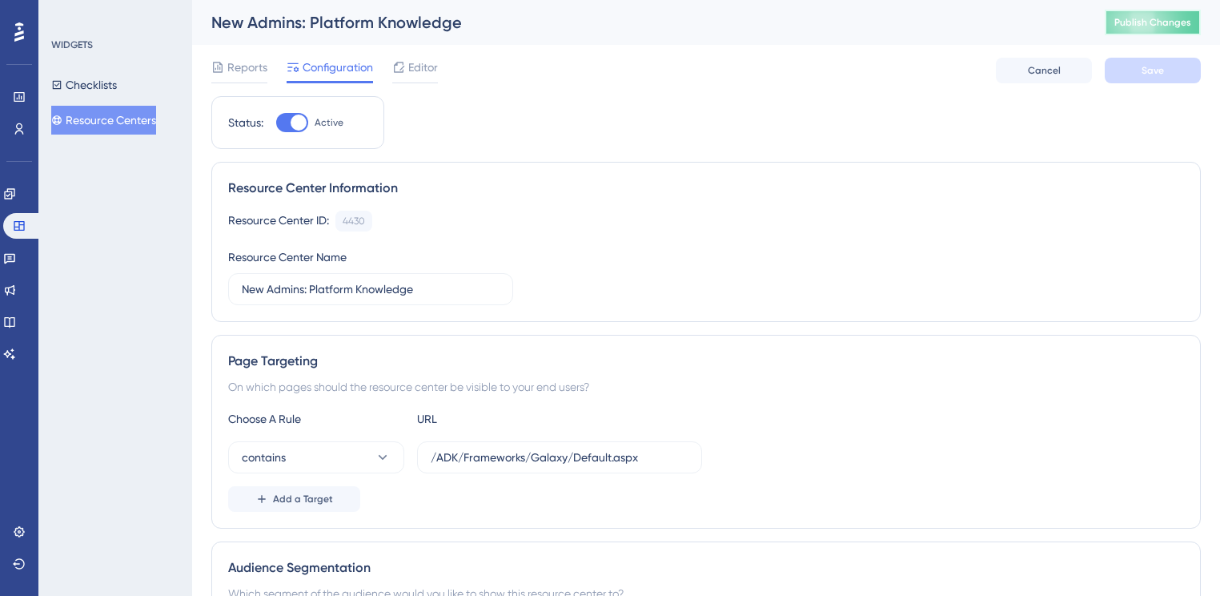
click at [1122, 22] on button "Publish Changes" at bounding box center [1153, 23] width 96 height 26
